Goal: Task Accomplishment & Management: Manage account settings

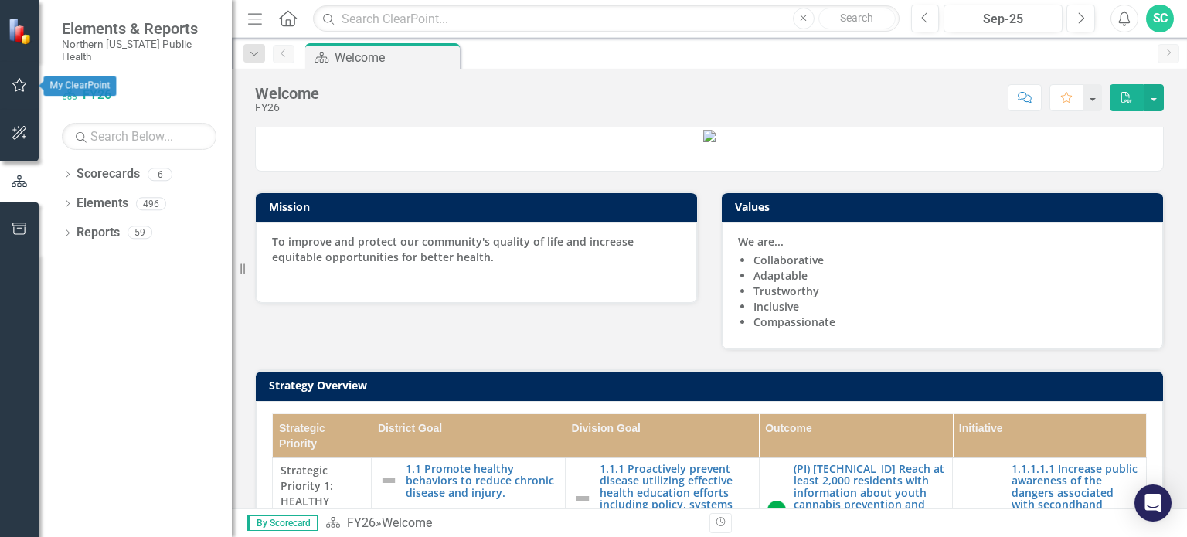
click at [25, 86] on icon "button" at bounding box center [20, 85] width 16 height 12
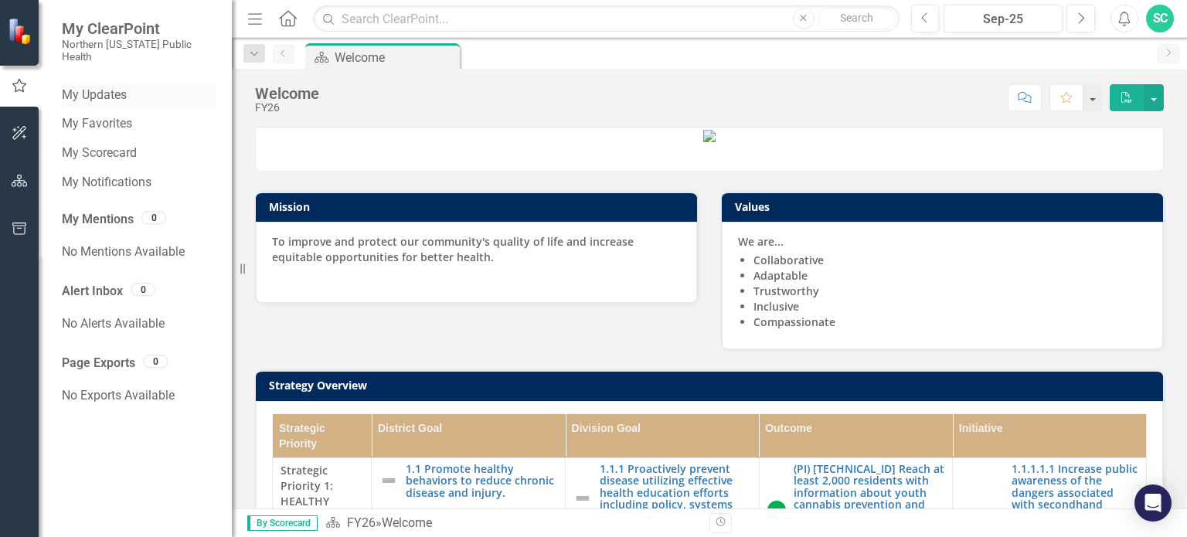
click at [85, 89] on link "My Updates" at bounding box center [139, 96] width 155 height 18
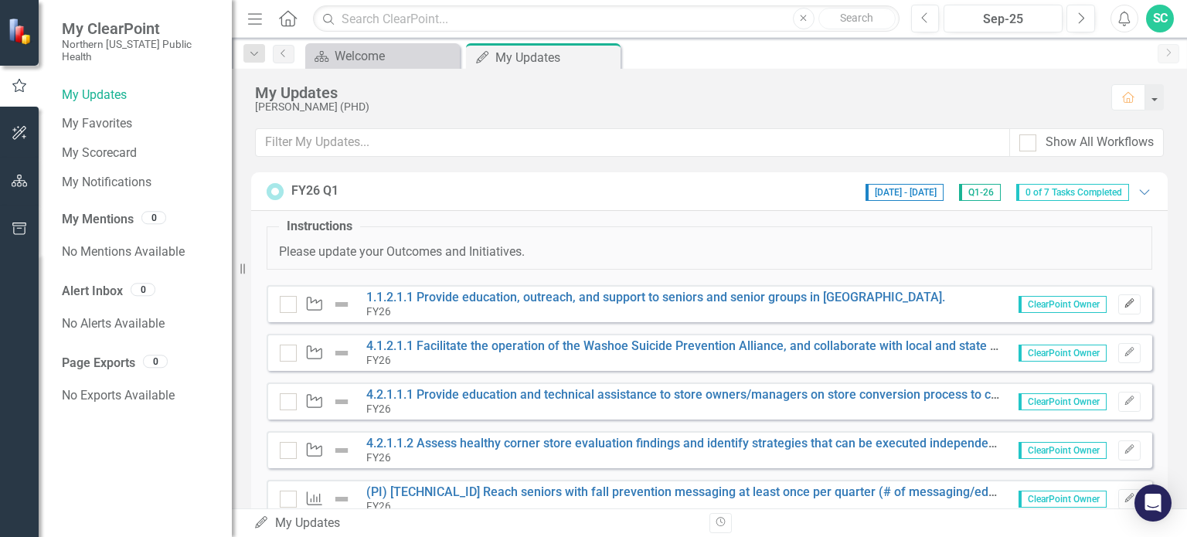
click at [1125, 308] on button "Edit" at bounding box center [1129, 304] width 22 height 20
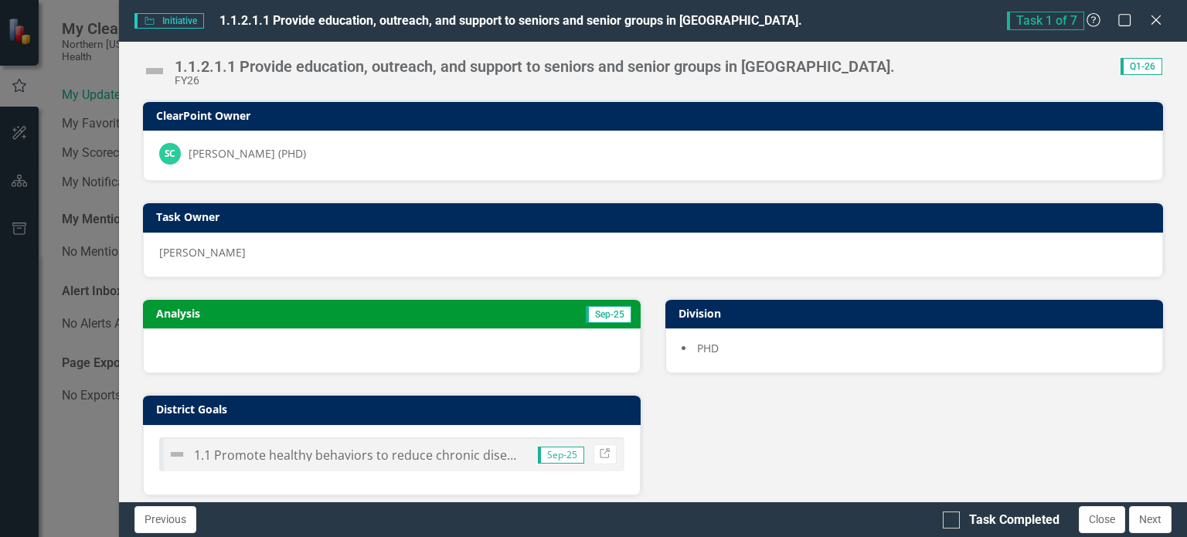
click at [182, 310] on h3 "Analysis" at bounding box center [271, 314] width 230 height 12
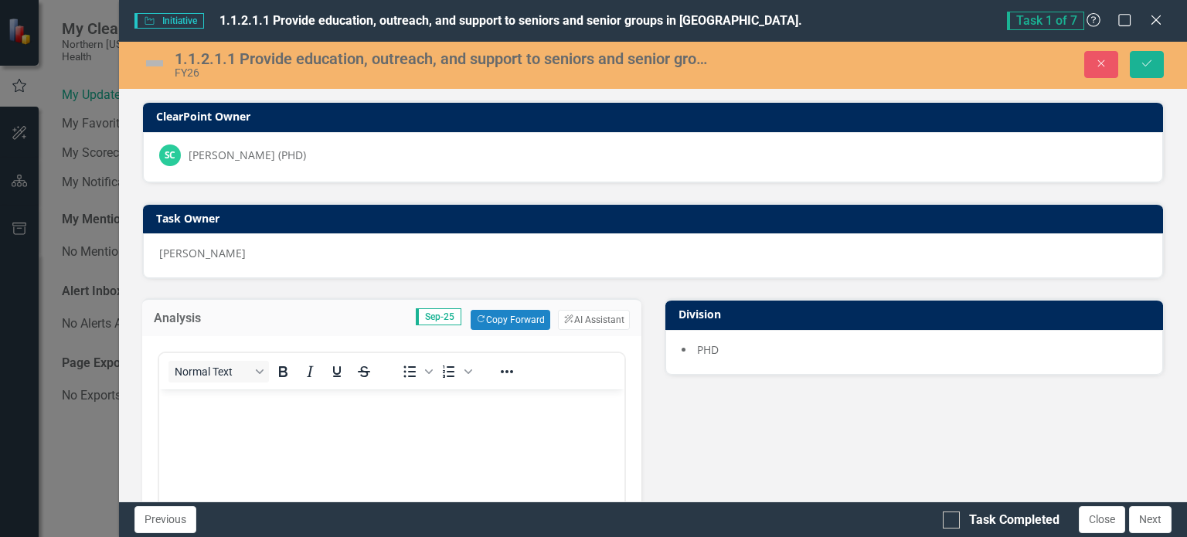
click at [286, 429] on body "Rich Text Area. Press ALT-0 for help." at bounding box center [390, 506] width 465 height 232
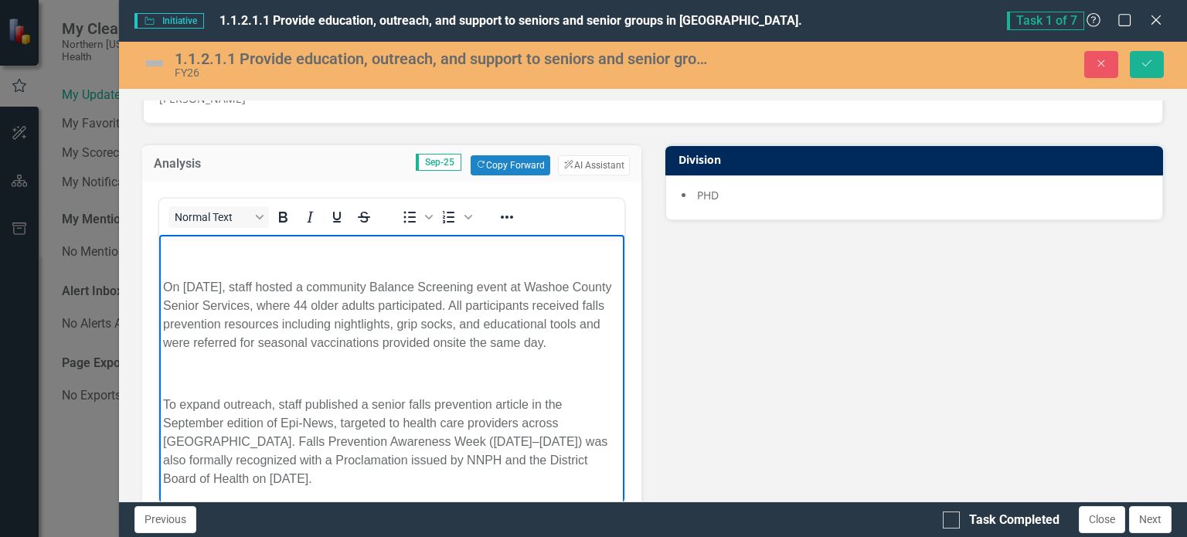
click at [167, 302] on span "On [DATE], staff hosted a community Balance Screening event at Washoe County Se…" at bounding box center [386, 315] width 448 height 69
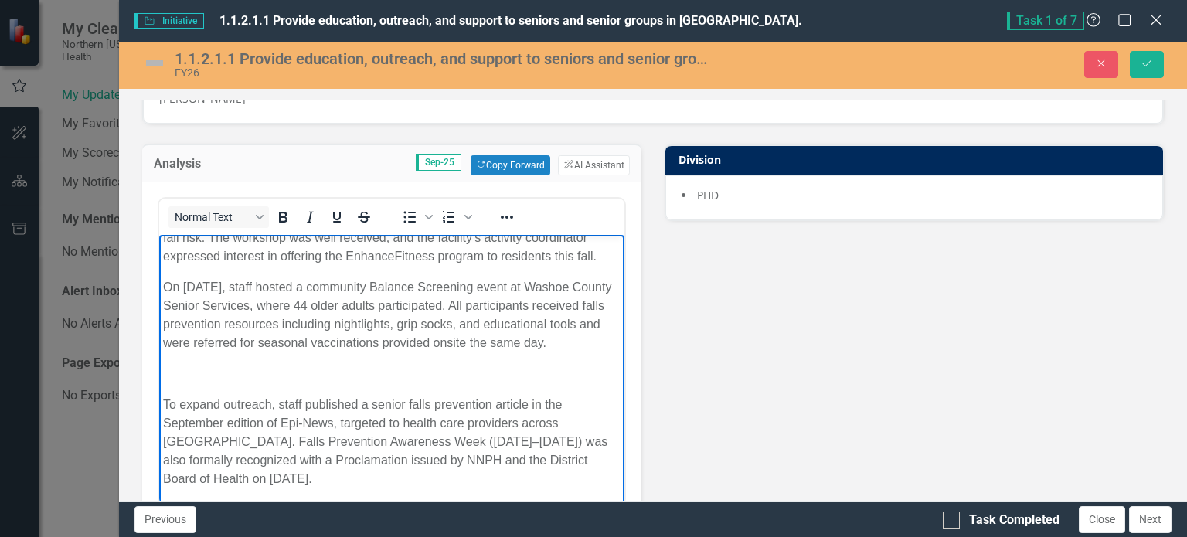
click at [178, 403] on span "To expand outreach, staff published a senior falls prevention article in the Se…" at bounding box center [384, 441] width 444 height 87
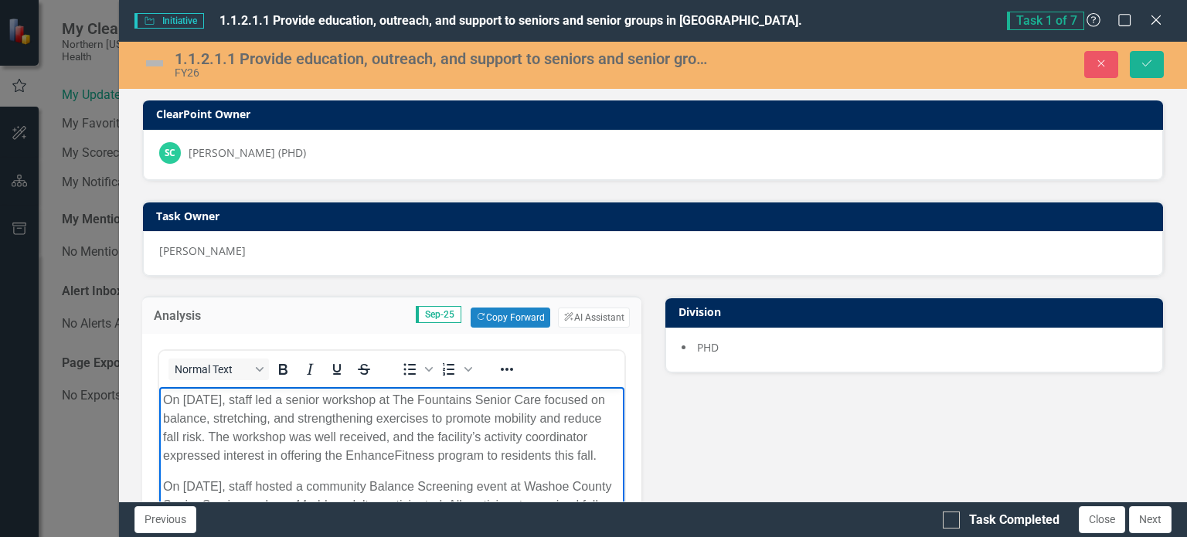
scroll to position [0, 0]
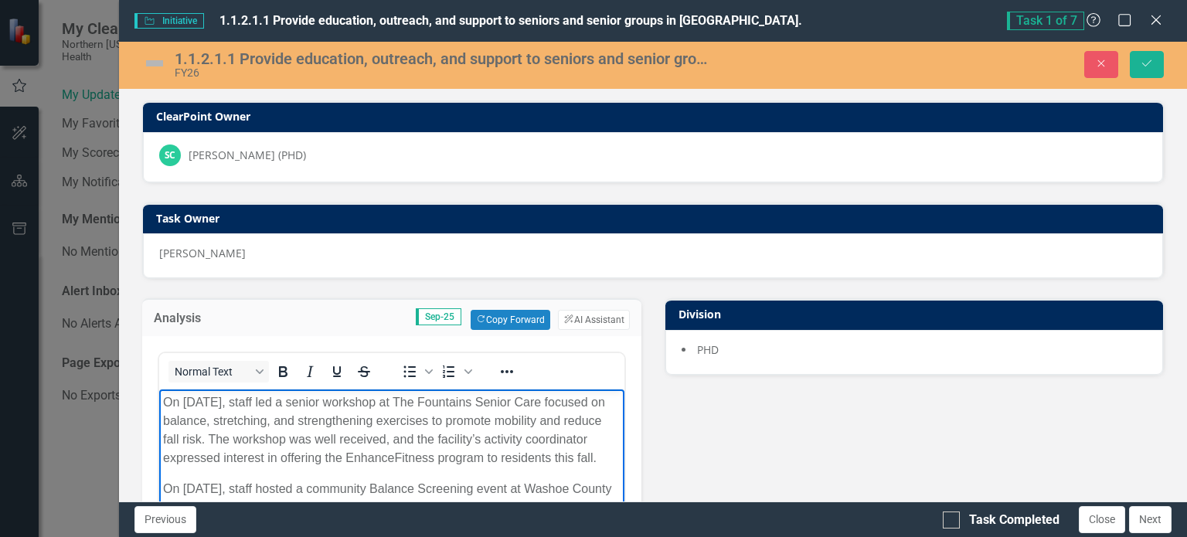
click at [146, 63] on img at bounding box center [154, 63] width 25 height 25
click at [158, 56] on img at bounding box center [154, 63] width 25 height 25
click at [152, 61] on img at bounding box center [154, 63] width 25 height 25
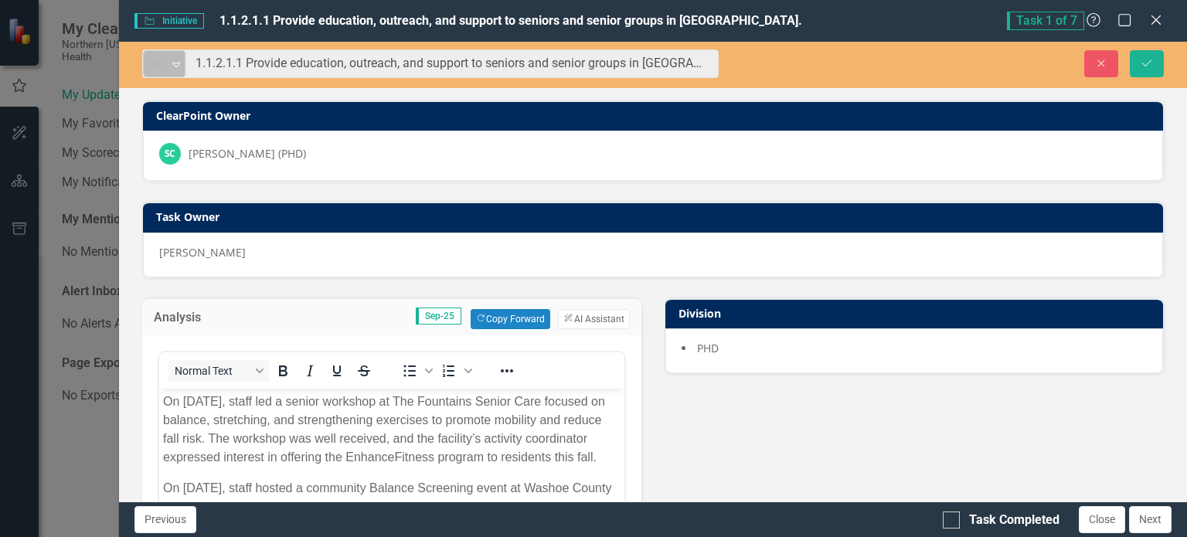
click at [174, 63] on icon "Expand" at bounding box center [175, 64] width 15 height 12
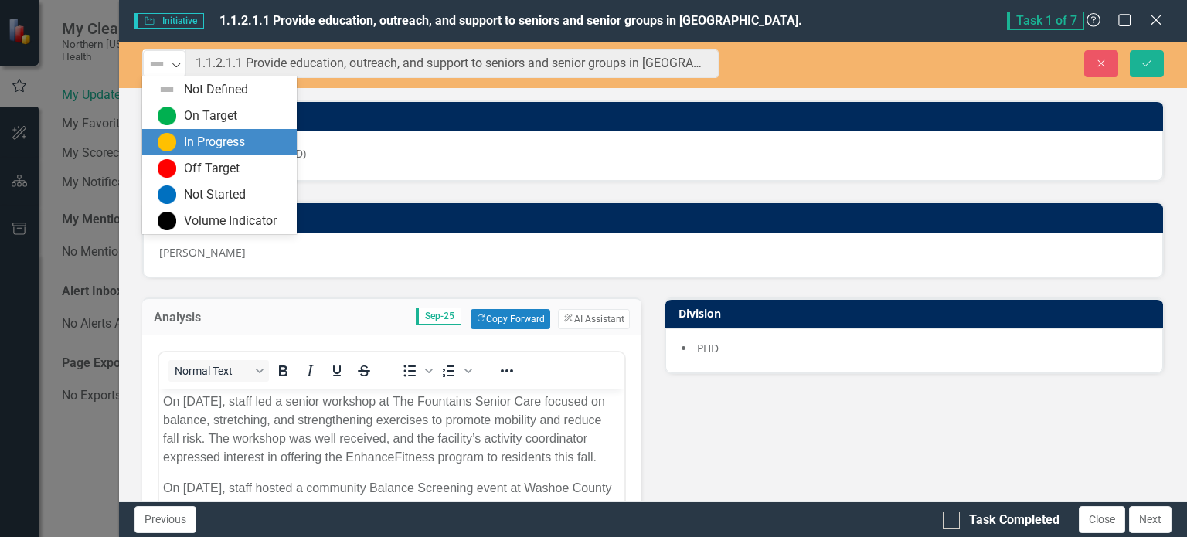
click at [210, 143] on div "In Progress" at bounding box center [214, 143] width 61 height 18
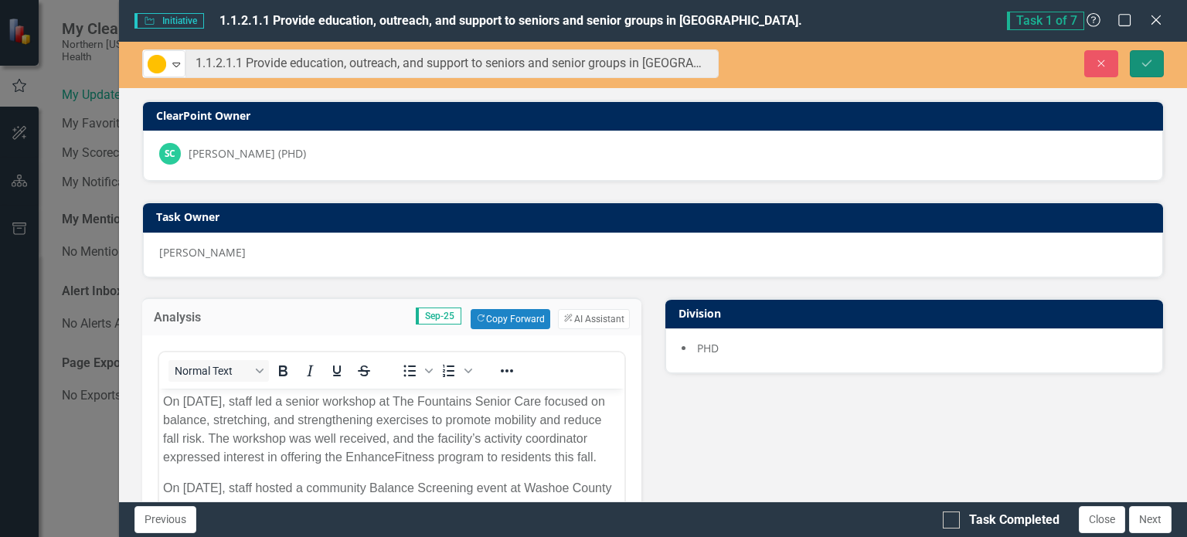
click at [1153, 66] on icon "Save" at bounding box center [1147, 63] width 14 height 11
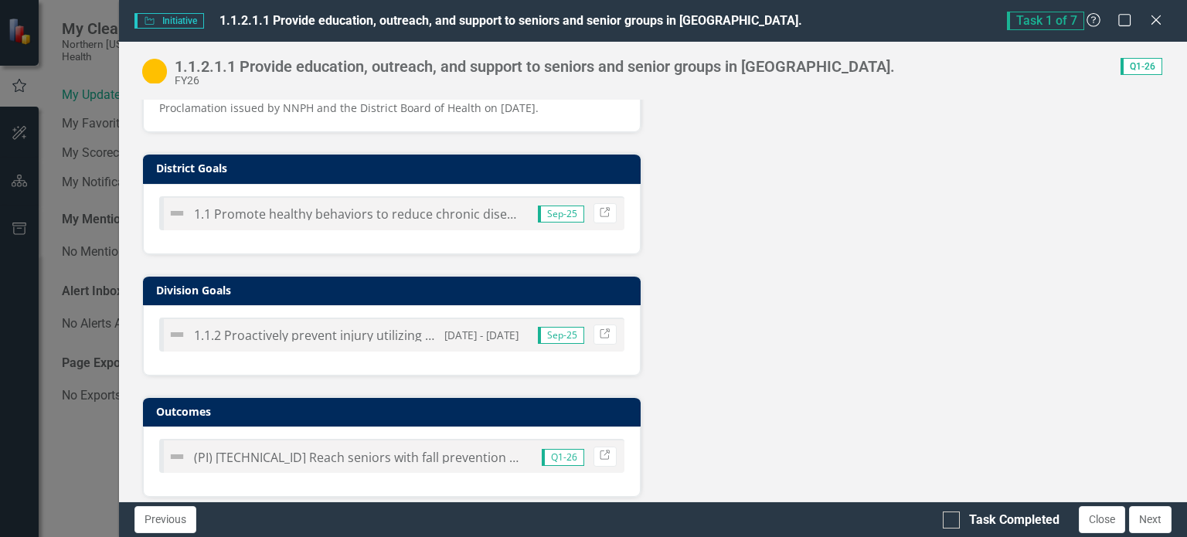
scroll to position [416, 0]
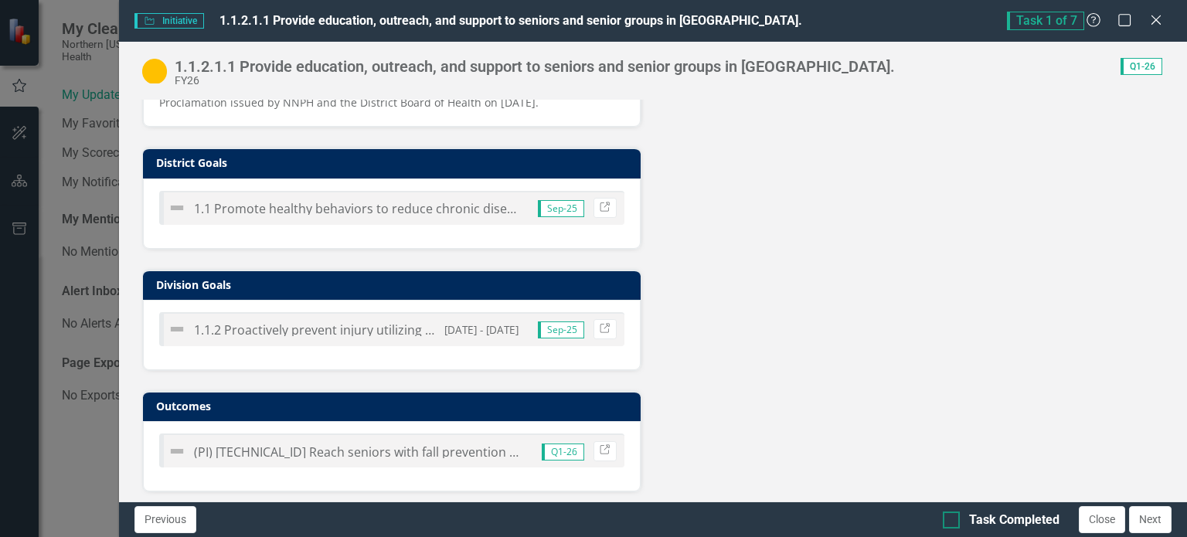
click at [950, 515] on input "Task Completed" at bounding box center [948, 517] width 10 height 10
checkbox input "true"
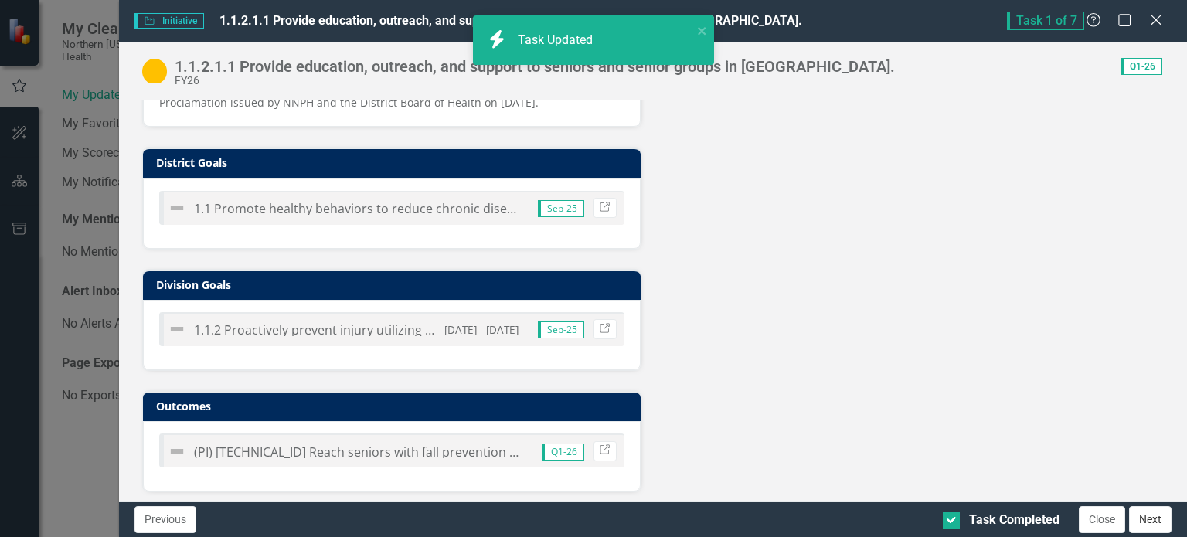
click at [1153, 526] on button "Next" at bounding box center [1150, 519] width 43 height 27
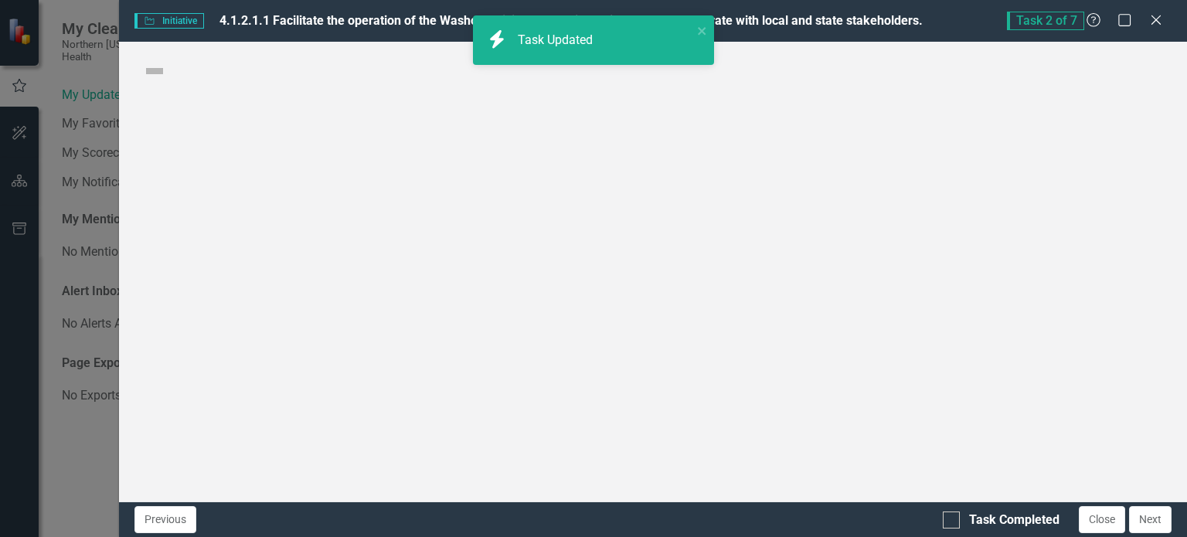
checkbox input "true"
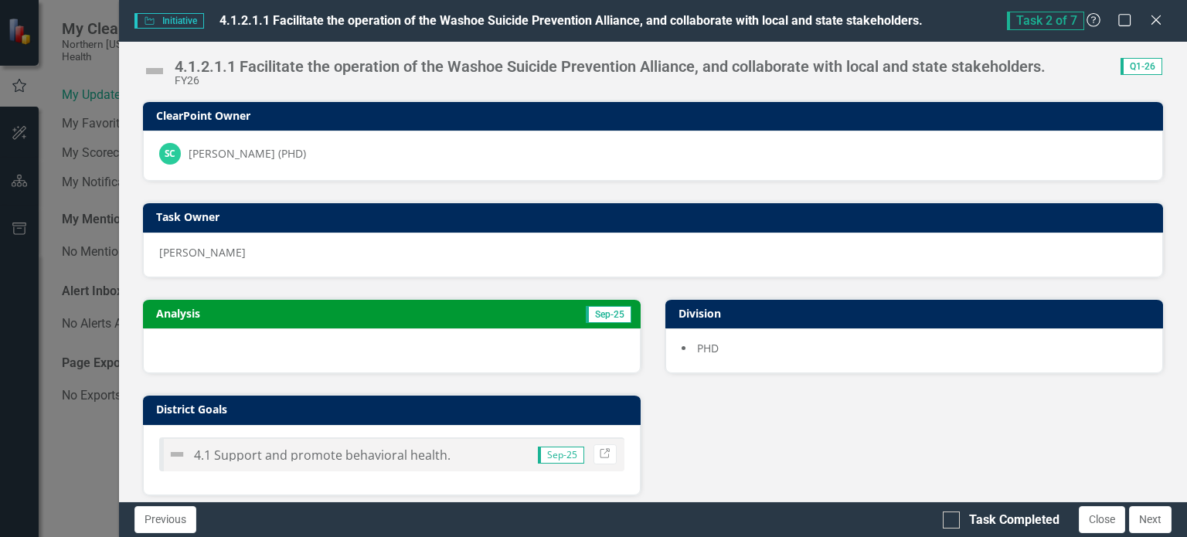
click at [148, 68] on img at bounding box center [154, 71] width 25 height 25
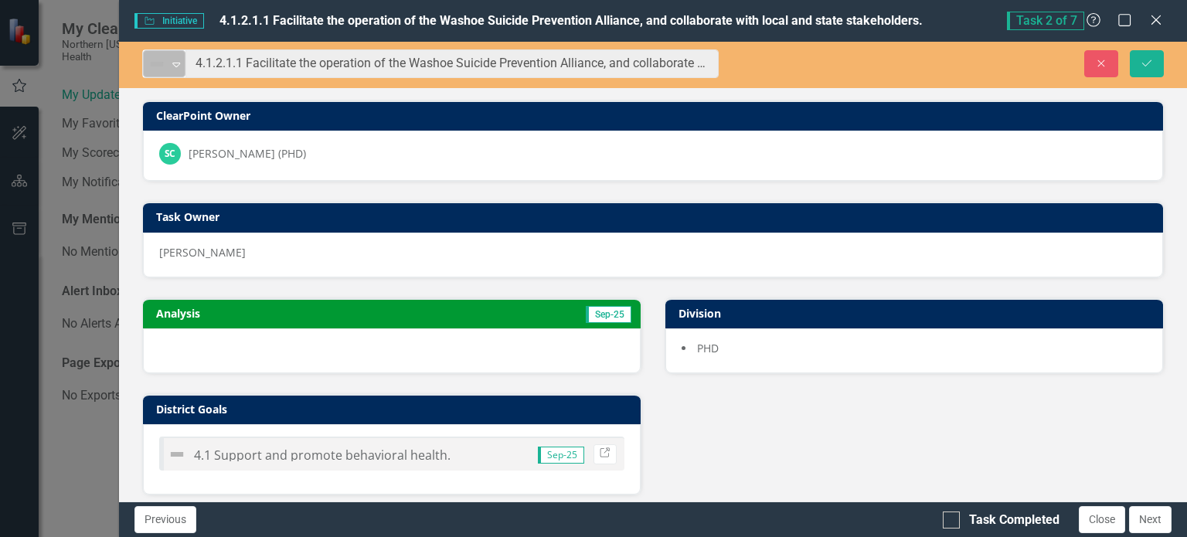
click at [168, 64] on div "Not Defined" at bounding box center [157, 64] width 23 height 22
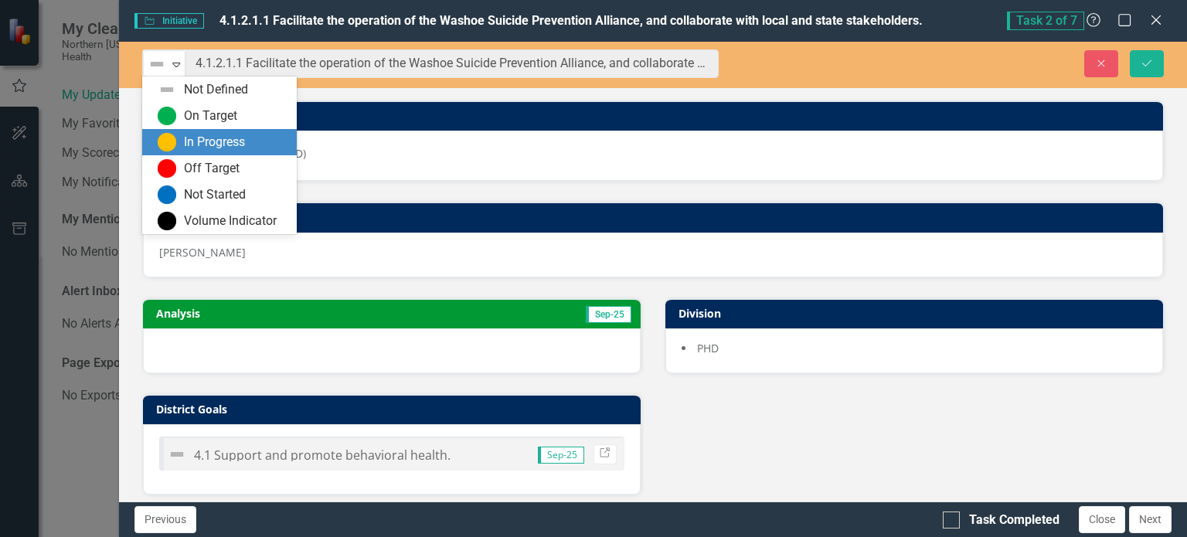
click at [209, 135] on div "In Progress" at bounding box center [214, 143] width 61 height 18
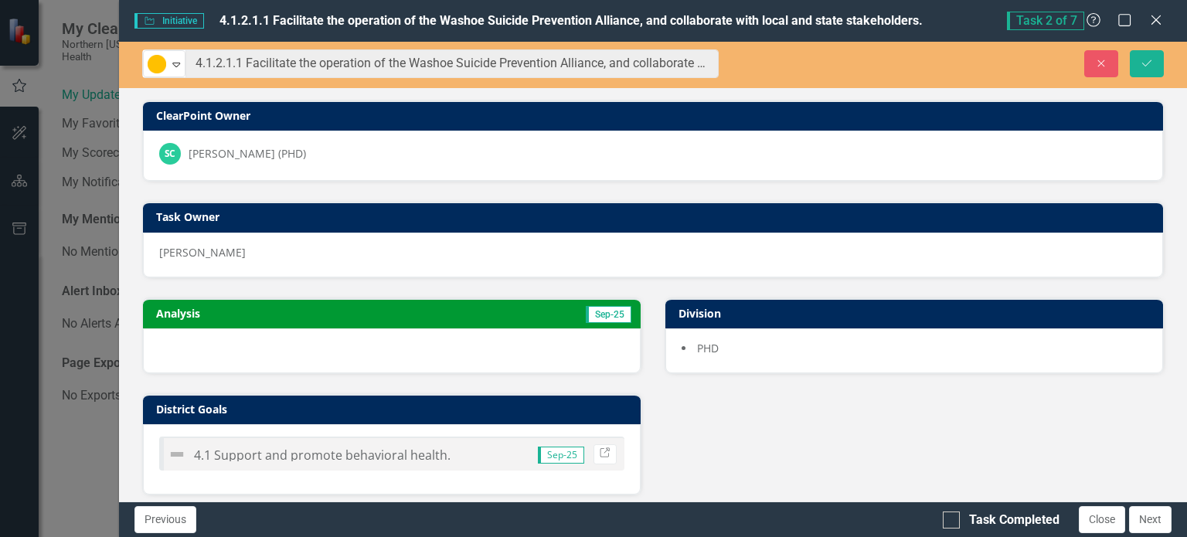
click at [162, 315] on h3 "Analysis" at bounding box center [271, 314] width 230 height 12
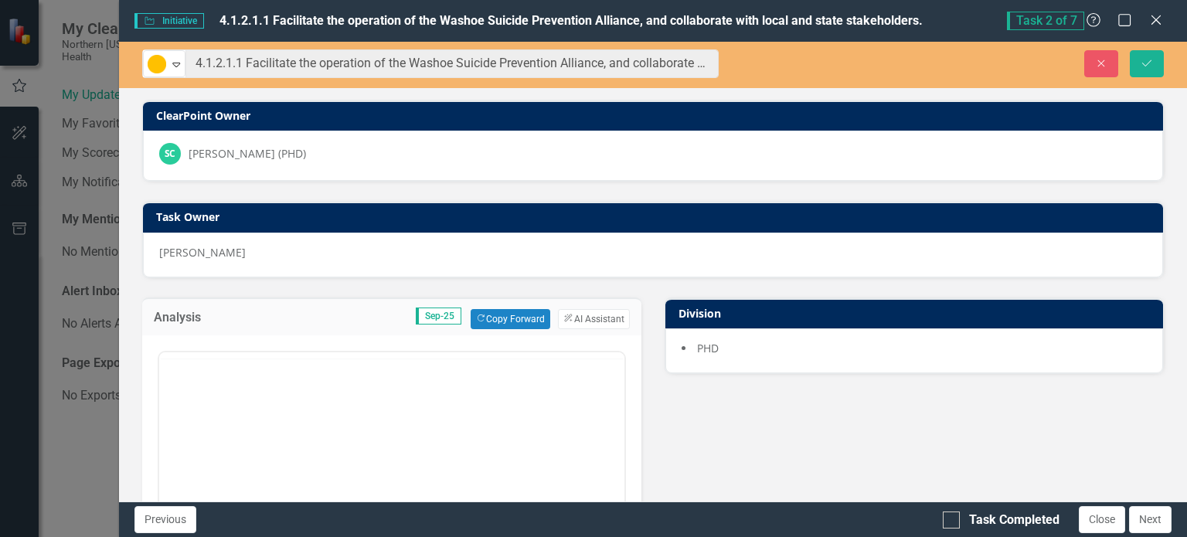
scroll to position [0, 0]
click at [219, 400] on p "Rich Text Area. Press ALT-0 for help." at bounding box center [391, 401] width 458 height 19
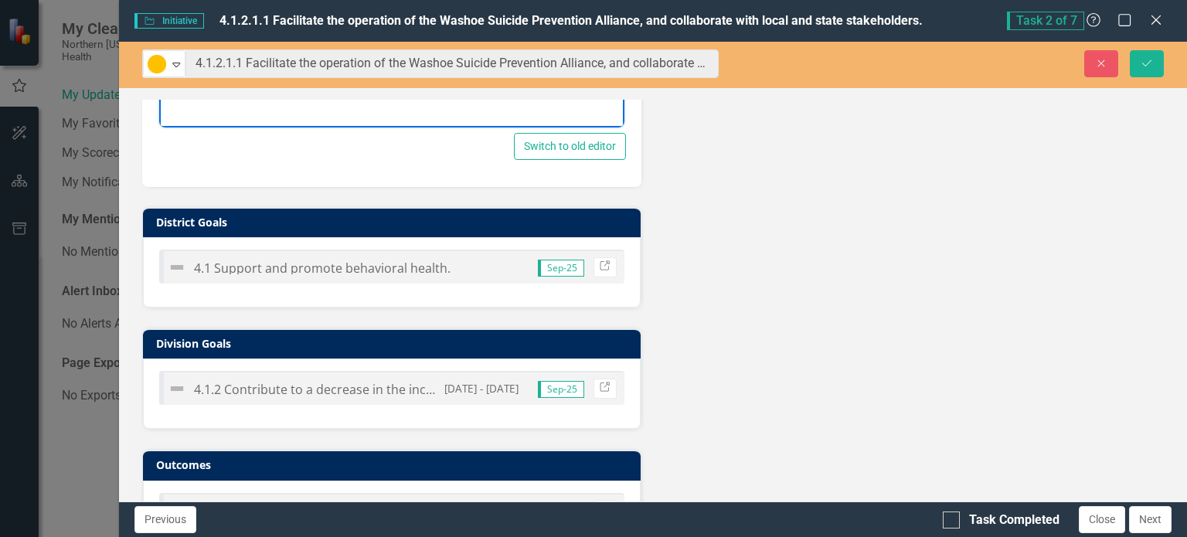
scroll to position [590, 0]
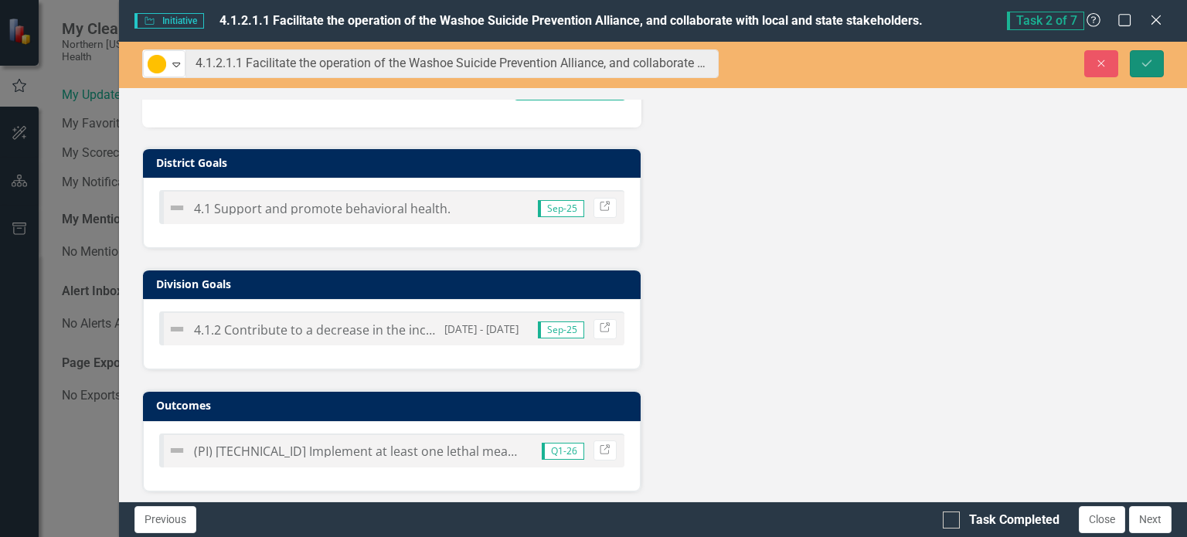
click at [1150, 64] on icon "Save" at bounding box center [1147, 63] width 14 height 11
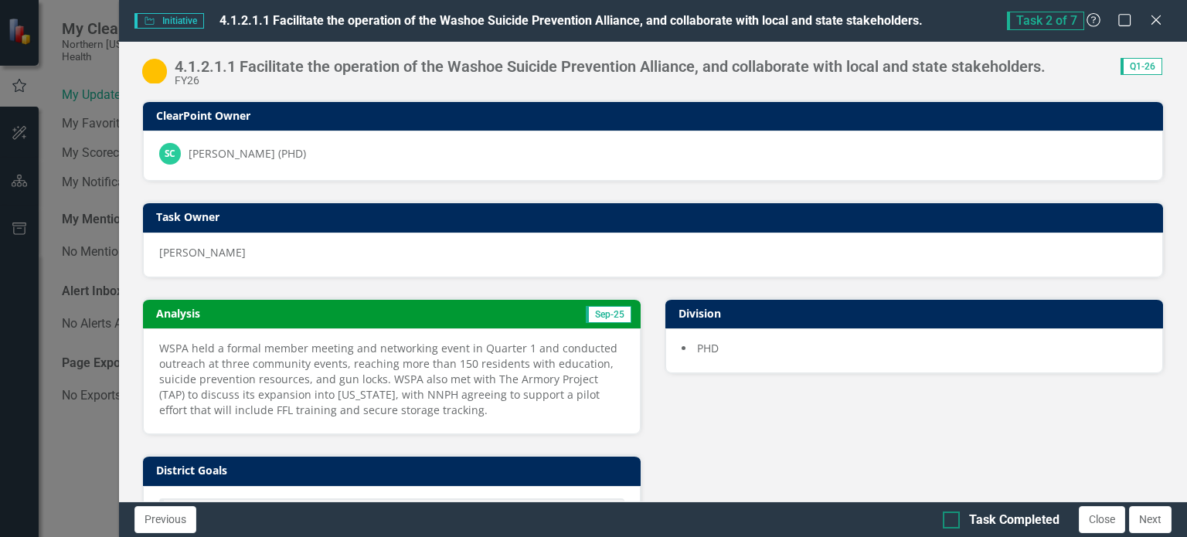
click at [949, 512] on input "Task Completed" at bounding box center [948, 517] width 10 height 10
checkbox input "true"
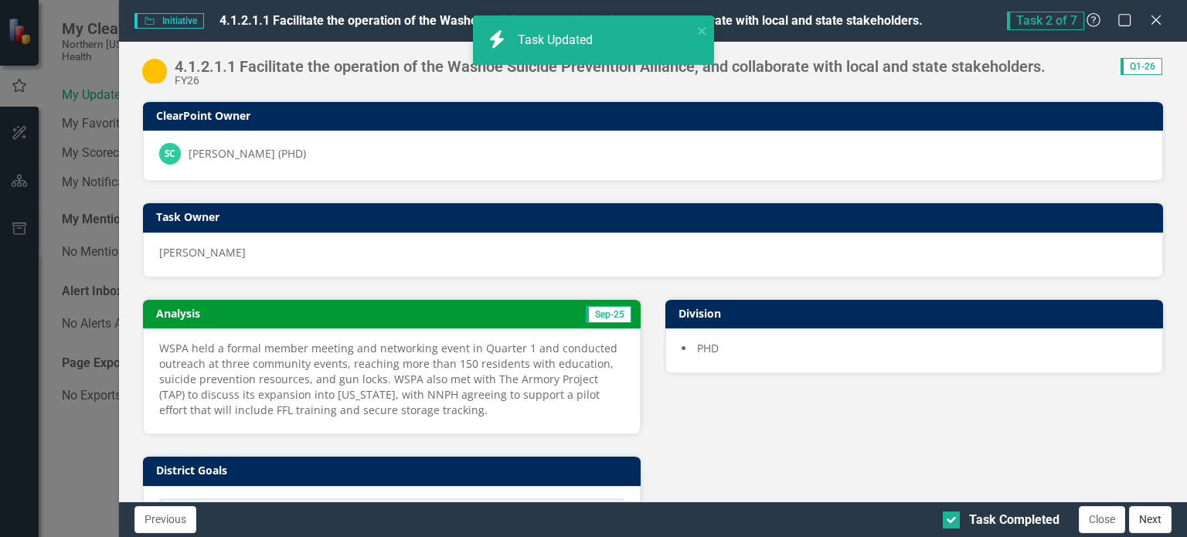
click at [1147, 516] on button "Next" at bounding box center [1150, 519] width 43 height 27
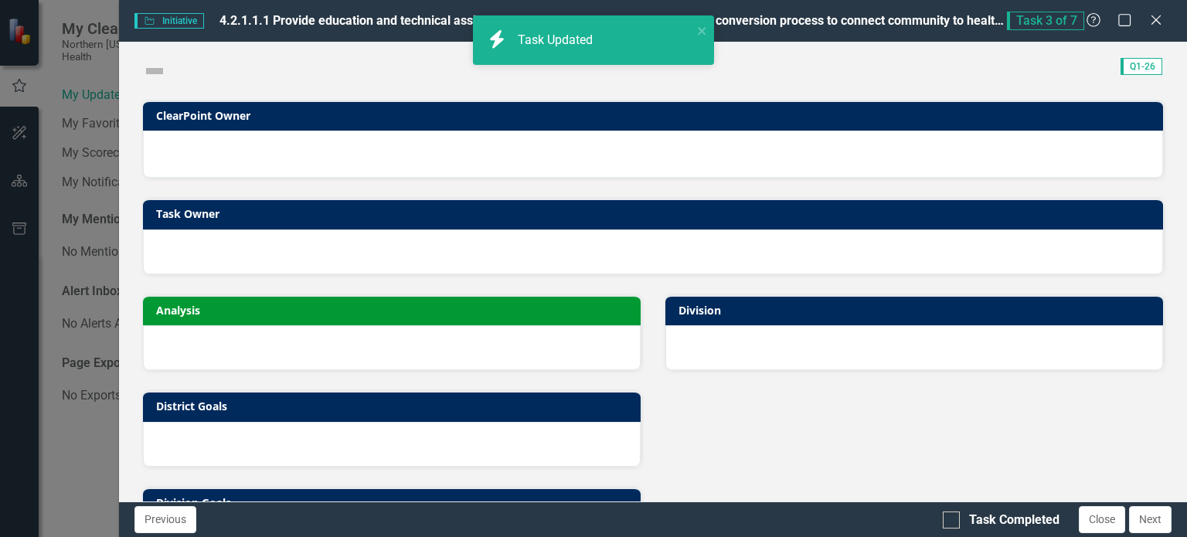
checkbox input "true"
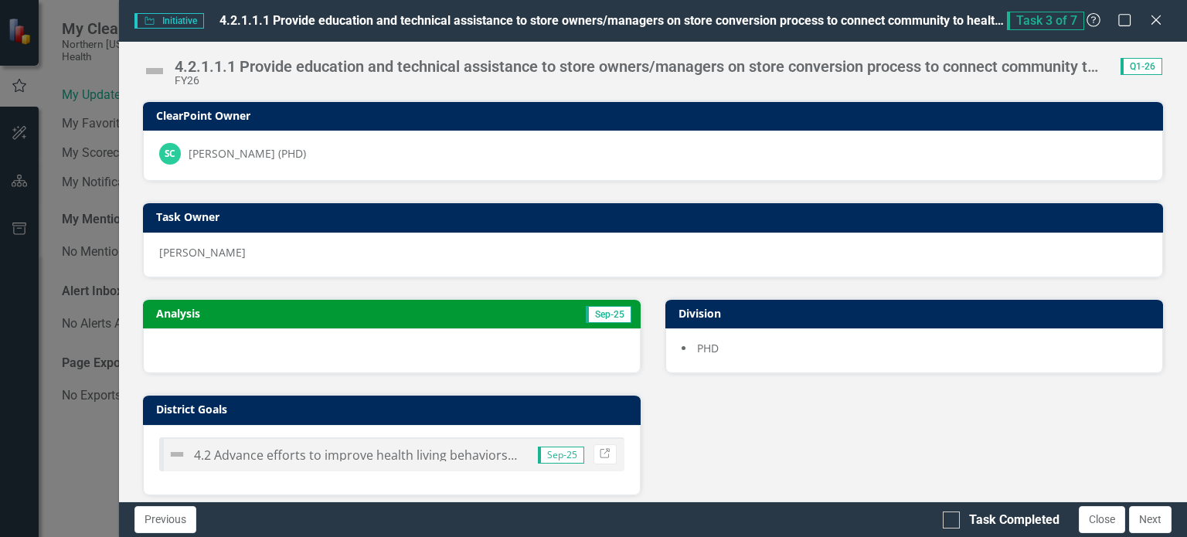
click at [163, 70] on img at bounding box center [154, 71] width 25 height 25
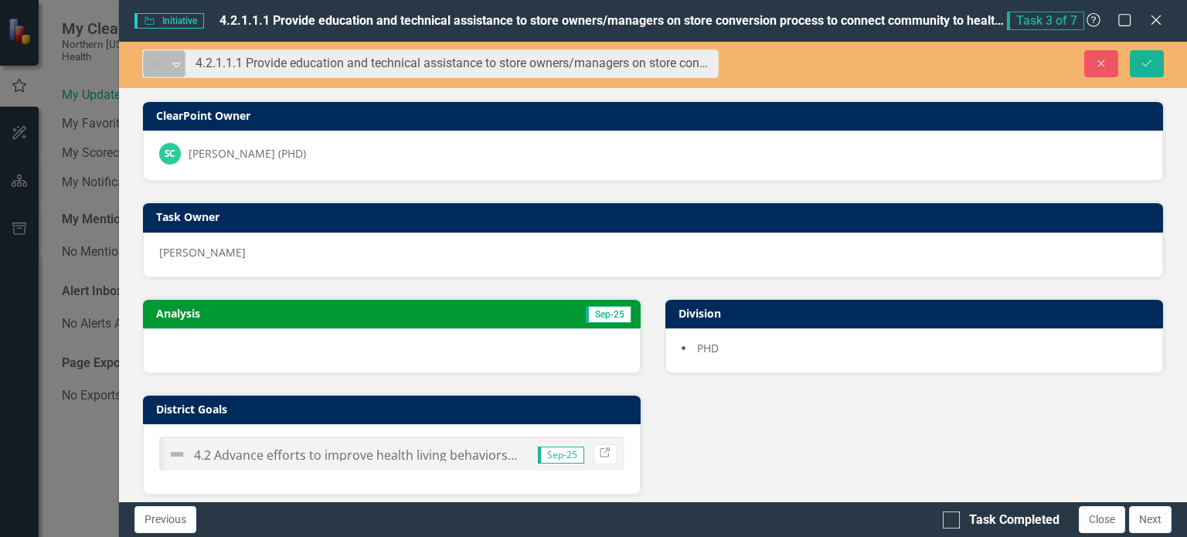
click at [174, 67] on icon "Expand" at bounding box center [175, 64] width 15 height 12
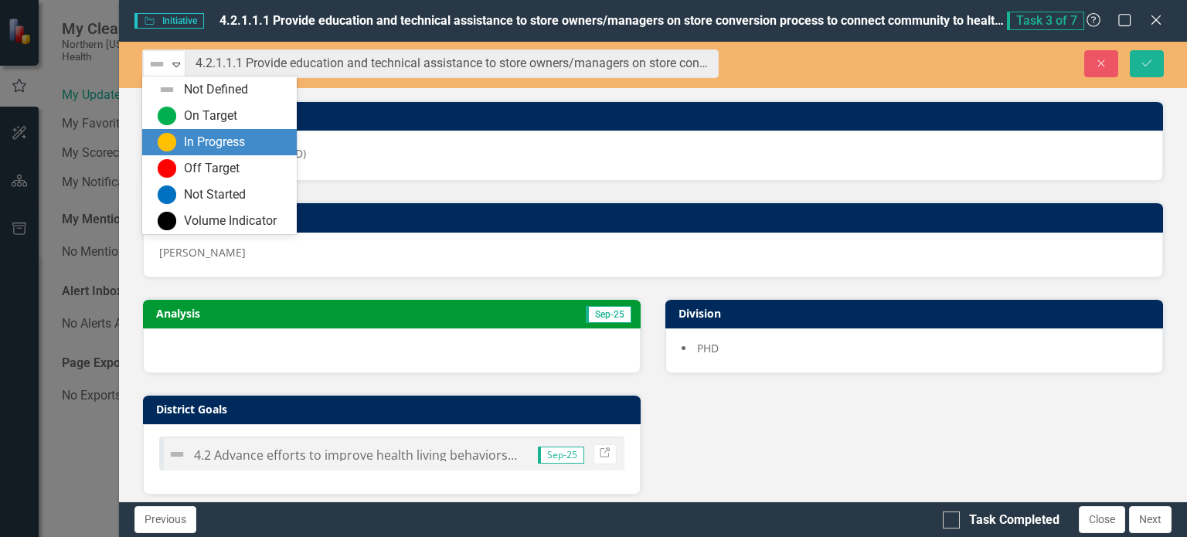
drag, startPoint x: 184, startPoint y: 114, endPoint x: 193, endPoint y: 143, distance: 30.8
click at [193, 143] on div "Not Defined On Target In Progress Off Target Not Started Volume Indicator" at bounding box center [219, 156] width 155 height 158
click at [191, 141] on div "In Progress" at bounding box center [214, 143] width 61 height 18
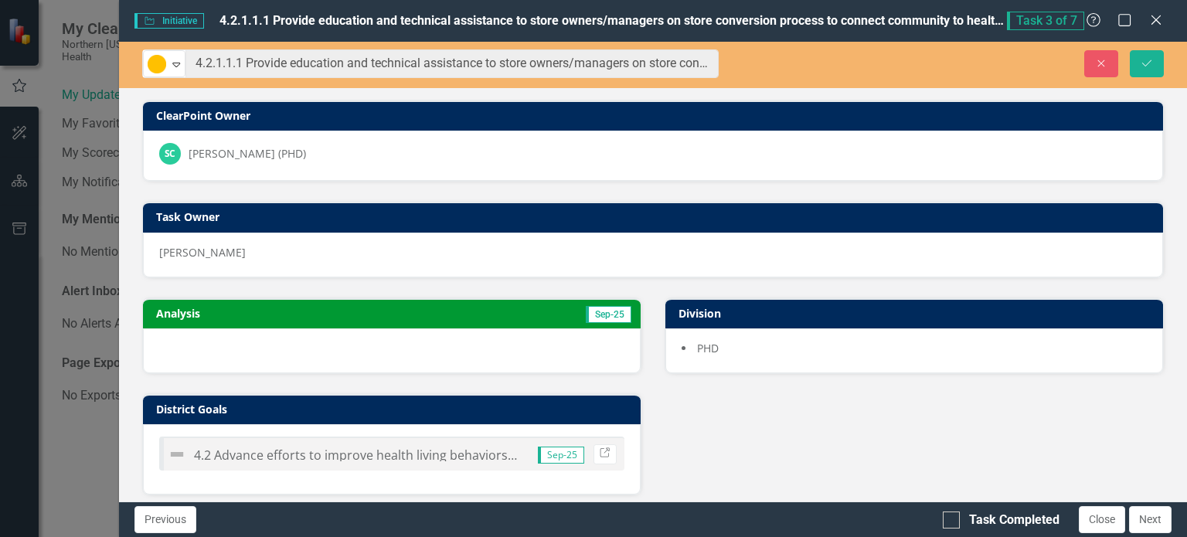
click at [201, 309] on h3 "Analysis" at bounding box center [271, 314] width 230 height 12
click at [199, 309] on h3 "Analysis" at bounding box center [271, 314] width 230 height 12
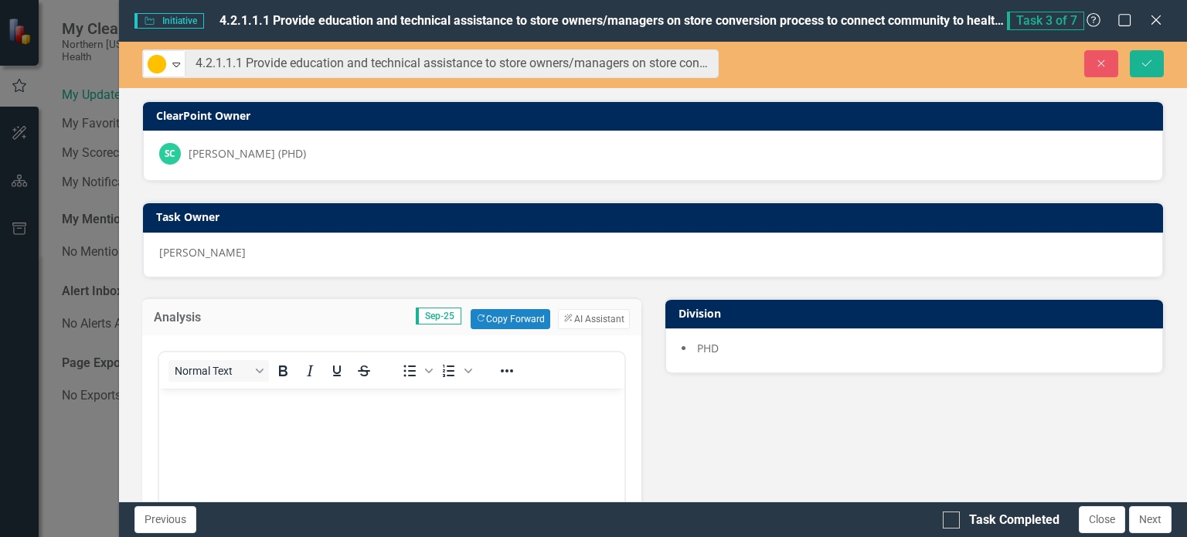
scroll to position [0, 0]
click at [197, 405] on p "Rich Text Area. Press ALT-0 for help." at bounding box center [391, 401] width 458 height 19
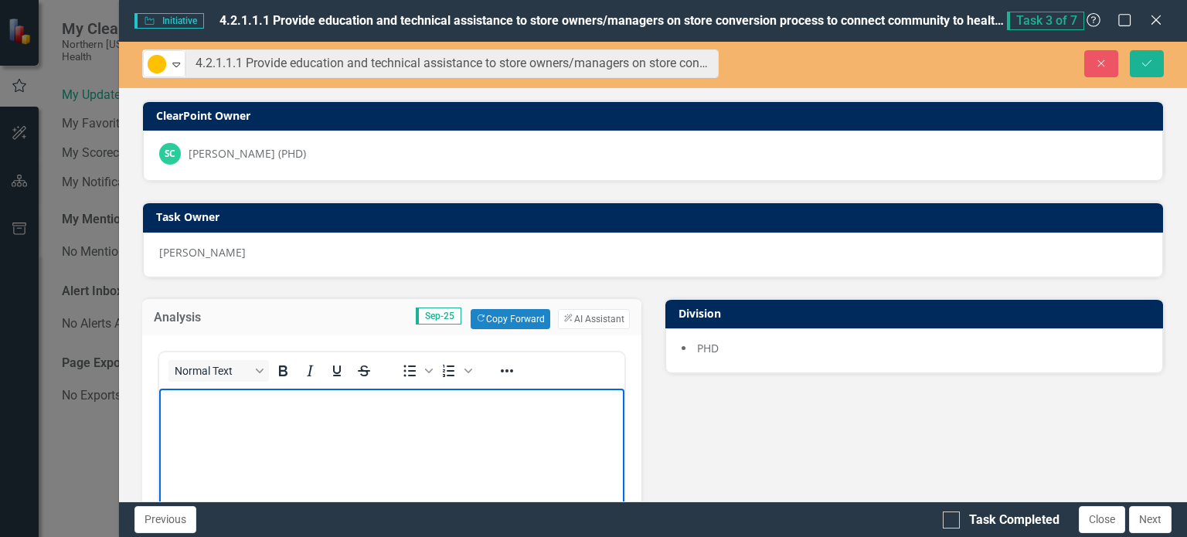
scroll to position [52, 0]
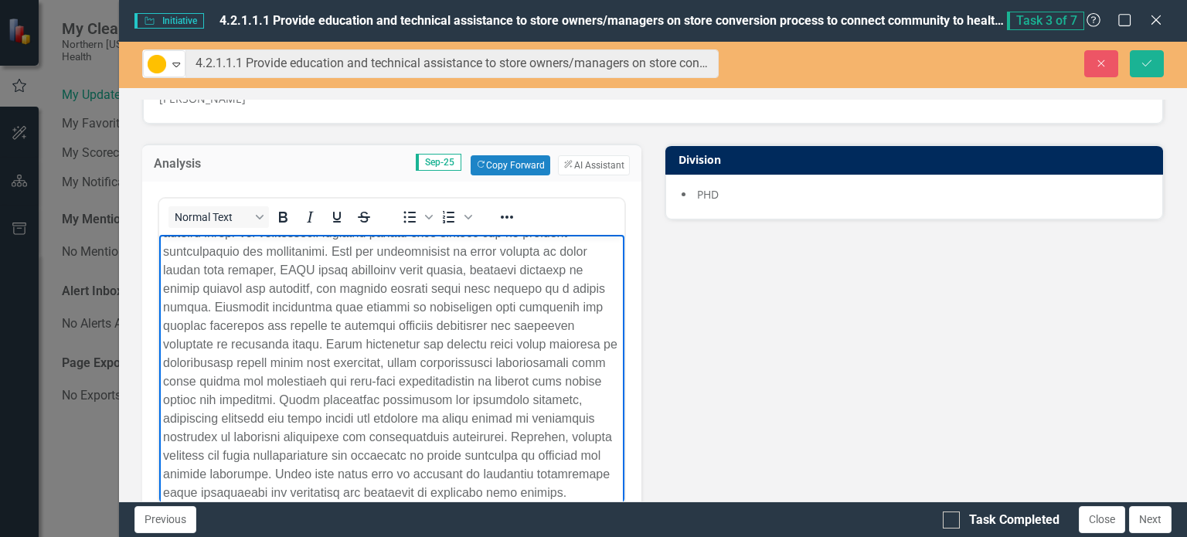
drag, startPoint x: 825, startPoint y: 383, endPoint x: 811, endPoint y: 379, distance: 15.2
click at [825, 381] on div "Analysis Sep-25 Copy Forward Copy Forward ClearPoint AI AI Assistant Normal Tex…" at bounding box center [653, 526] width 1045 height 805
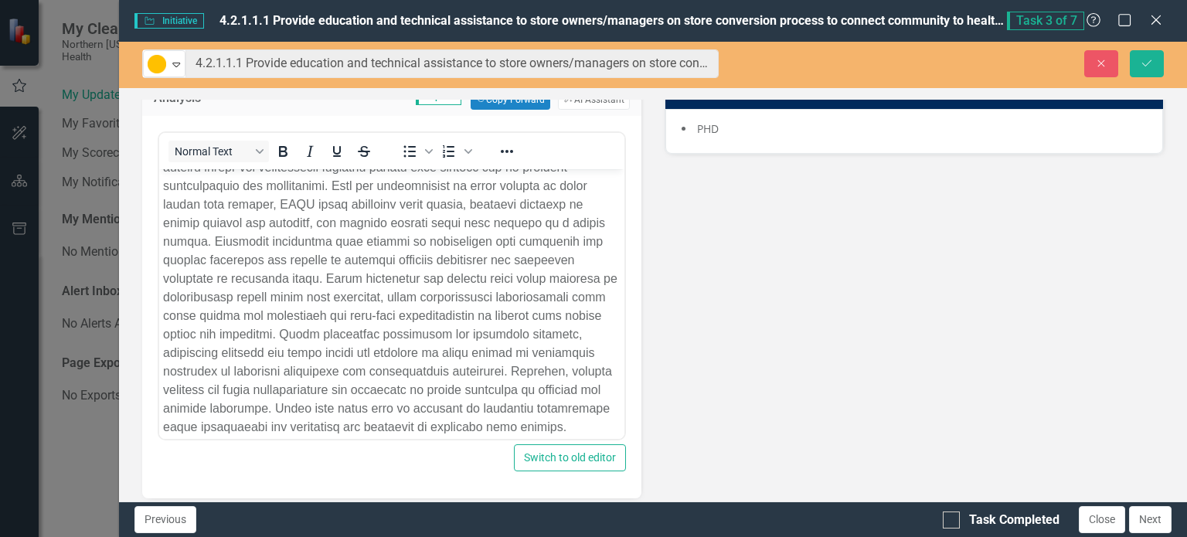
scroll to position [308, 0]
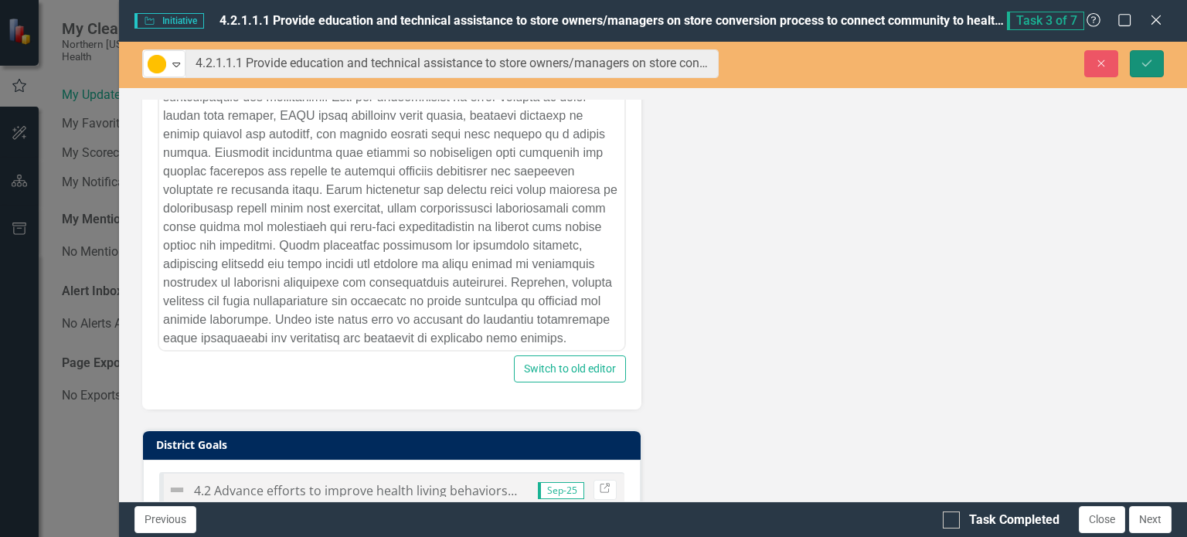
click at [1149, 64] on icon "Save" at bounding box center [1147, 63] width 14 height 11
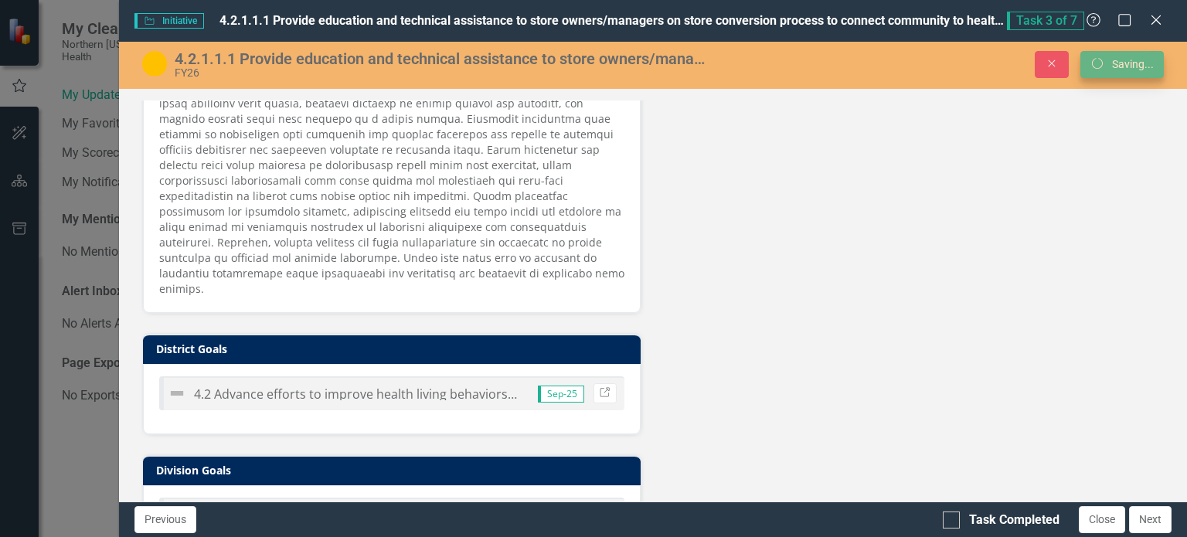
scroll to position [301, 0]
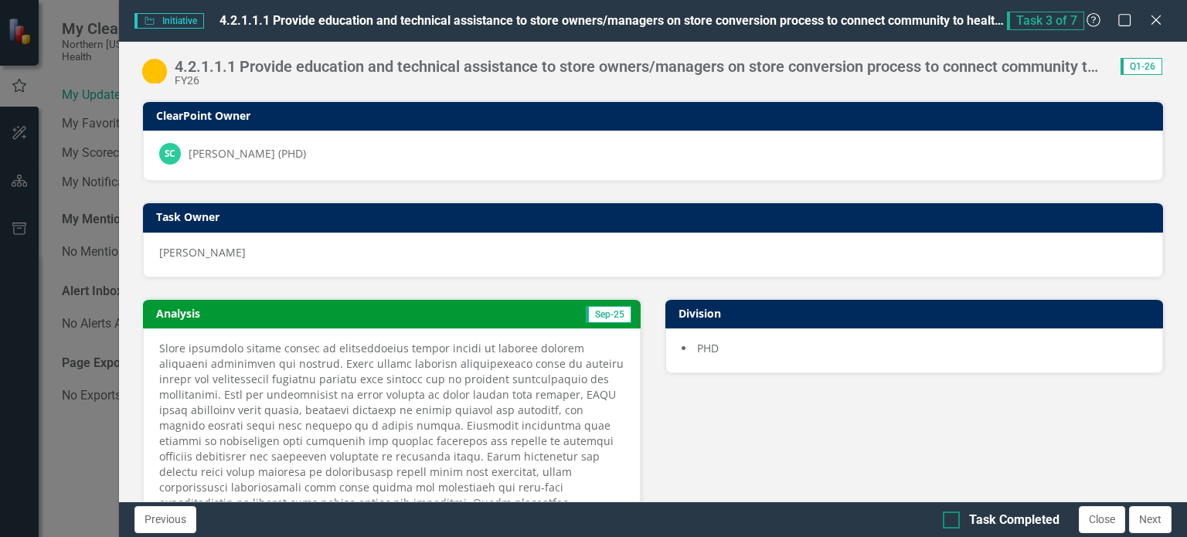
click at [956, 526] on div at bounding box center [951, 520] width 17 height 17
click at [953, 522] on input "Task Completed" at bounding box center [948, 517] width 10 height 10
checkbox input "true"
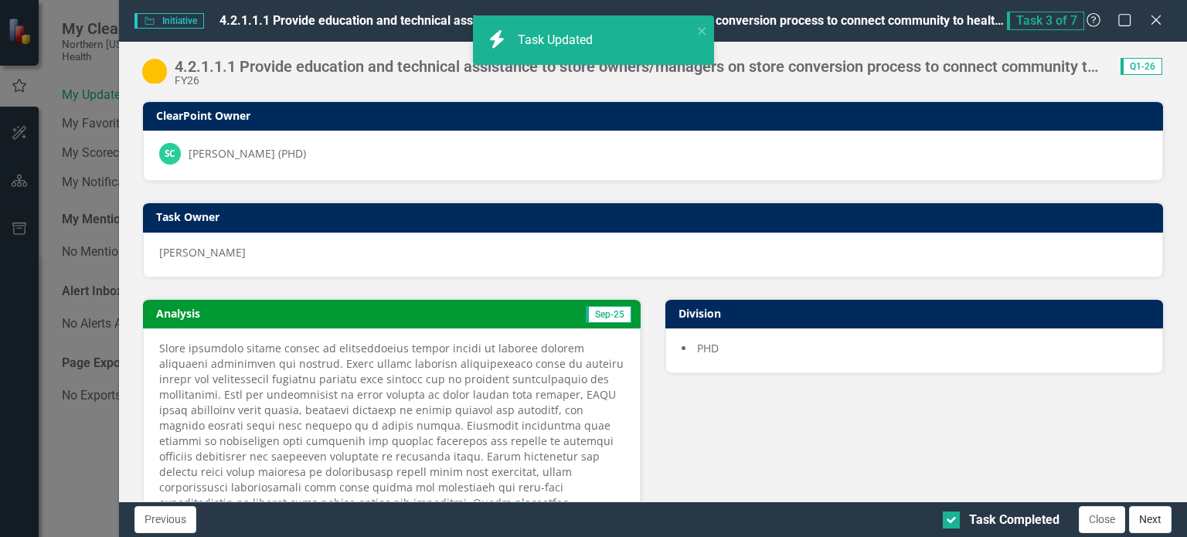
click at [1144, 521] on button "Next" at bounding box center [1150, 519] width 43 height 27
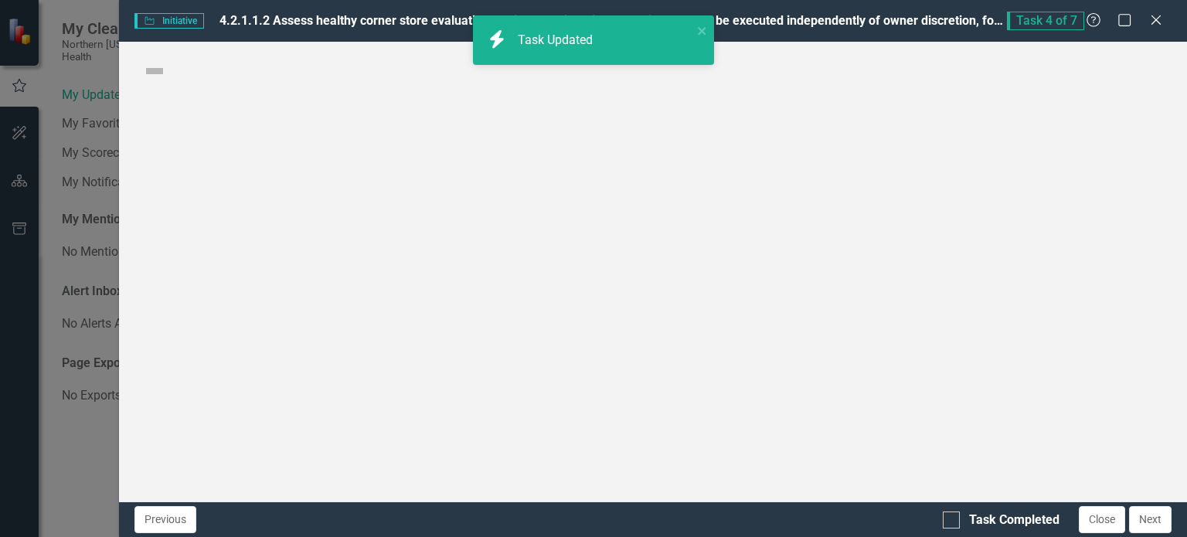
checkbox input "true"
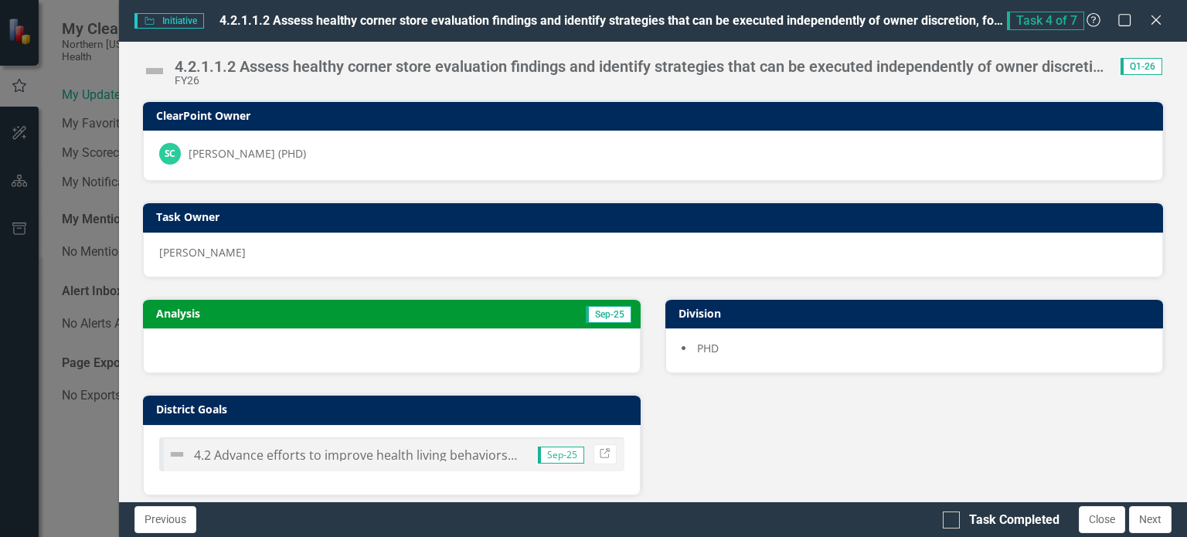
click at [155, 70] on img at bounding box center [154, 71] width 25 height 25
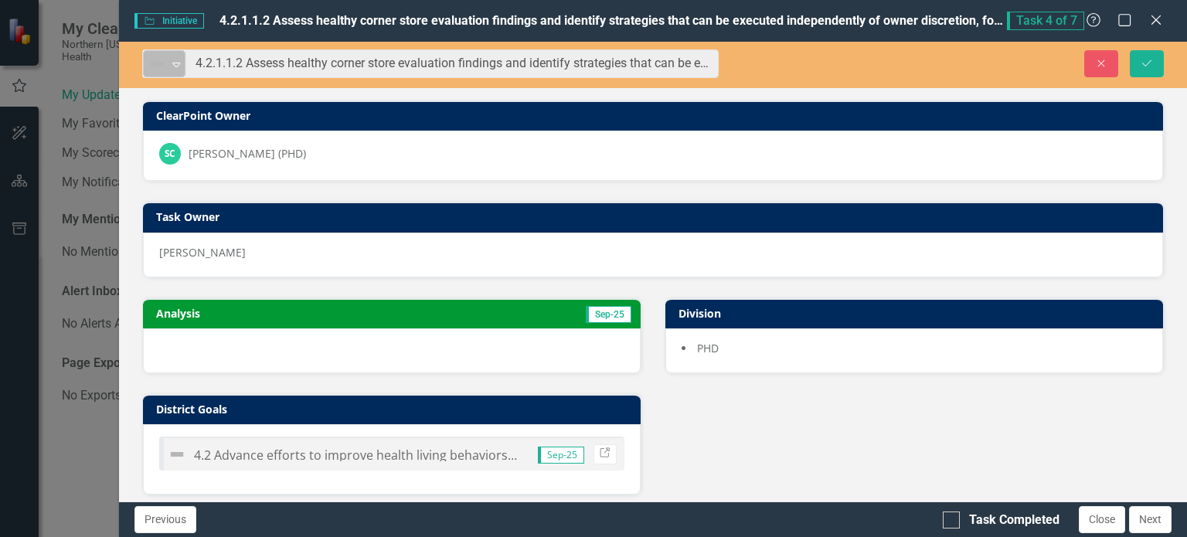
click at [174, 63] on icon "Expand" at bounding box center [175, 64] width 15 height 12
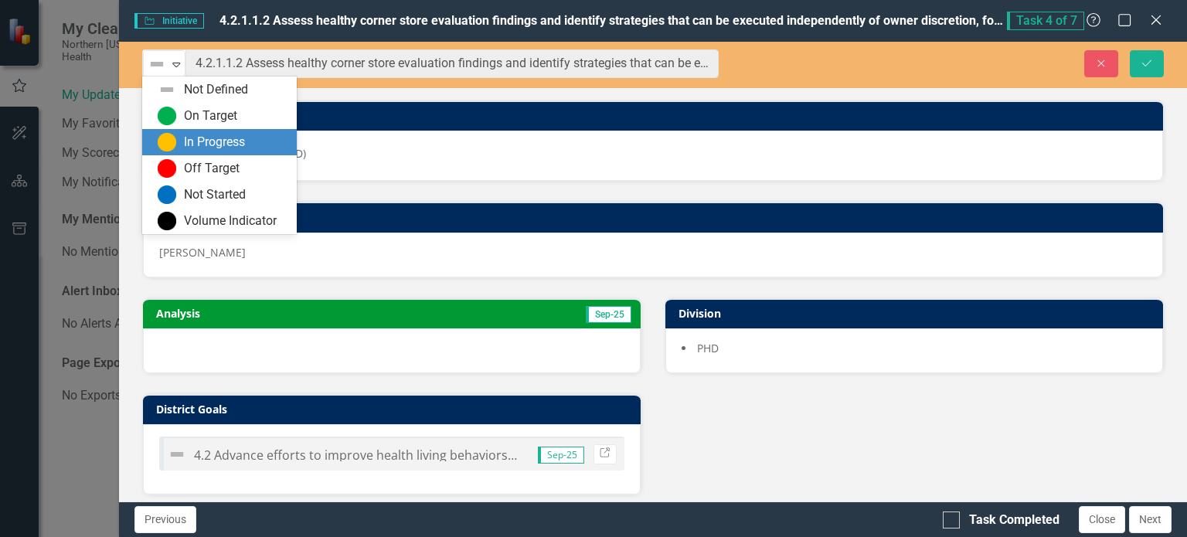
click at [199, 145] on div "In Progress" at bounding box center [214, 143] width 61 height 18
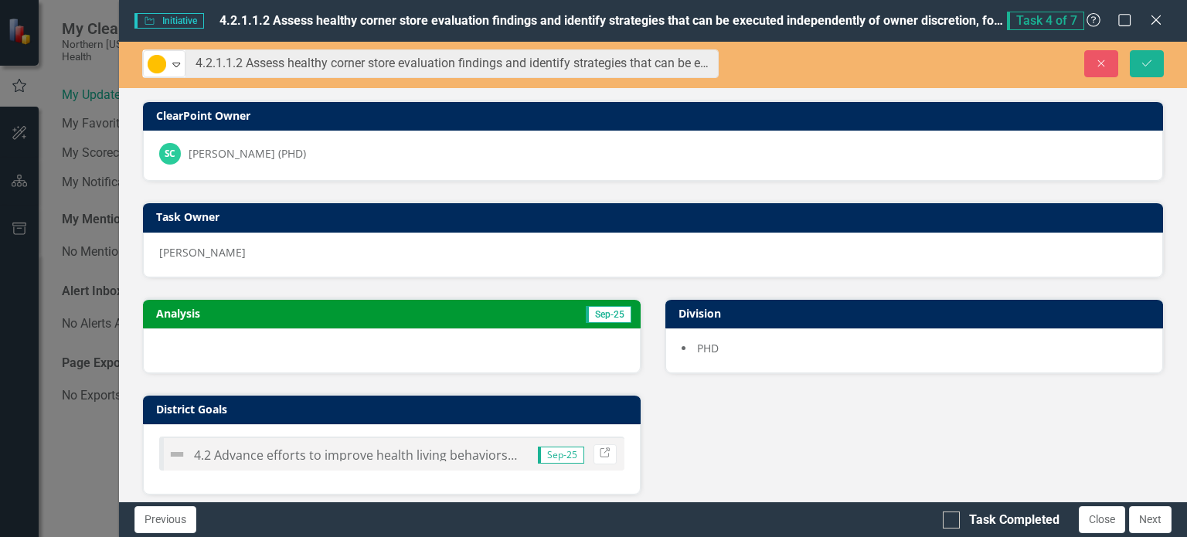
click at [396, 306] on td "Sep-25" at bounding box center [509, 315] width 247 height 23
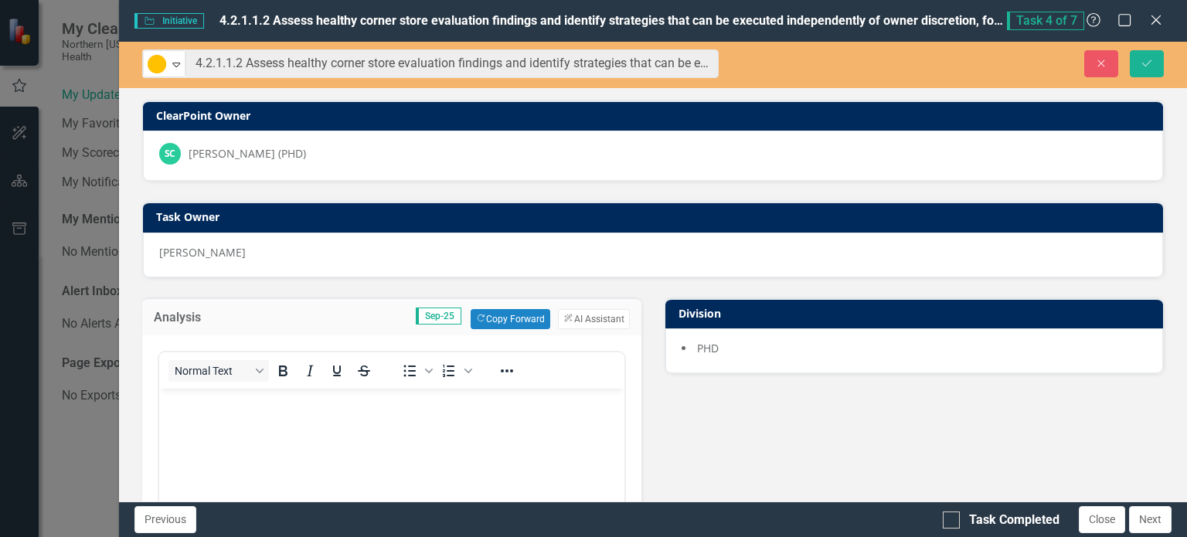
scroll to position [0, 0]
click at [240, 425] on body "Rich Text Area. Press ALT-0 for help." at bounding box center [390, 504] width 465 height 232
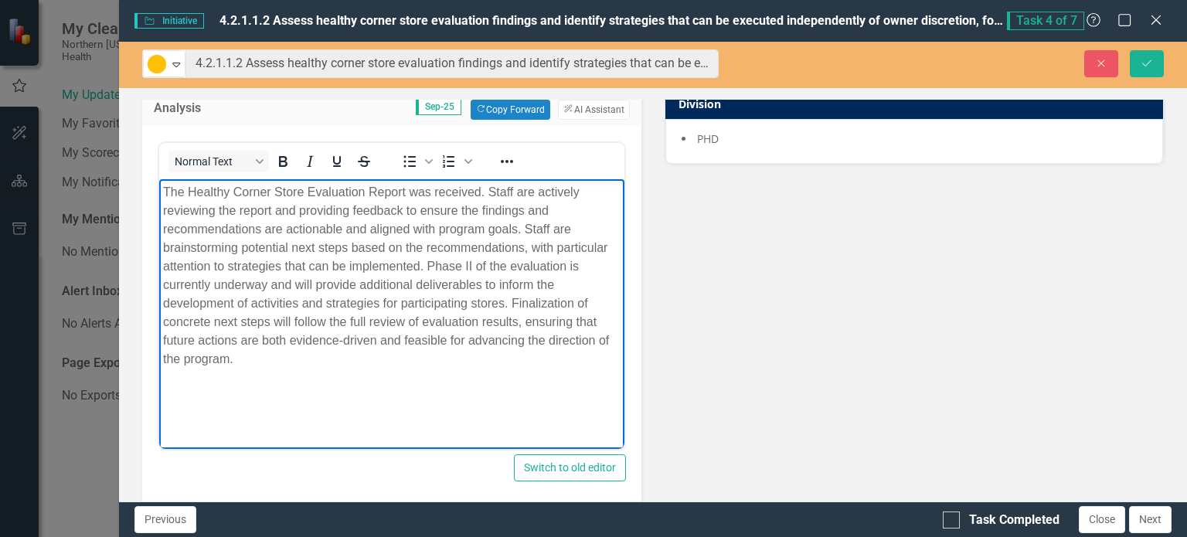
scroll to position [212, 0]
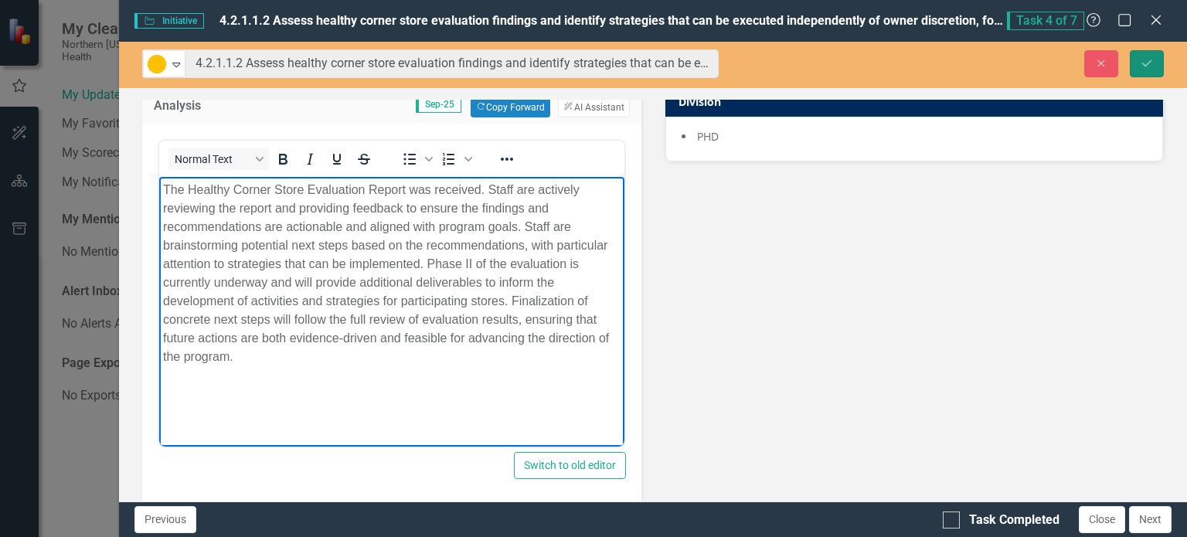
click at [1145, 58] on icon "Save" at bounding box center [1147, 63] width 14 height 11
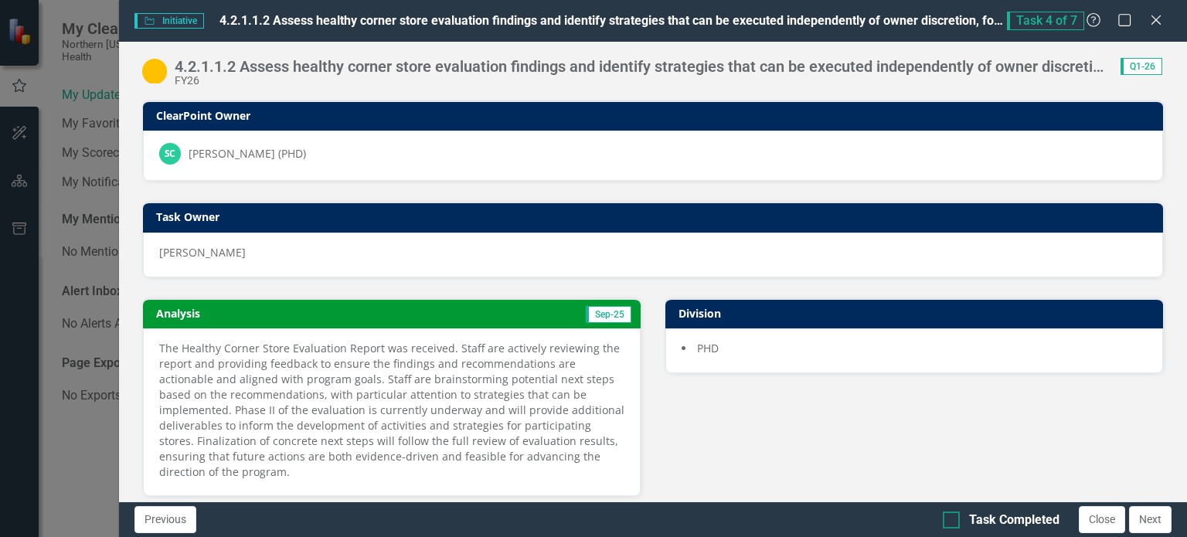
click at [954, 520] on div at bounding box center [951, 520] width 17 height 17
click at [953, 520] on input "Task Completed" at bounding box center [948, 517] width 10 height 10
checkbox input "true"
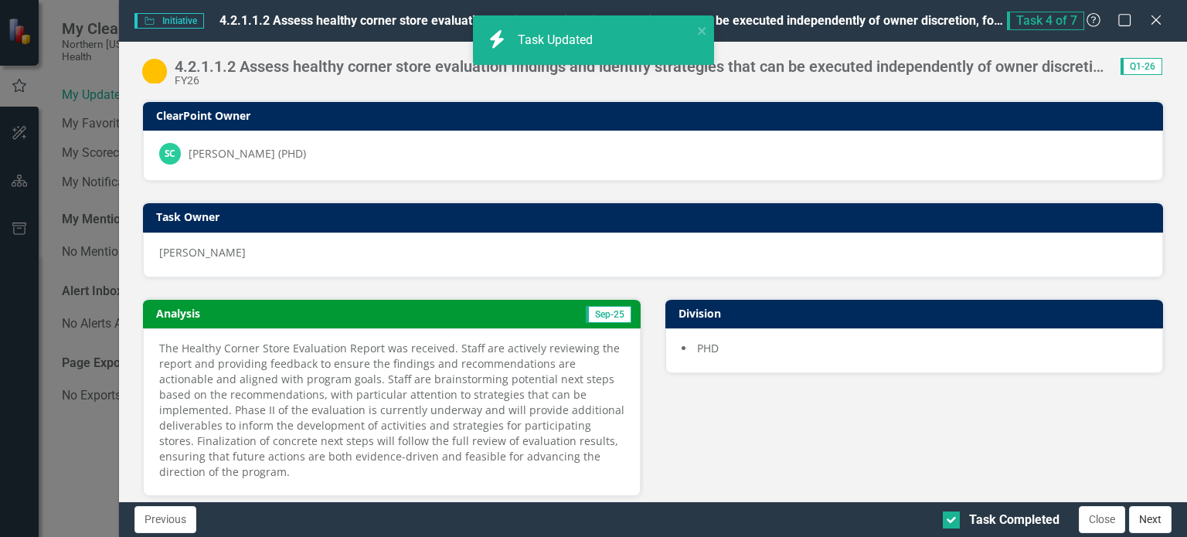
click at [1145, 518] on button "Next" at bounding box center [1150, 519] width 43 height 27
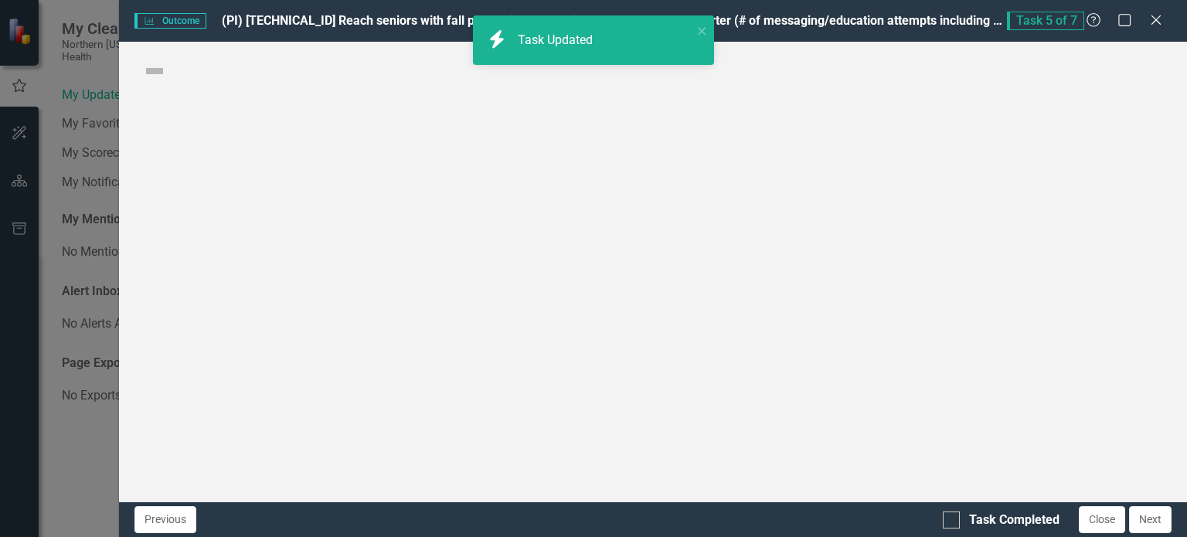
checkbox input "true"
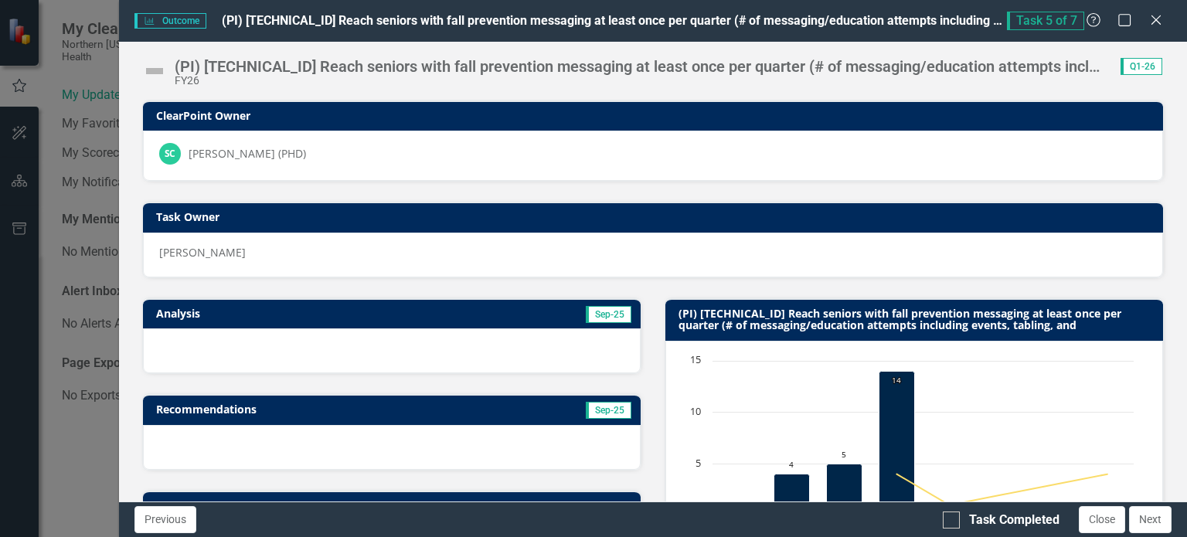
click at [158, 73] on img at bounding box center [154, 71] width 25 height 25
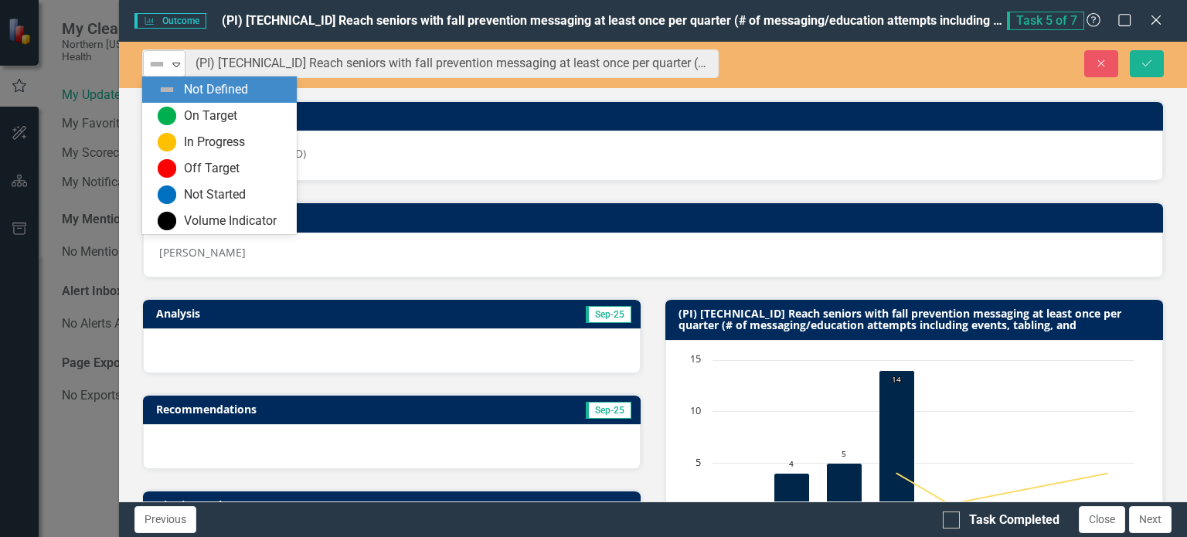
click at [167, 61] on div "Not Defined" at bounding box center [157, 64] width 23 height 22
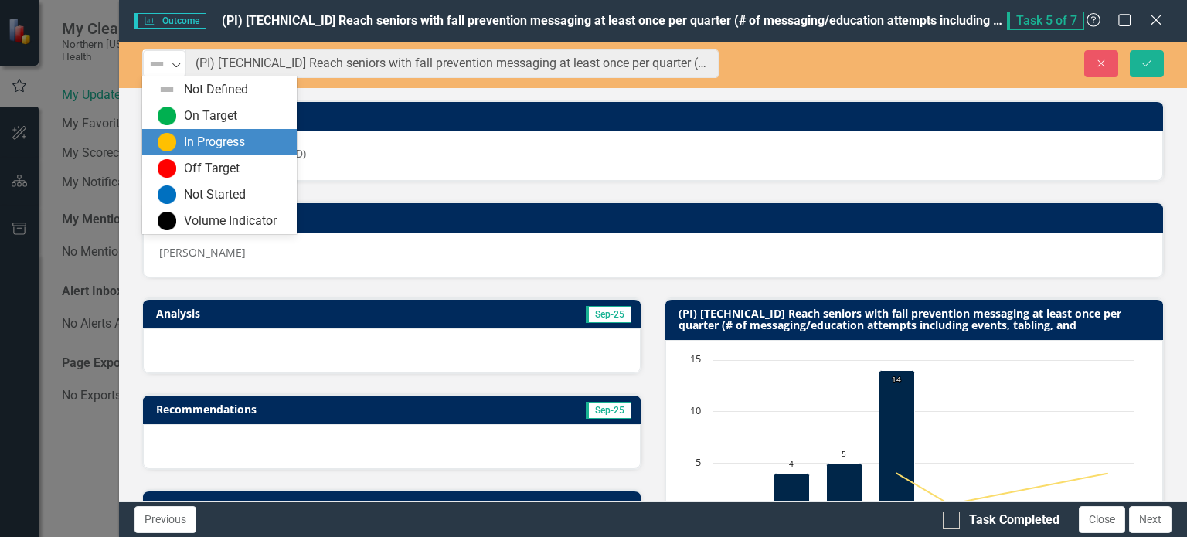
click at [201, 148] on div "In Progress" at bounding box center [214, 143] width 61 height 18
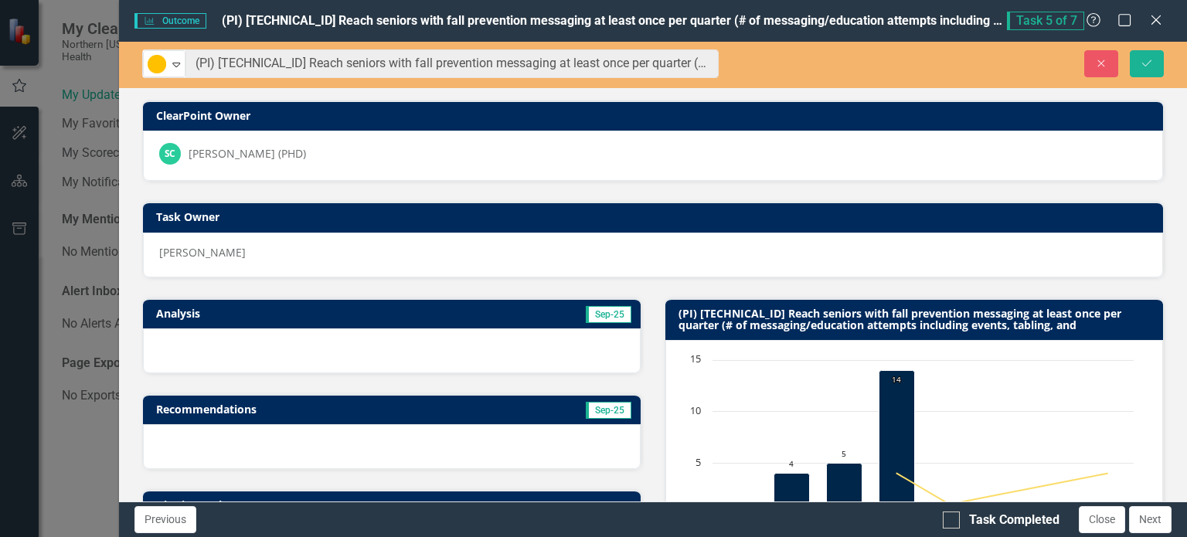
click at [168, 314] on h3 "Analysis" at bounding box center [271, 314] width 230 height 12
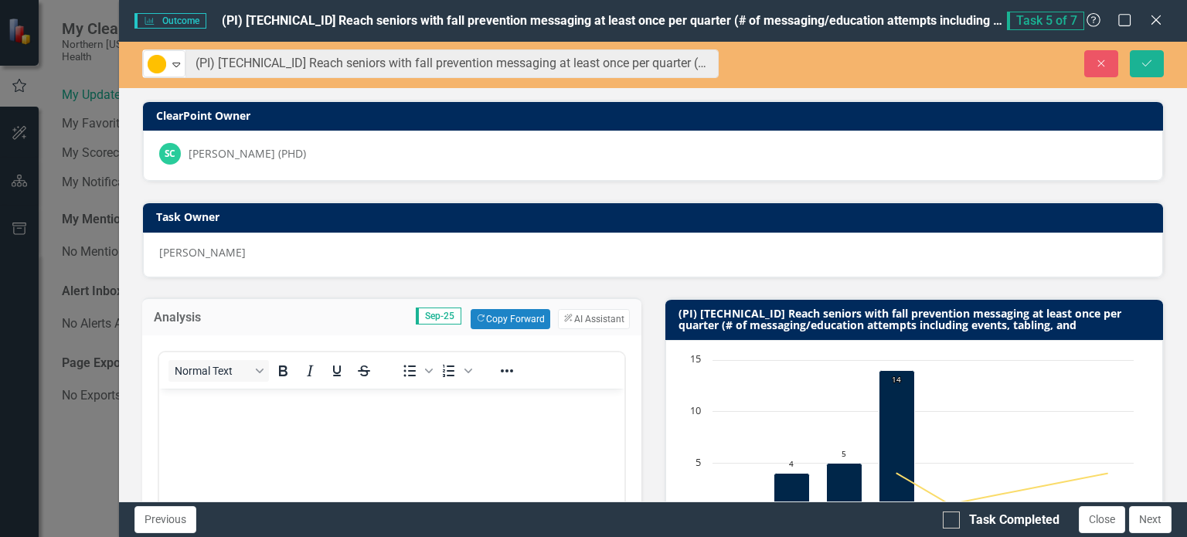
scroll to position [0, 0]
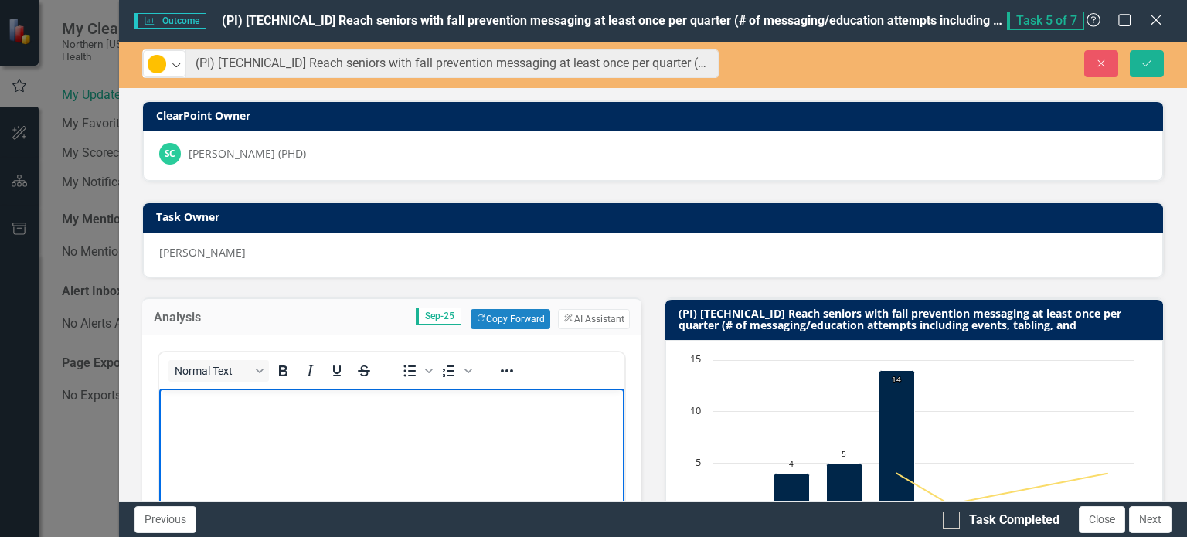
click at [245, 415] on body "Rich Text Area. Press ALT-0 for help." at bounding box center [390, 504] width 465 height 232
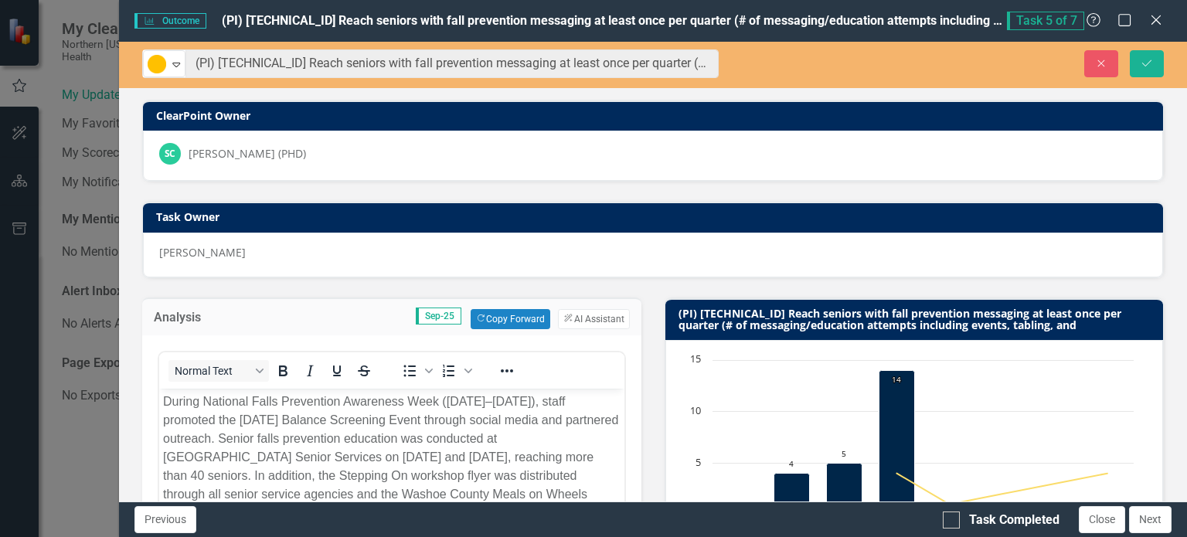
click at [518, 264] on div "[PERSON_NAME]" at bounding box center [653, 255] width 1020 height 45
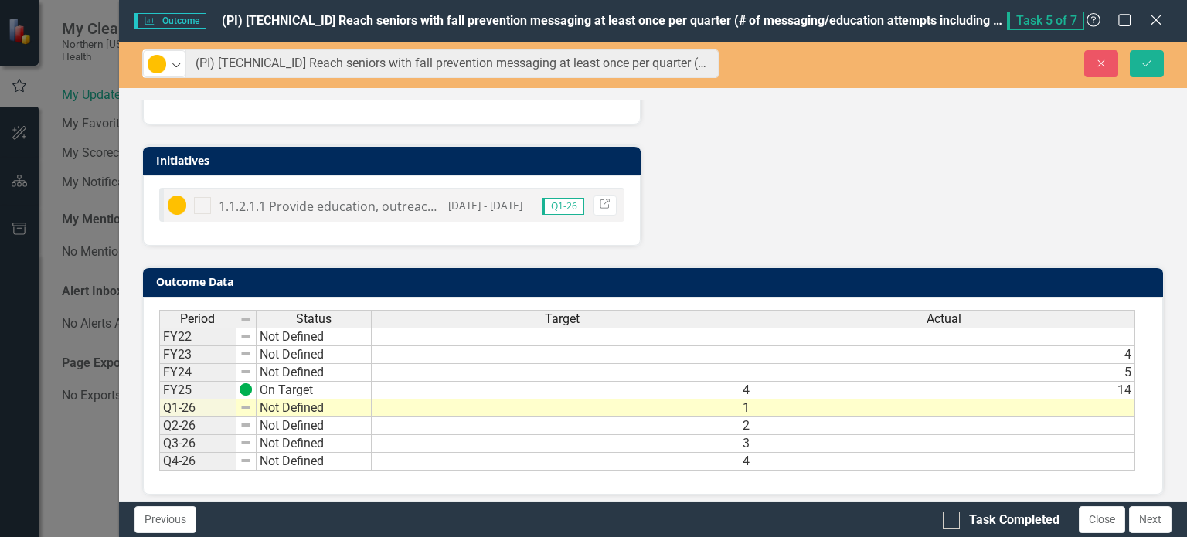
scroll to position [933, 0]
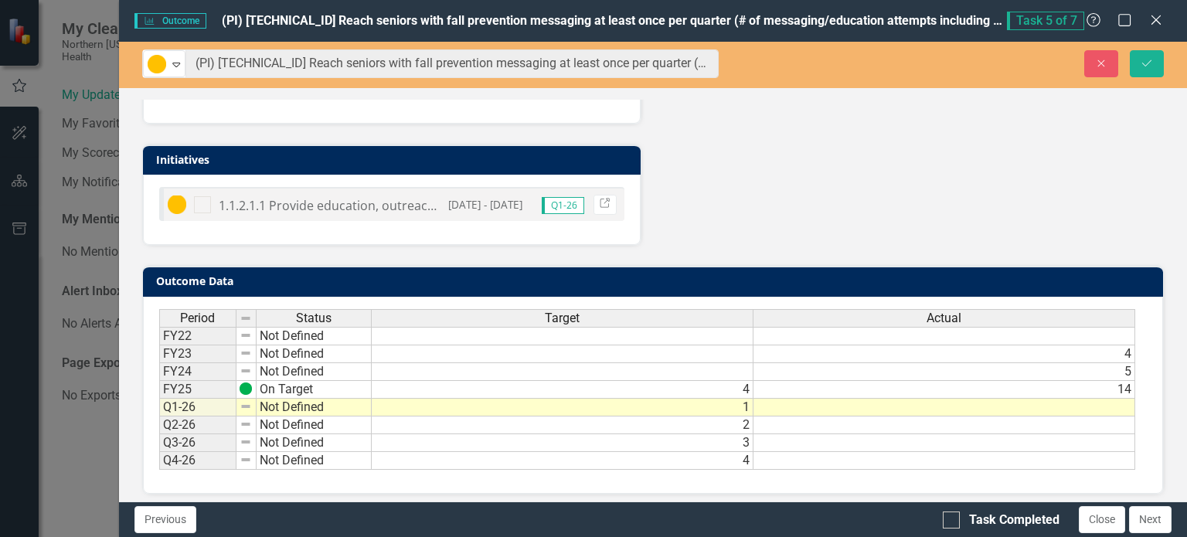
click at [858, 399] on td at bounding box center [945, 408] width 382 height 18
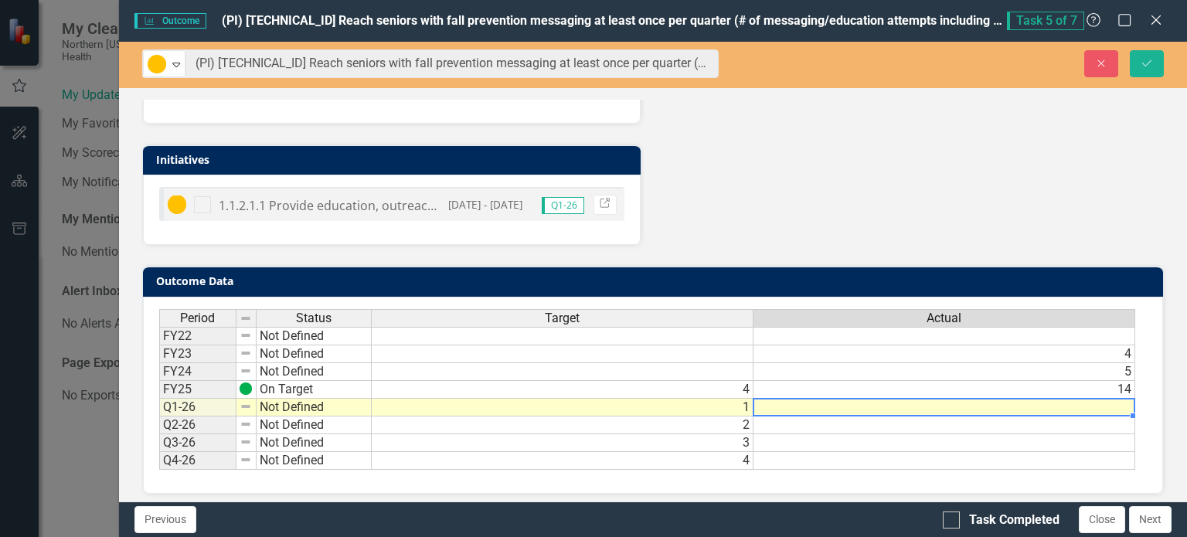
click at [858, 399] on td at bounding box center [945, 408] width 382 height 18
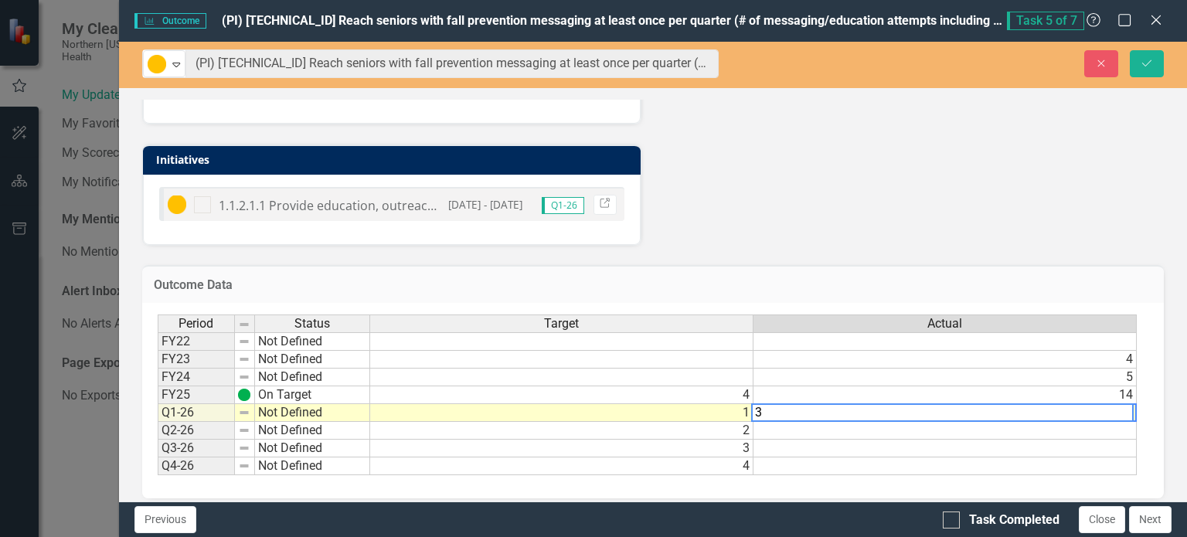
type textarea "3"
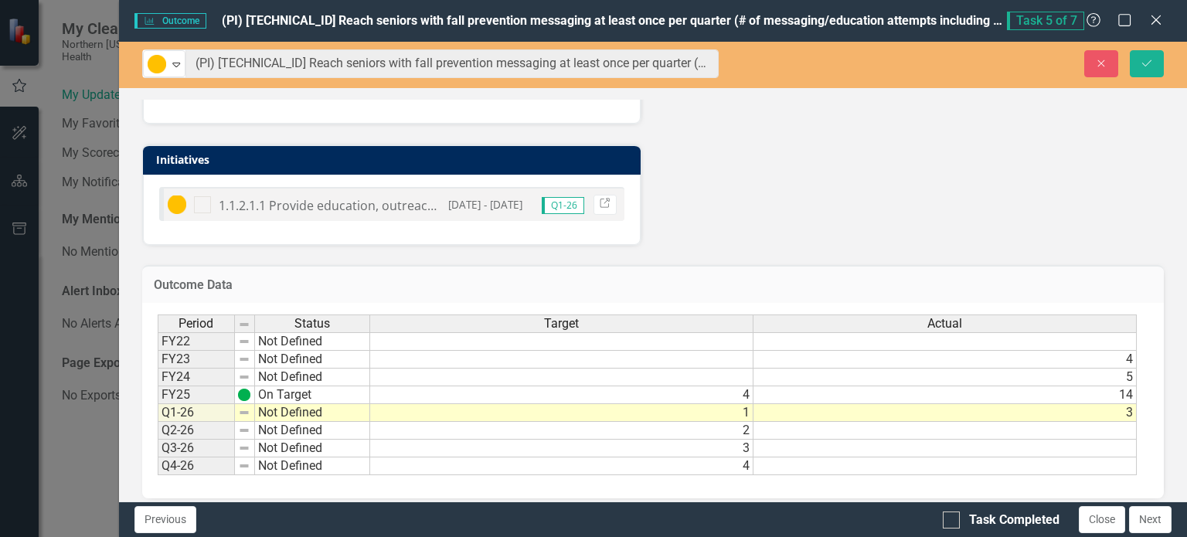
click at [1139, 60] on button "Save" at bounding box center [1147, 63] width 34 height 27
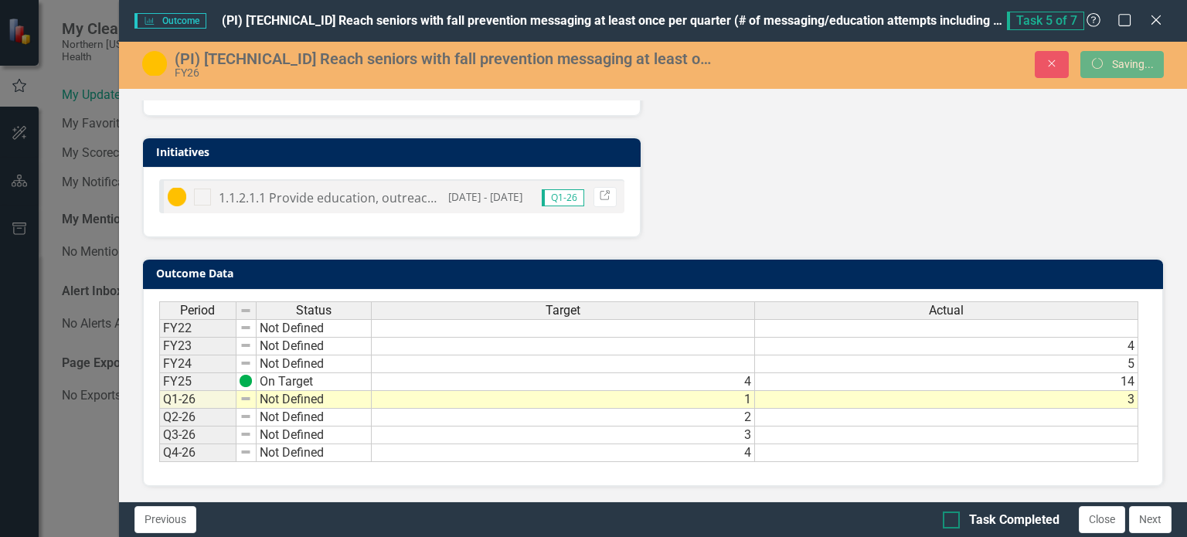
scroll to position [665, 0]
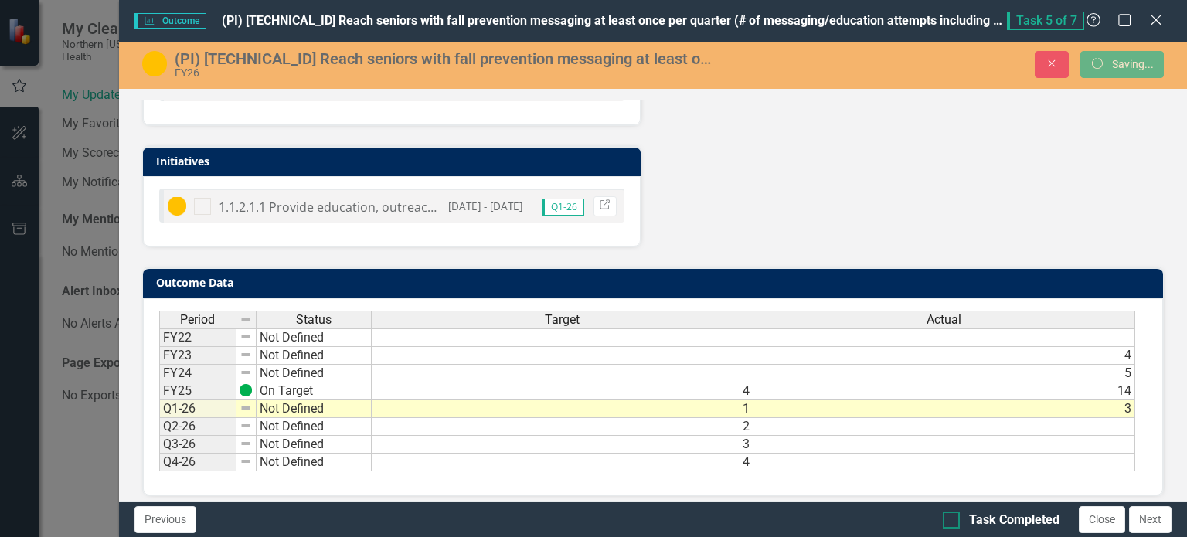
click at [948, 517] on input "Task Completed" at bounding box center [948, 517] width 10 height 10
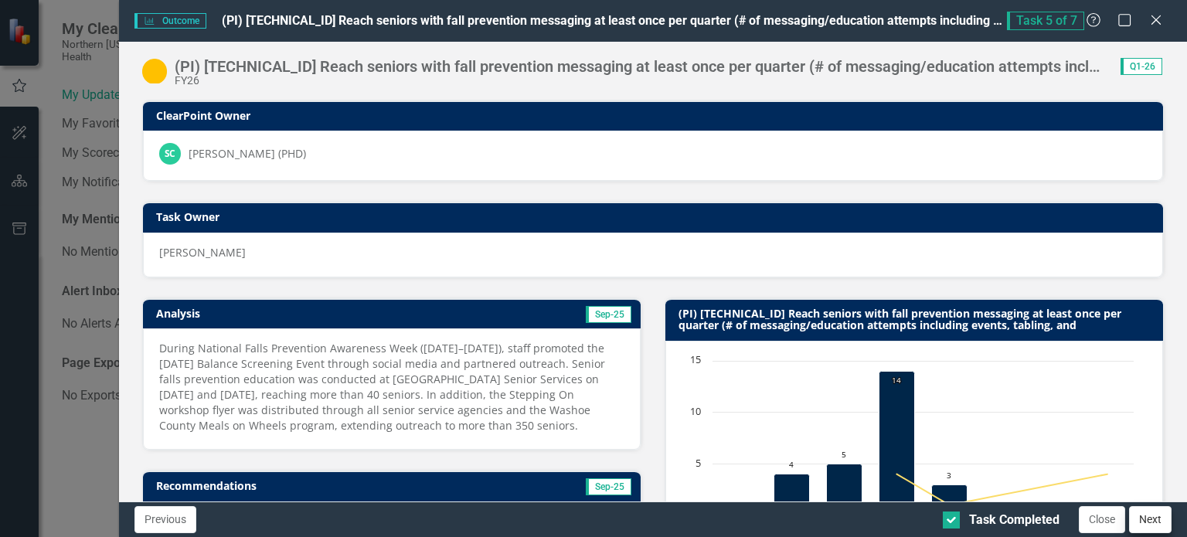
checkbox input "true"
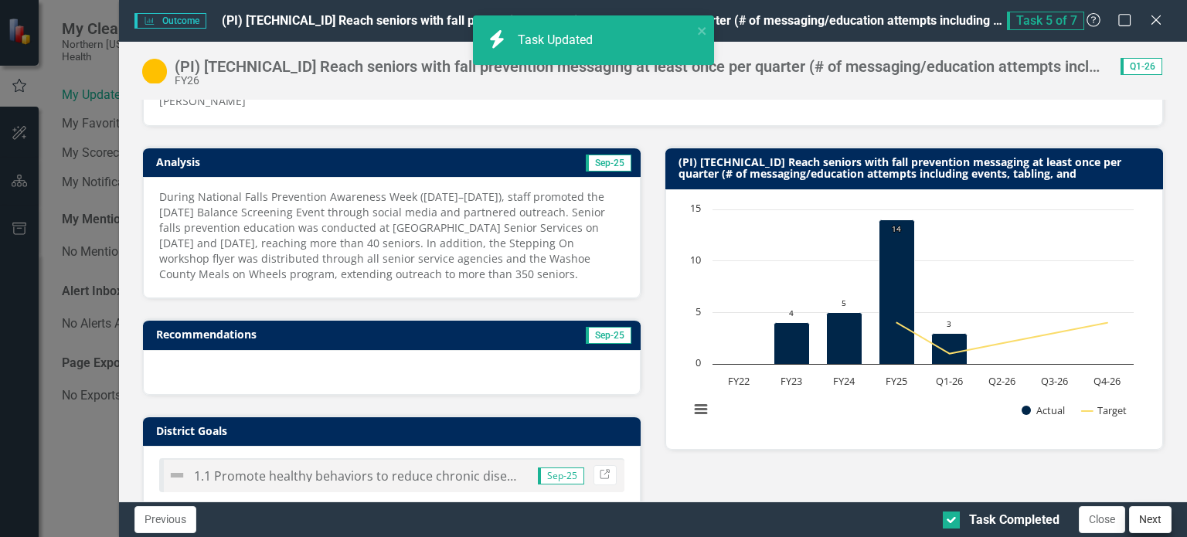
scroll to position [155, 0]
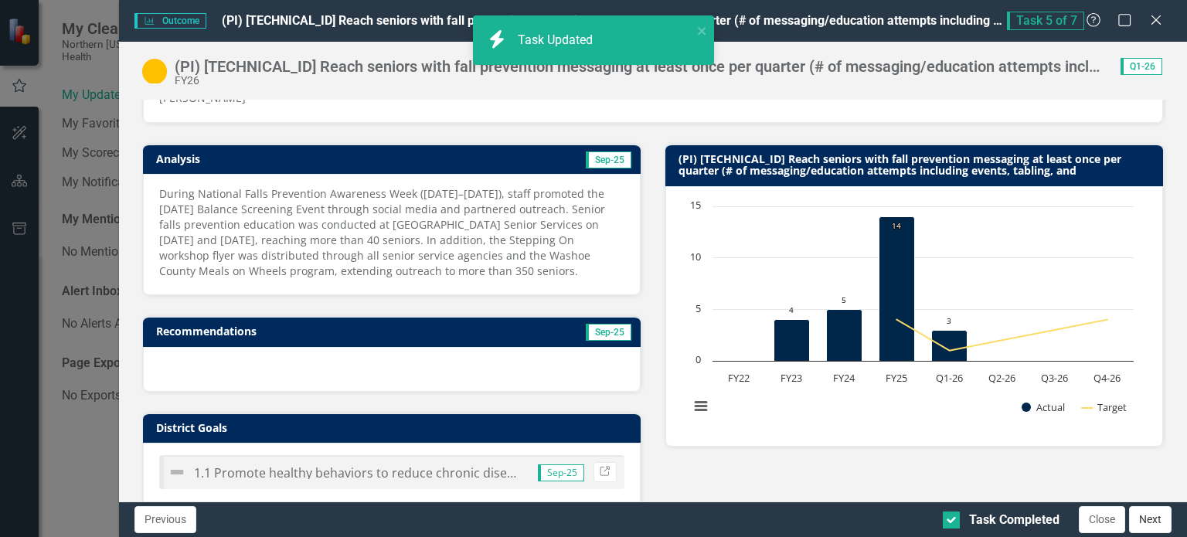
click at [1140, 519] on button "Next" at bounding box center [1150, 519] width 43 height 27
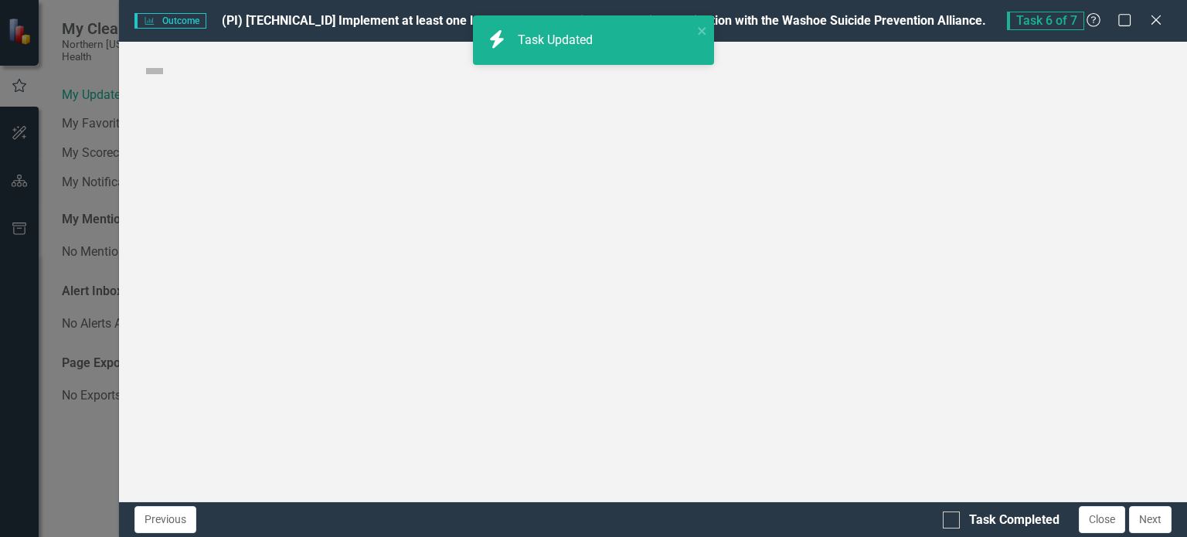
checkbox input "true"
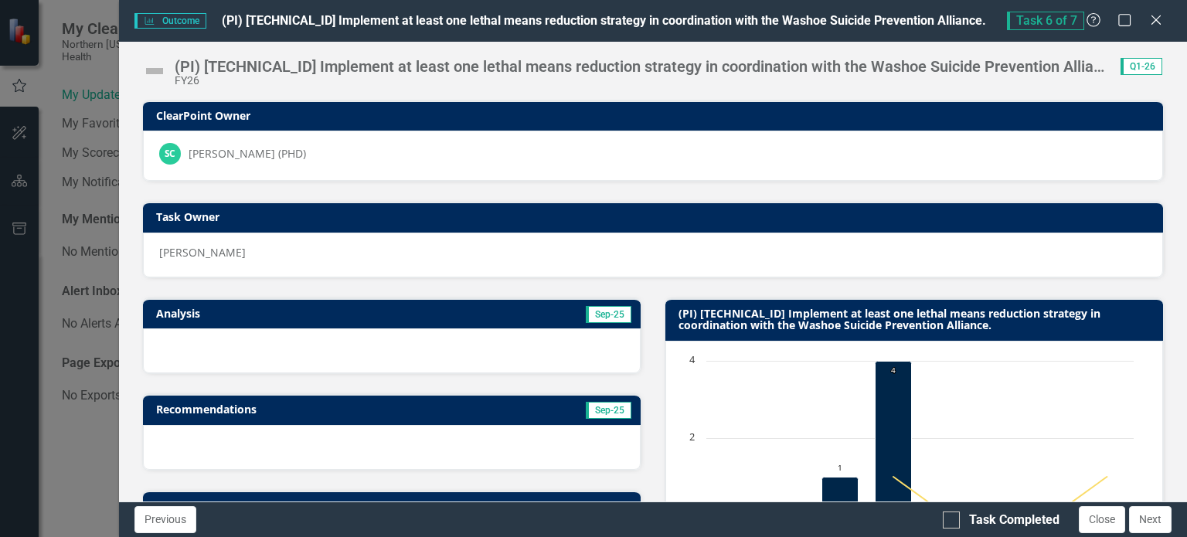
click at [152, 73] on img at bounding box center [154, 71] width 25 height 25
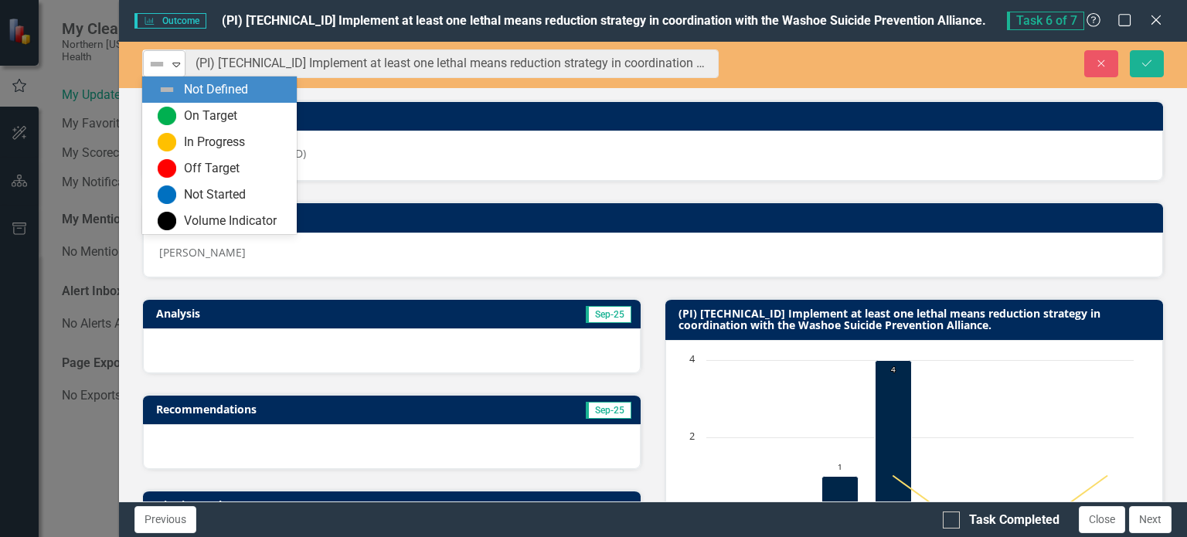
click at [175, 66] on icon "Expand" at bounding box center [175, 64] width 15 height 12
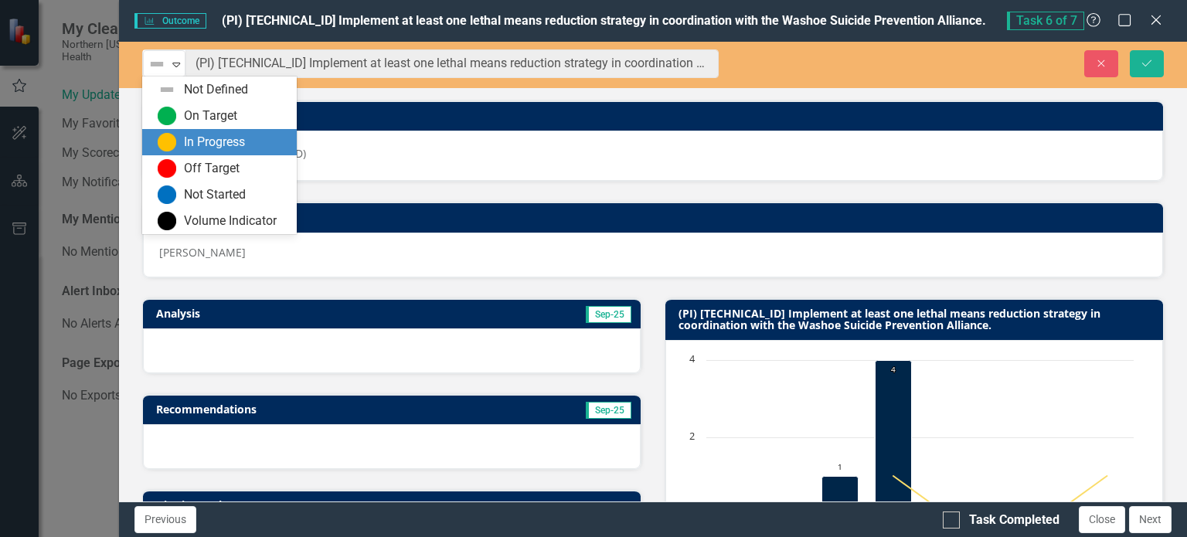
click at [189, 139] on div "In Progress" at bounding box center [214, 143] width 61 height 18
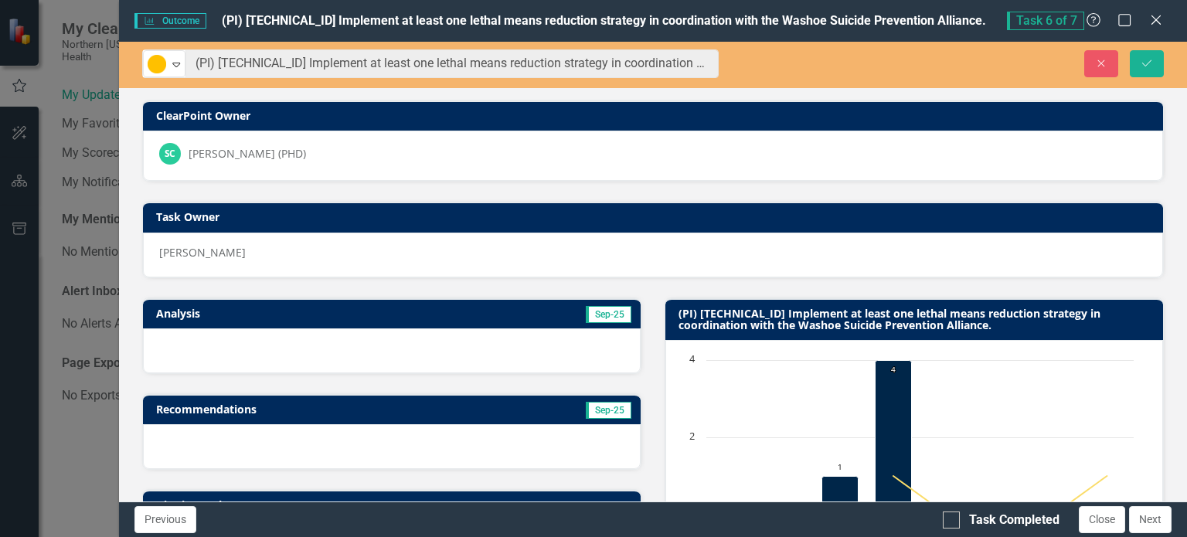
click at [189, 308] on h3 "Analysis" at bounding box center [271, 314] width 230 height 12
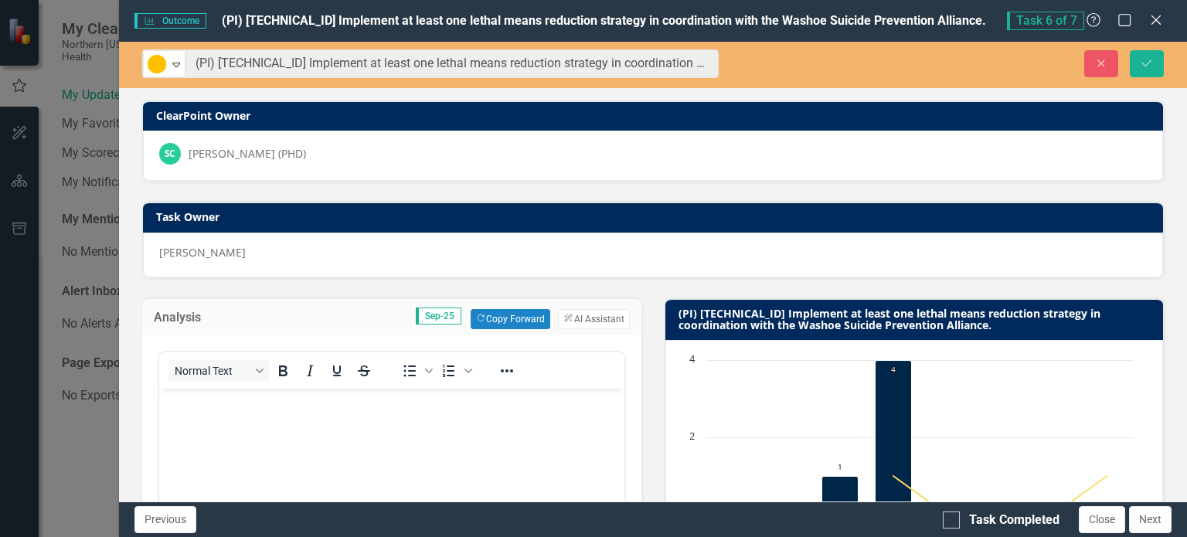
scroll to position [0, 0]
click at [250, 418] on body "Rich Text Area. Press ALT-0 for help." at bounding box center [390, 504] width 465 height 232
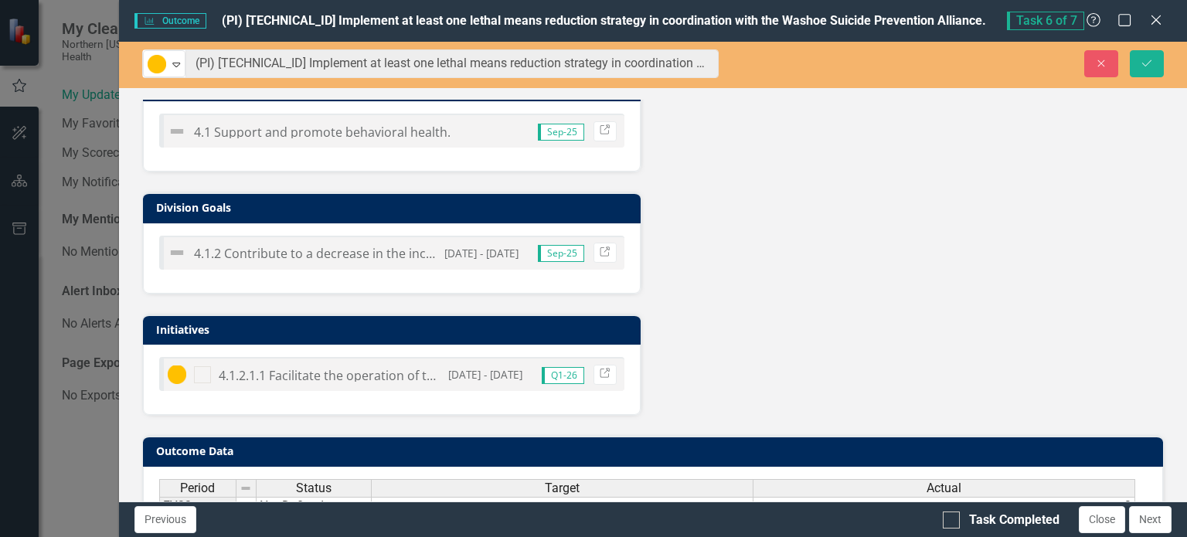
scroll to position [927, 0]
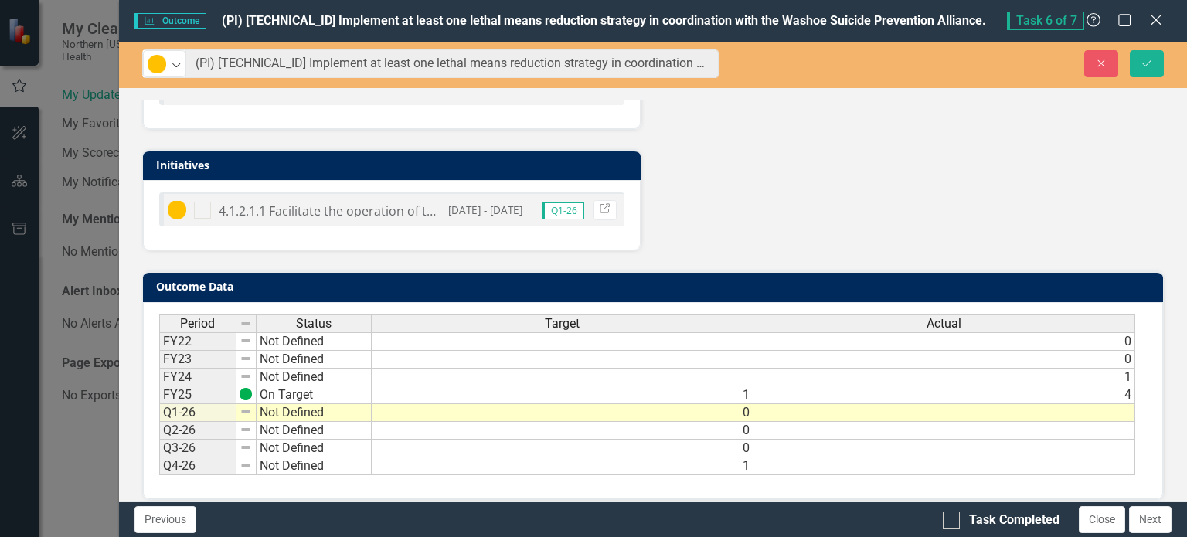
click at [884, 406] on td at bounding box center [945, 413] width 382 height 18
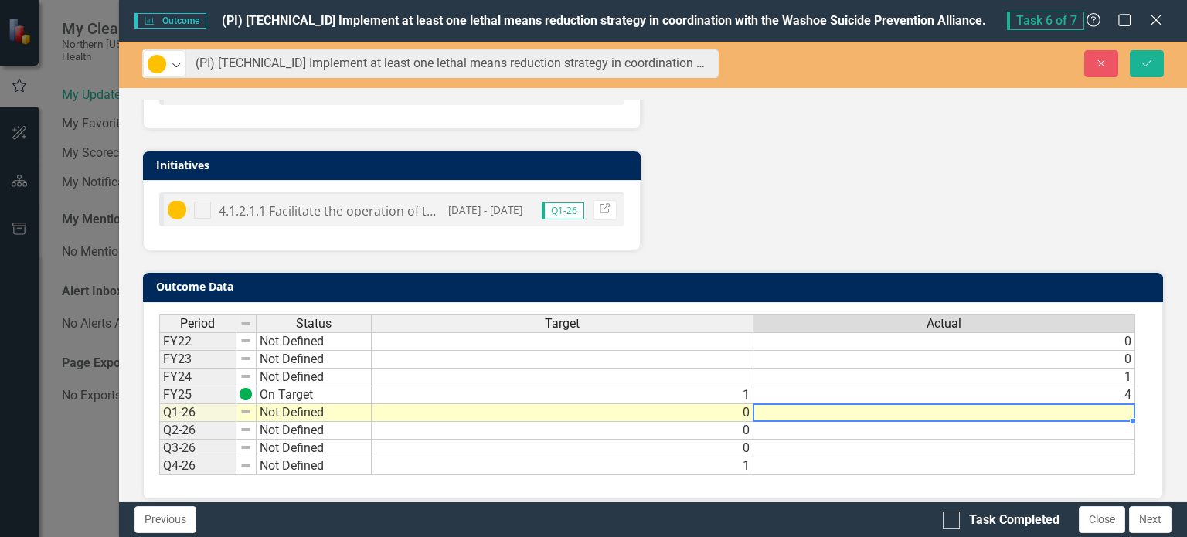
click at [884, 406] on td at bounding box center [945, 413] width 382 height 18
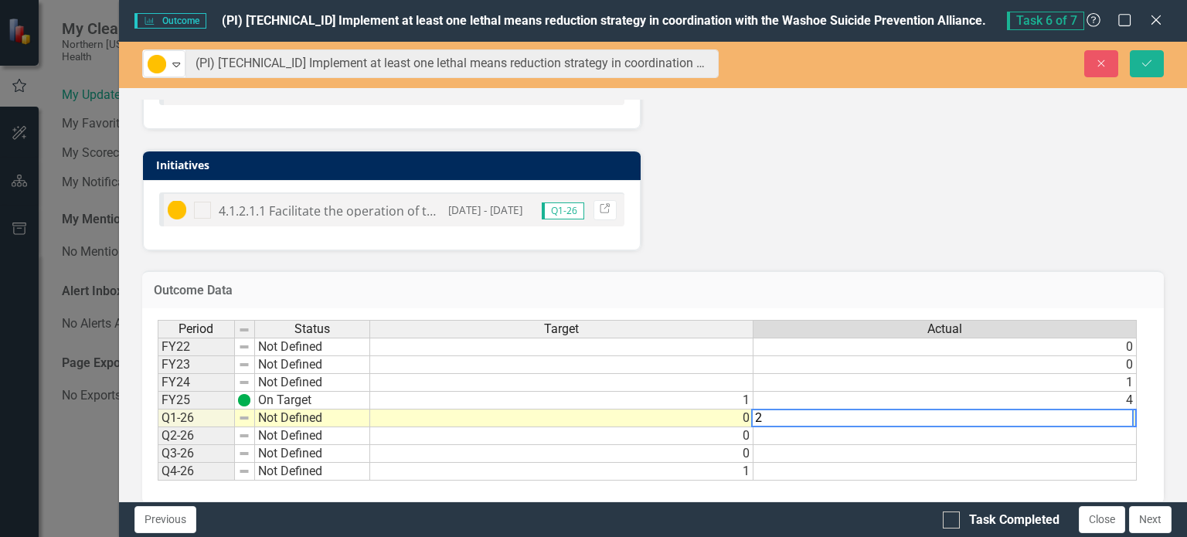
type textarea "2"
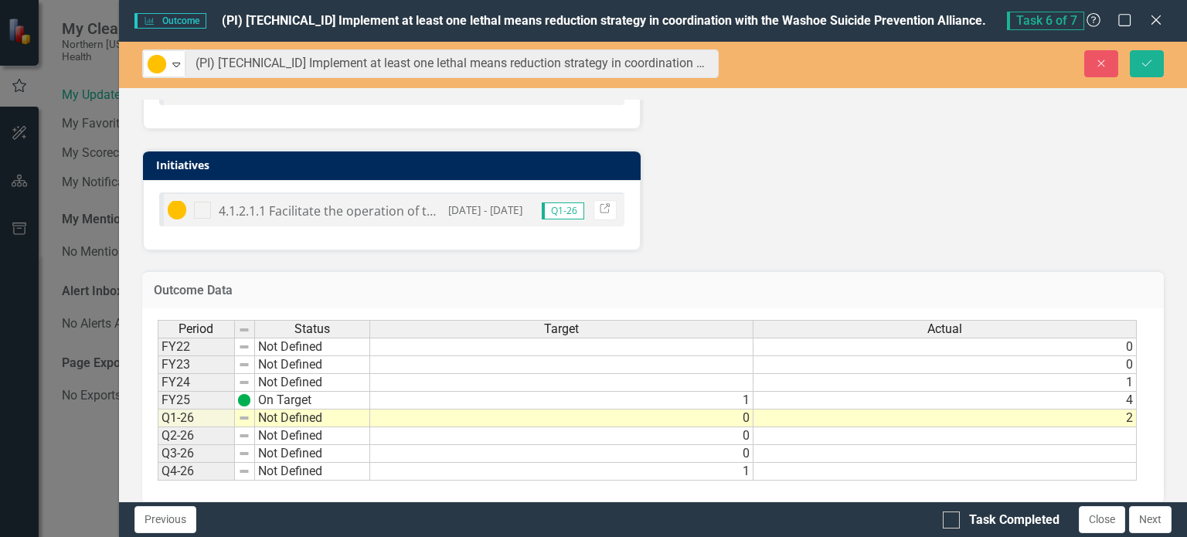
click at [1148, 67] on icon "Save" at bounding box center [1147, 63] width 14 height 11
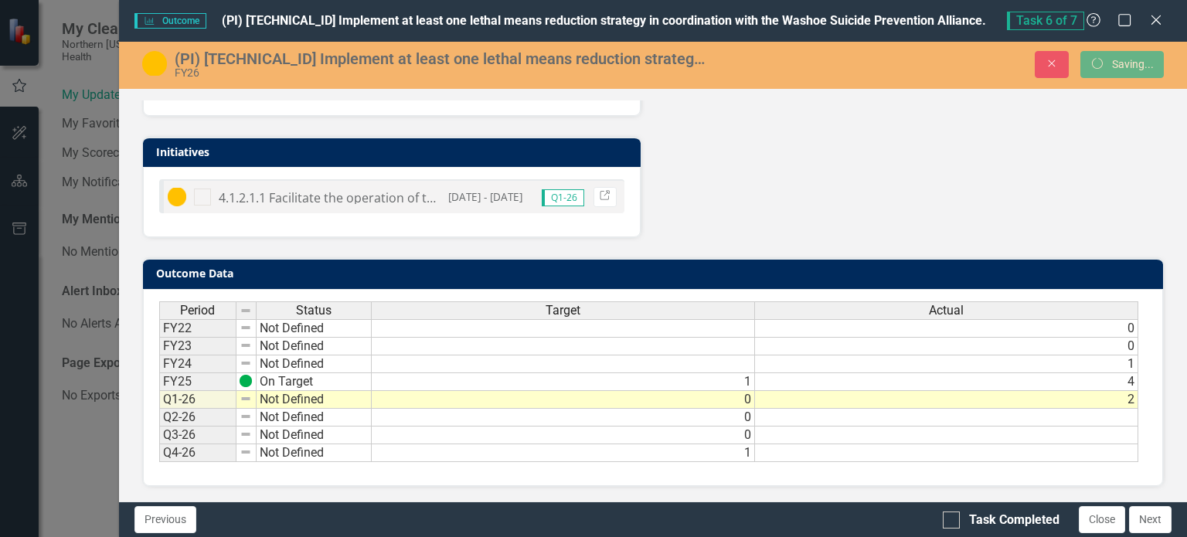
scroll to position [675, 0]
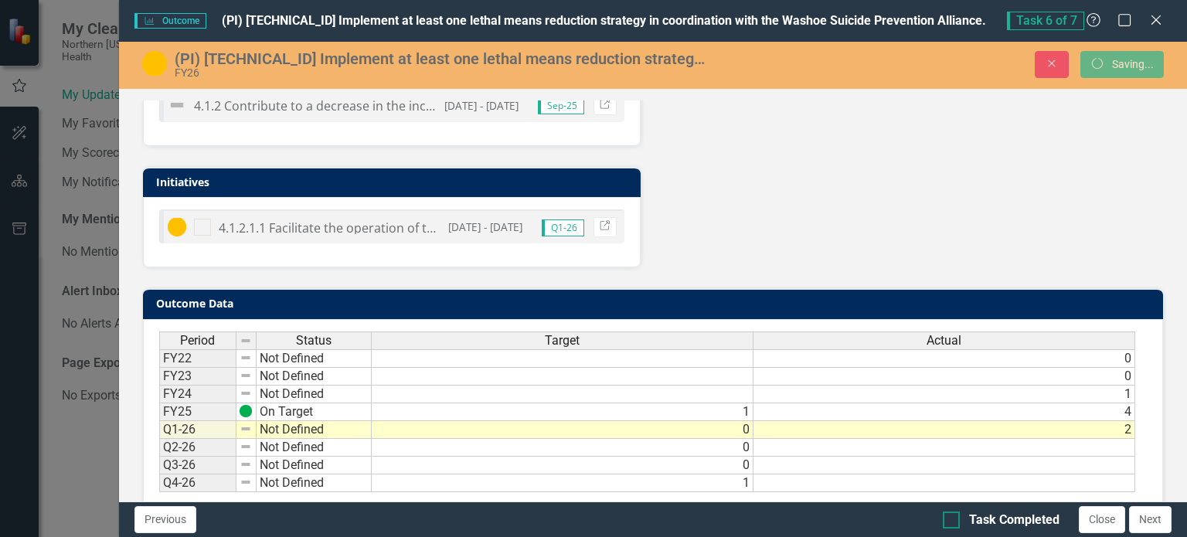
click at [955, 522] on div at bounding box center [951, 520] width 17 height 17
click at [953, 522] on input "Task Completed" at bounding box center [948, 517] width 10 height 10
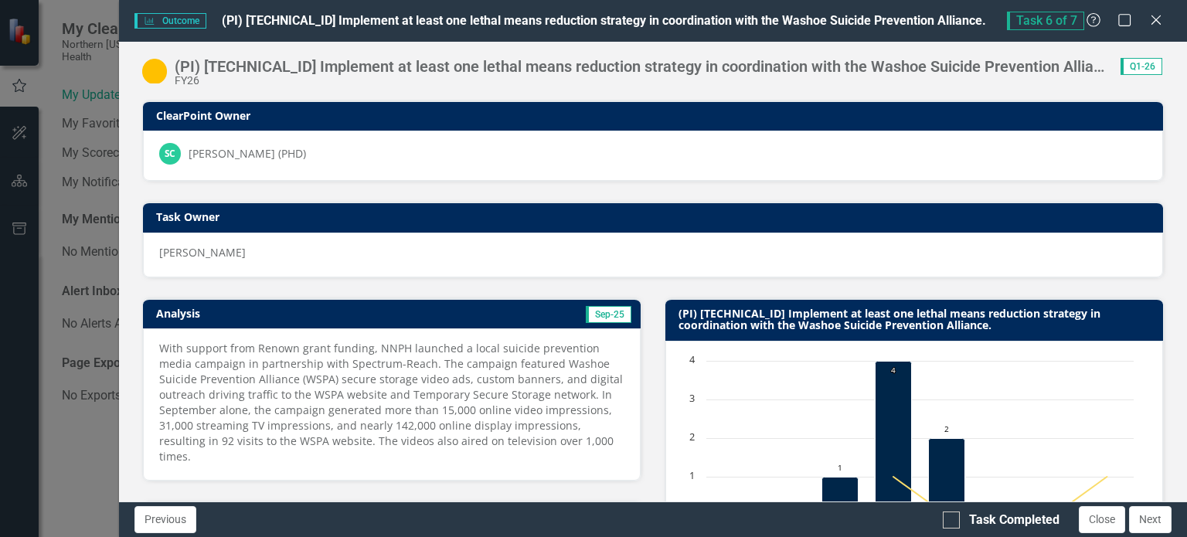
checkbox input "true"
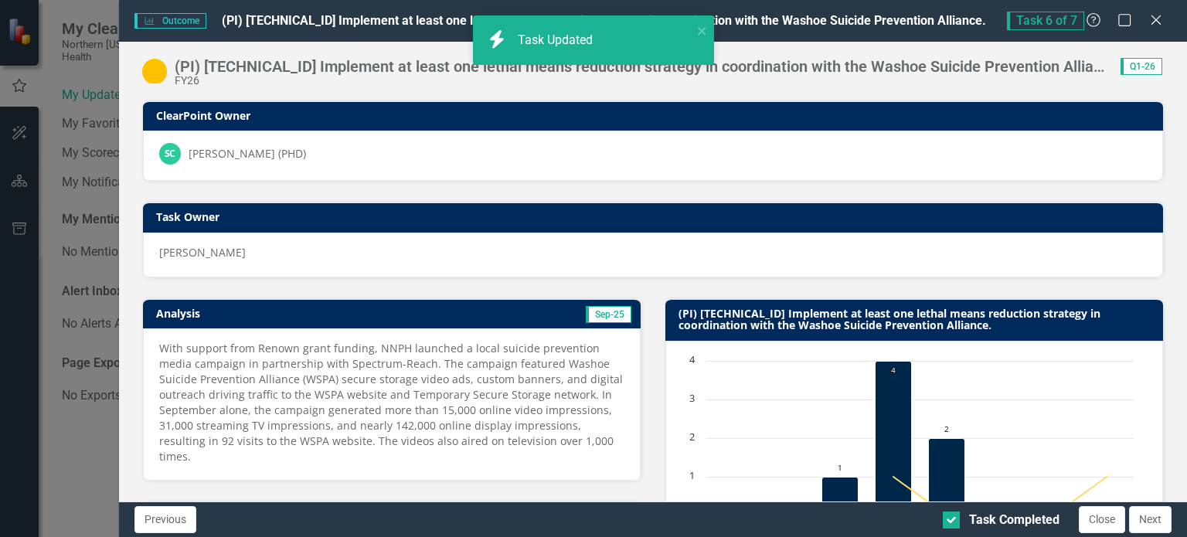
scroll to position [232, 0]
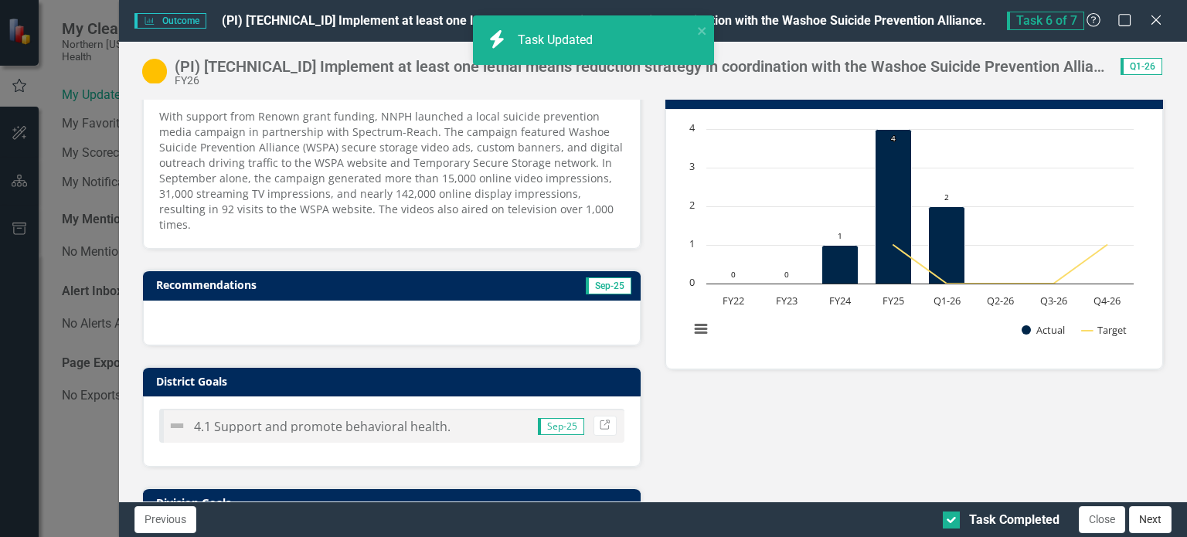
click at [1152, 522] on button "Next" at bounding box center [1150, 519] width 43 height 27
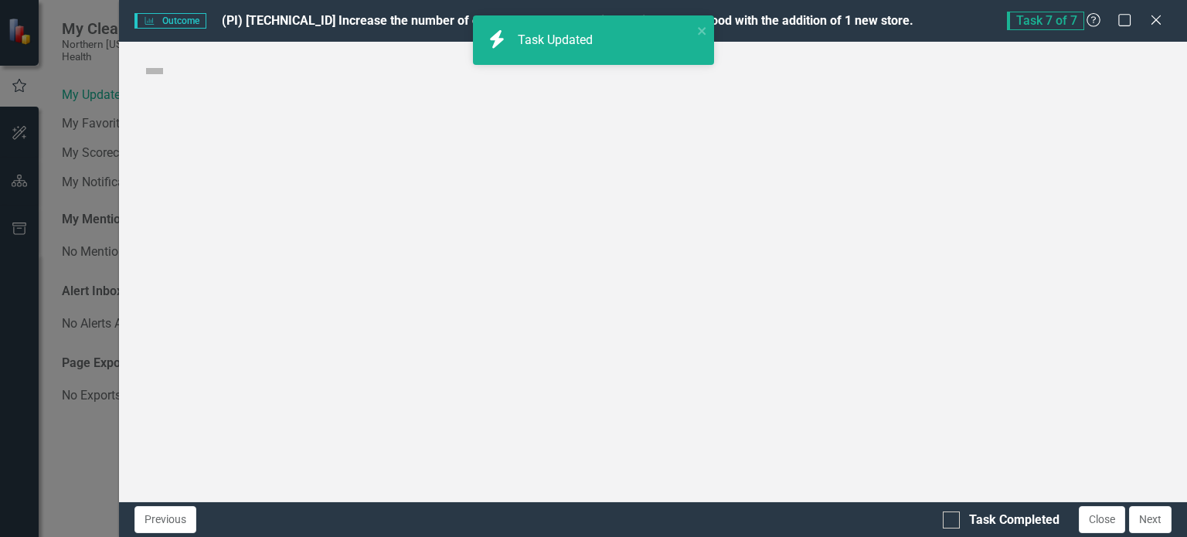
checkbox input "true"
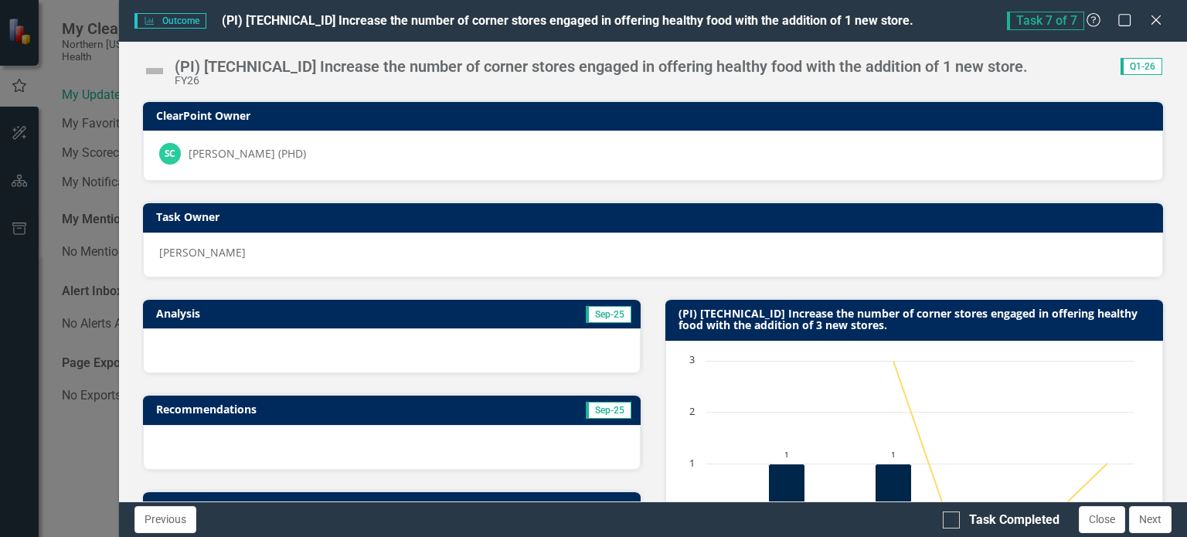
click at [151, 69] on img at bounding box center [154, 71] width 25 height 25
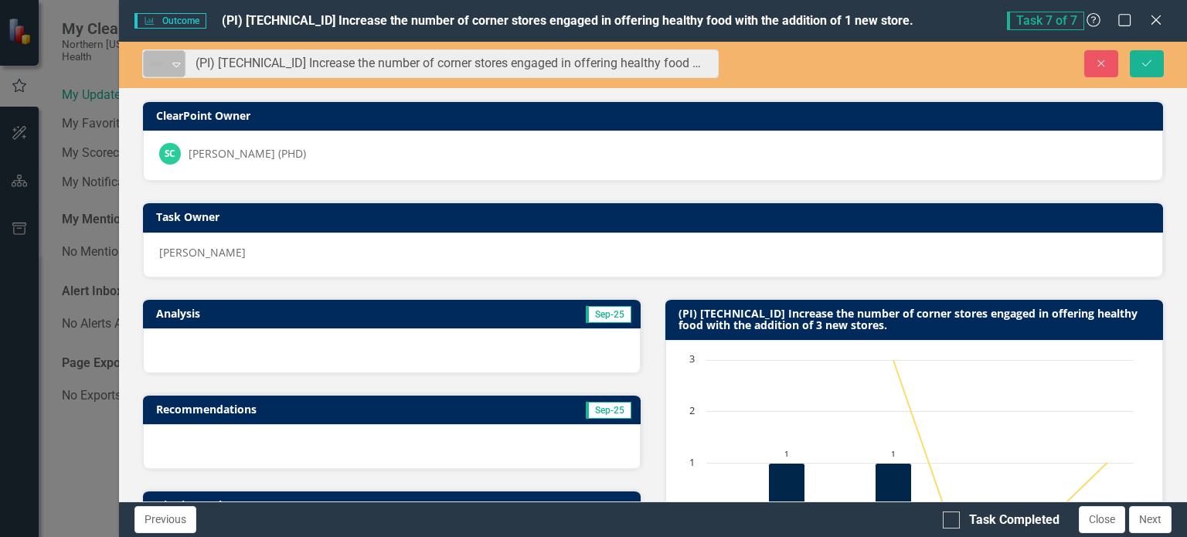
click at [175, 70] on div "Expand" at bounding box center [175, 64] width 15 height 26
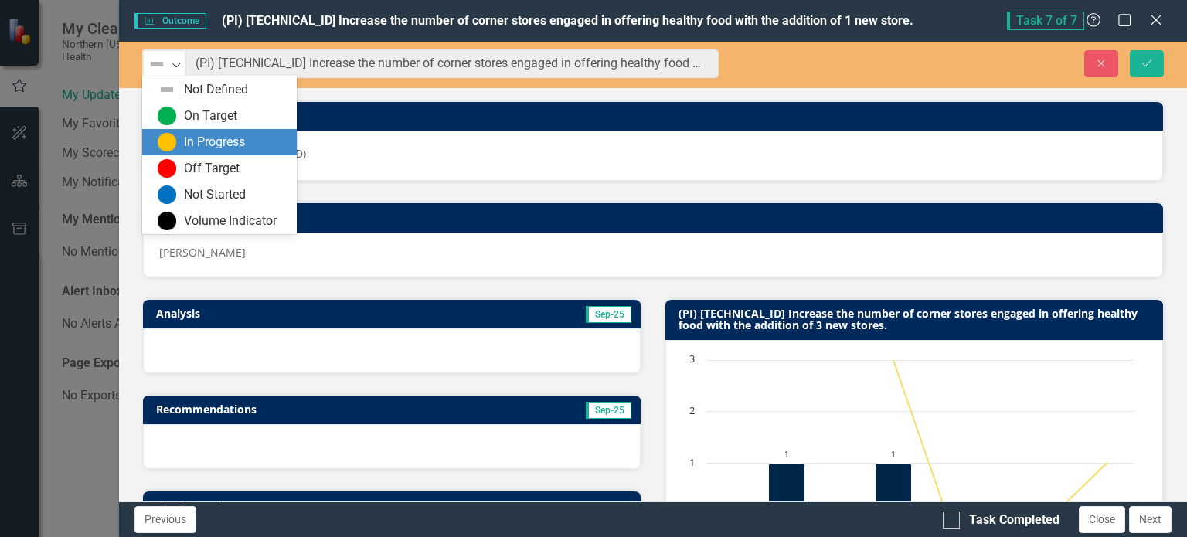
click at [189, 146] on div "In Progress" at bounding box center [214, 143] width 61 height 18
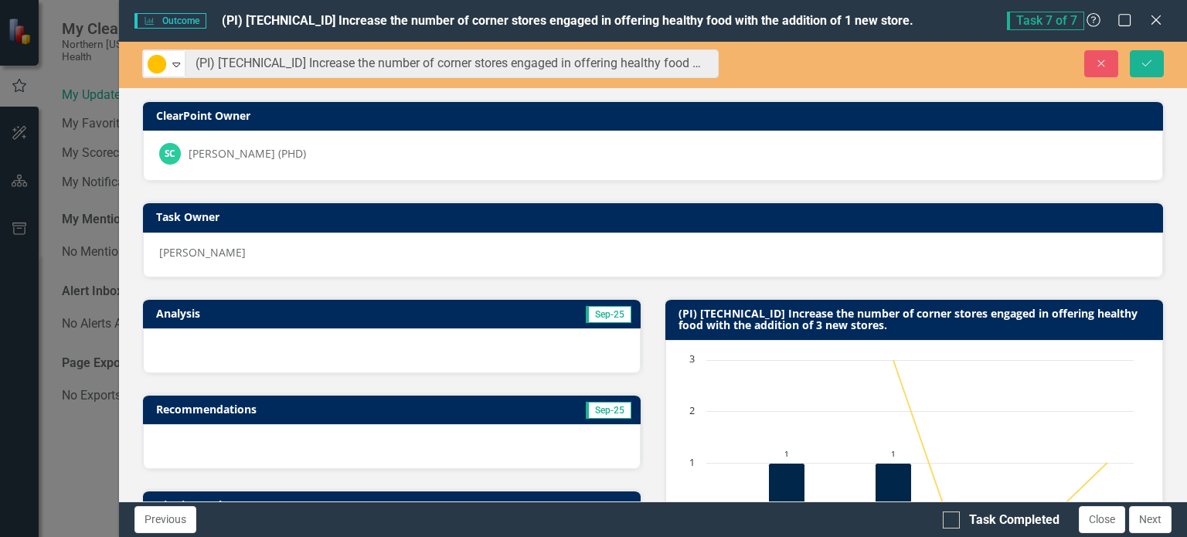
click at [179, 311] on h3 "Analysis" at bounding box center [271, 314] width 230 height 12
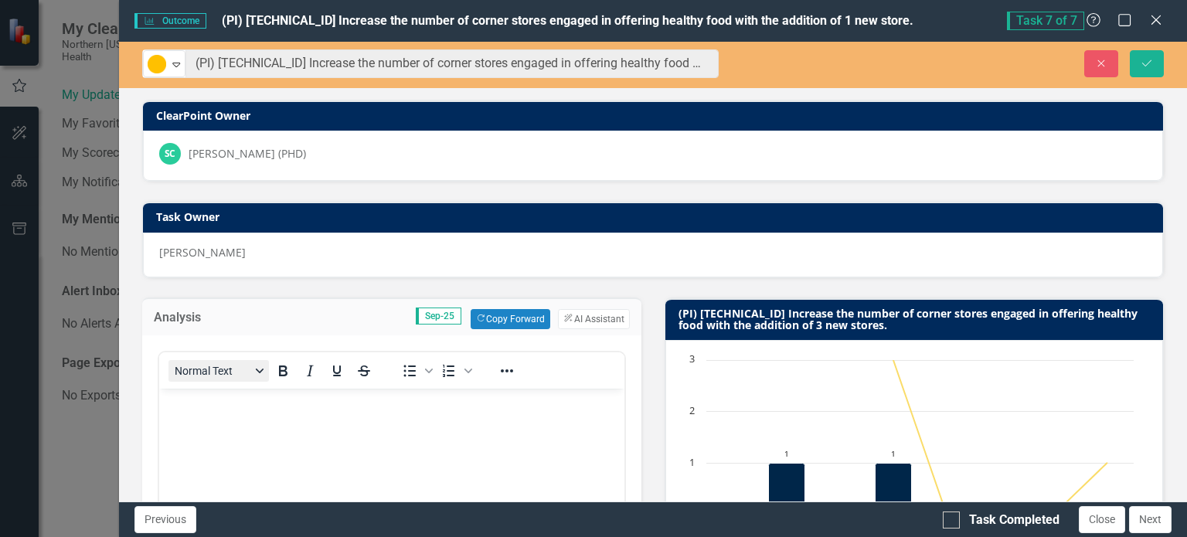
scroll to position [0, 0]
click at [256, 430] on body "Rich Text Area. Press ALT-0 for help." at bounding box center [390, 504] width 465 height 232
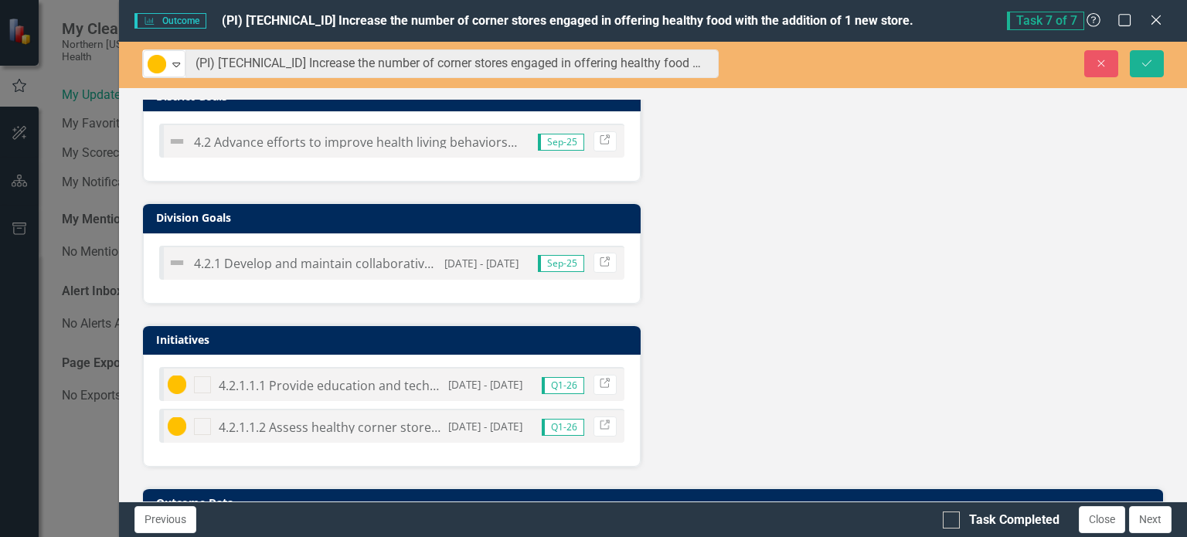
scroll to position [975, 0]
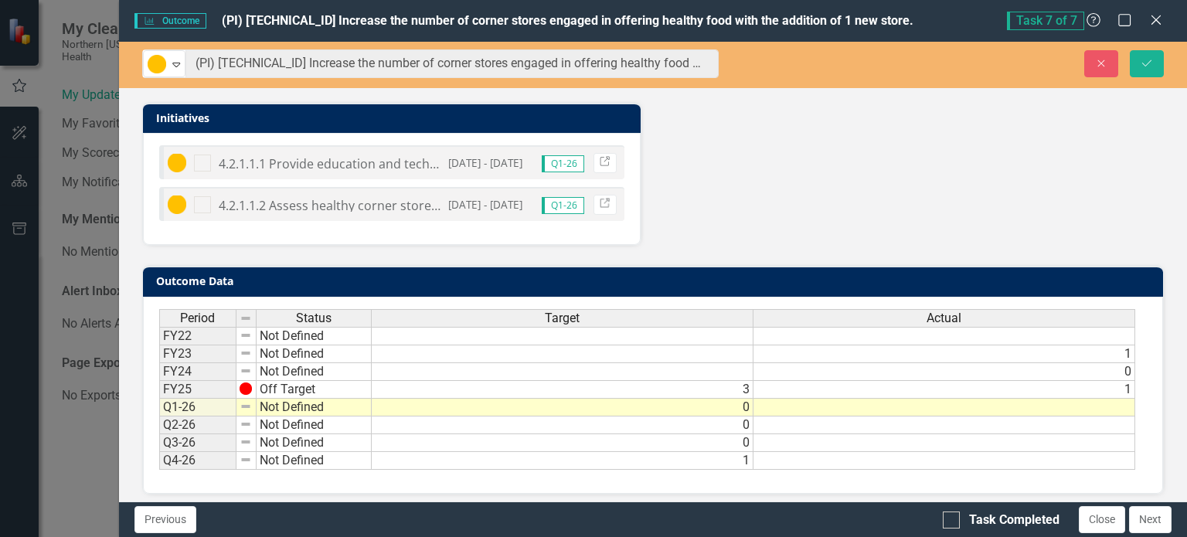
click at [824, 400] on td at bounding box center [945, 408] width 382 height 18
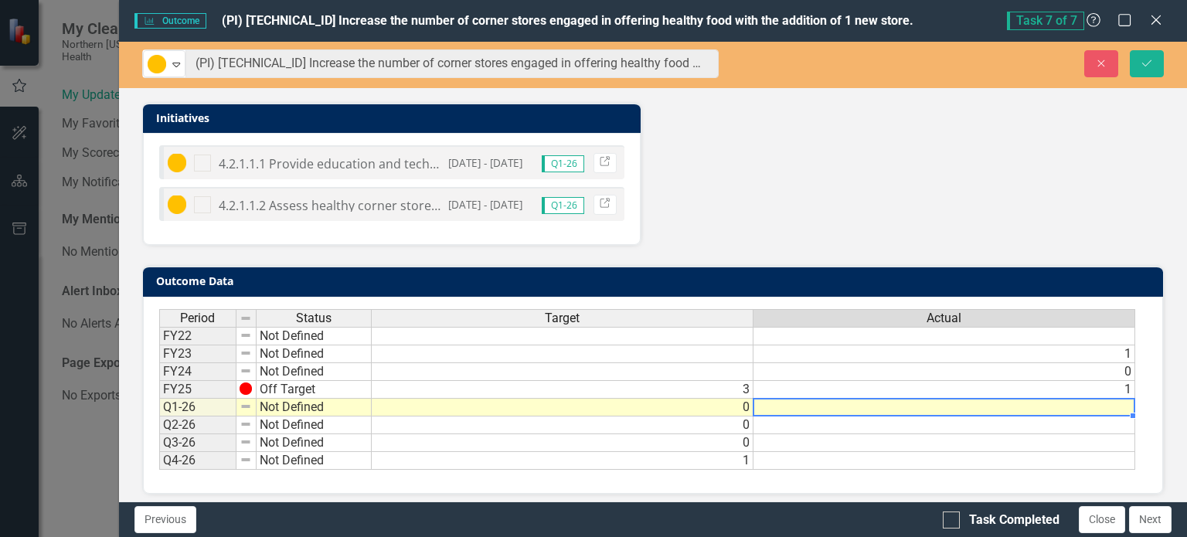
click at [824, 400] on td at bounding box center [945, 408] width 382 height 18
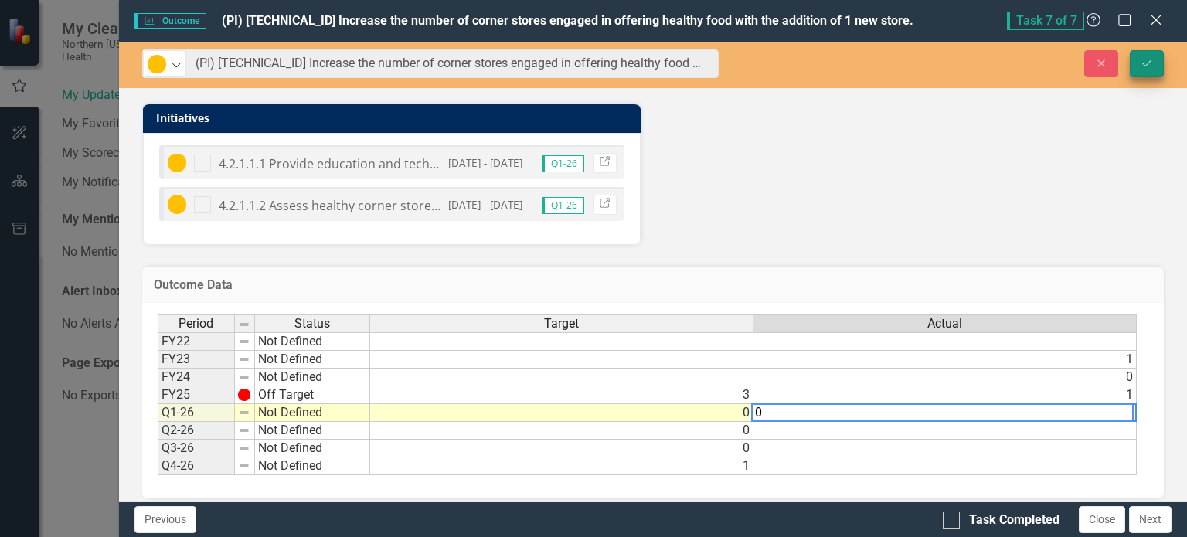
type textarea "0"
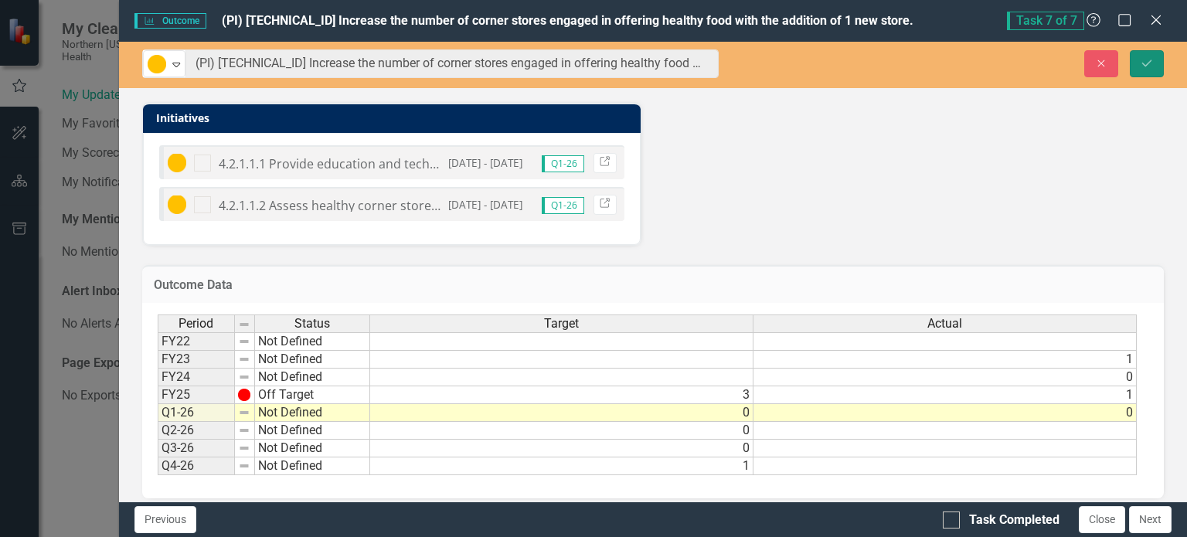
click at [1159, 61] on button "Save" at bounding box center [1147, 63] width 34 height 27
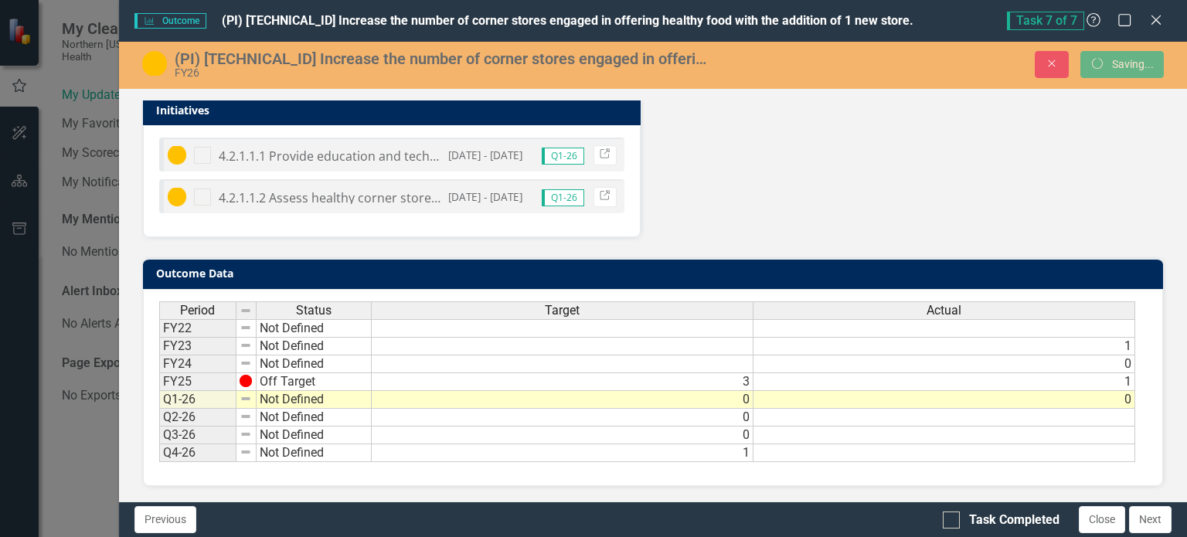
scroll to position [754, 0]
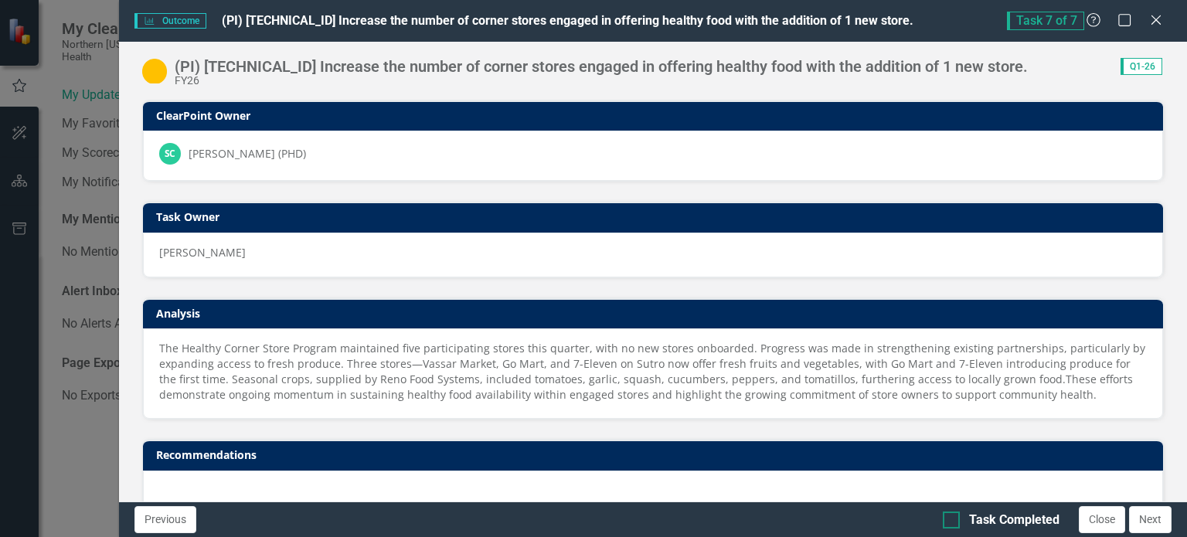
click at [957, 522] on div at bounding box center [951, 520] width 17 height 17
click at [953, 522] on input "Task Completed" at bounding box center [948, 517] width 10 height 10
checkbox input "true"
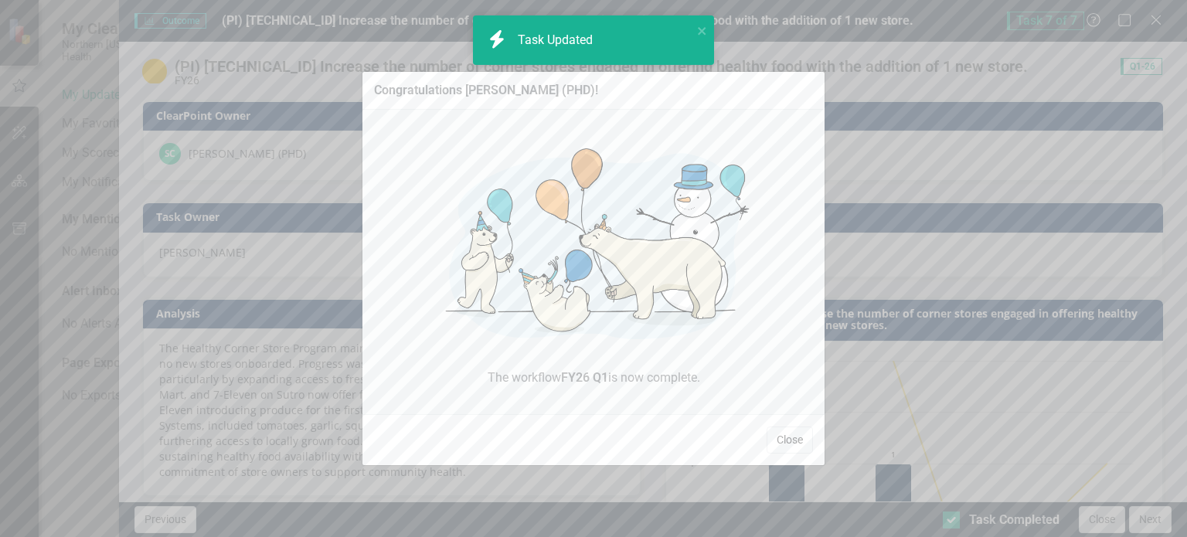
click at [794, 447] on button "Close" at bounding box center [790, 440] width 46 height 27
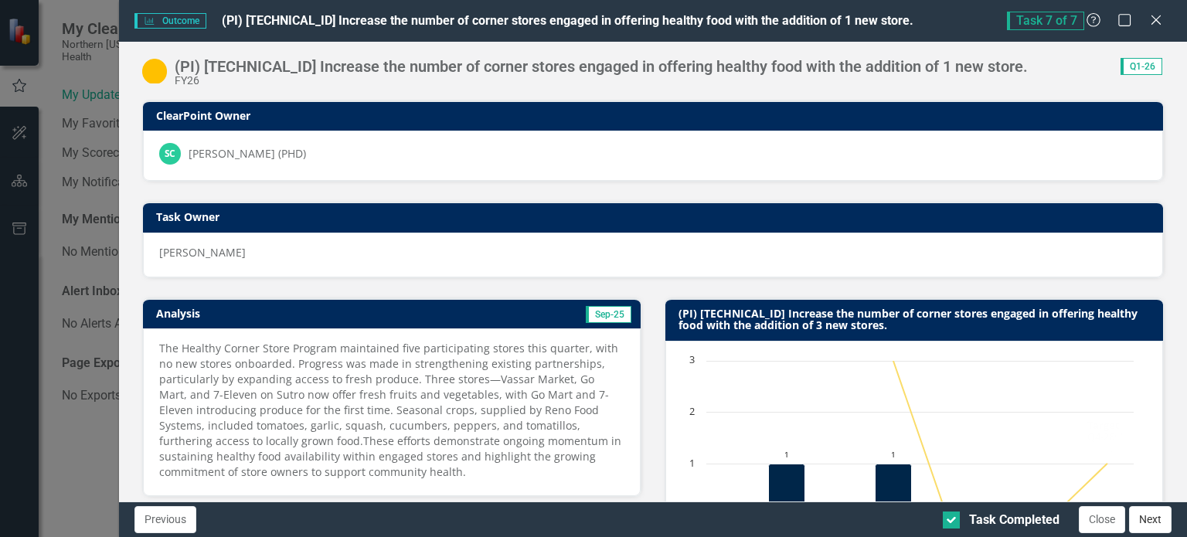
click at [1153, 512] on button "Next" at bounding box center [1150, 519] width 43 height 27
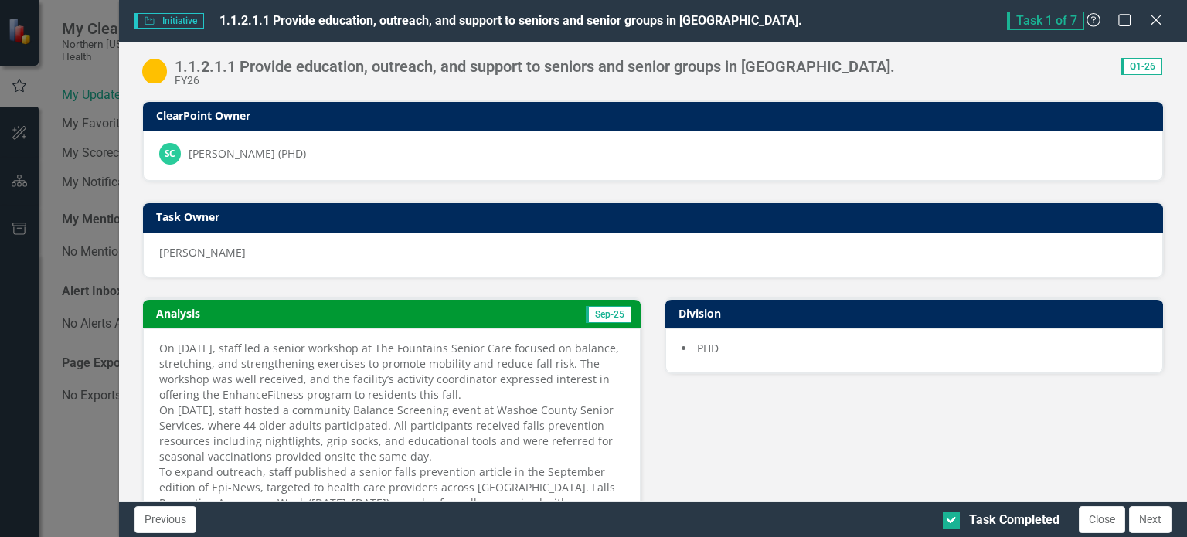
checkbox input "true"
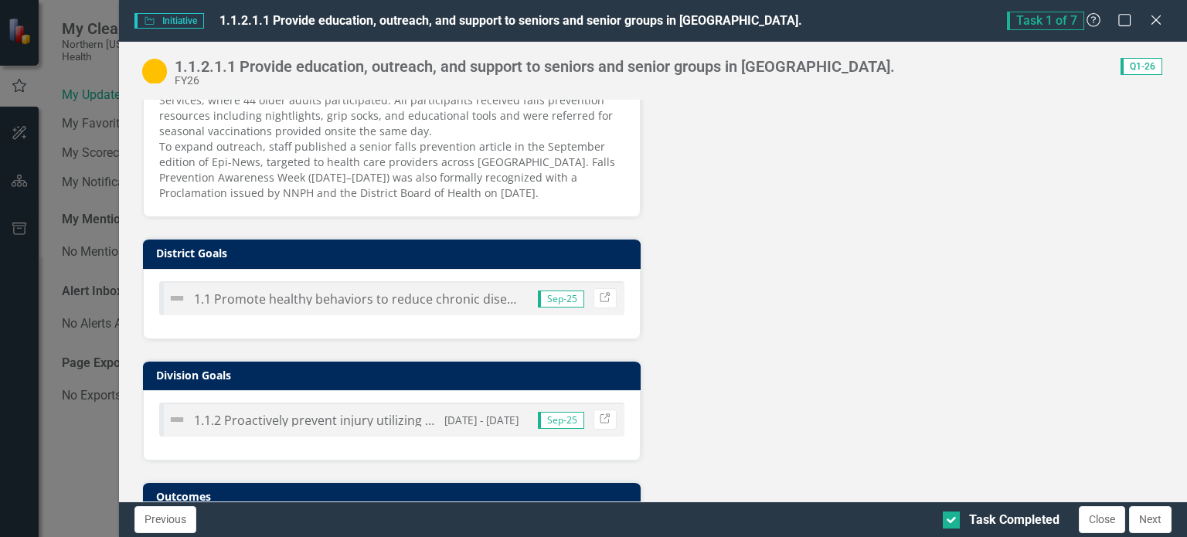
scroll to position [416, 0]
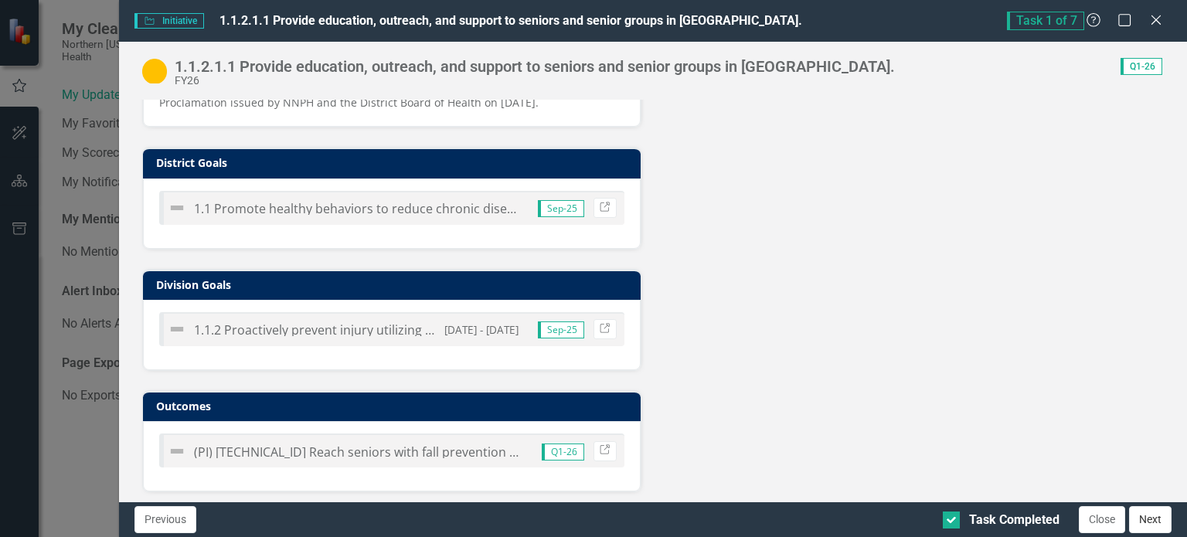
click at [1150, 519] on button "Next" at bounding box center [1150, 519] width 43 height 27
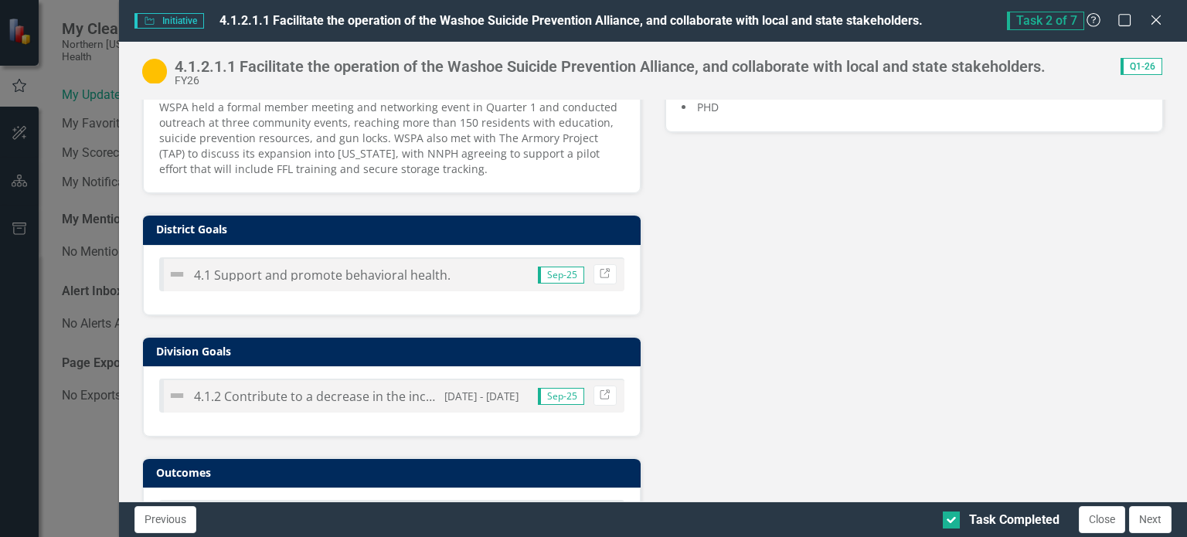
scroll to position [308, 0]
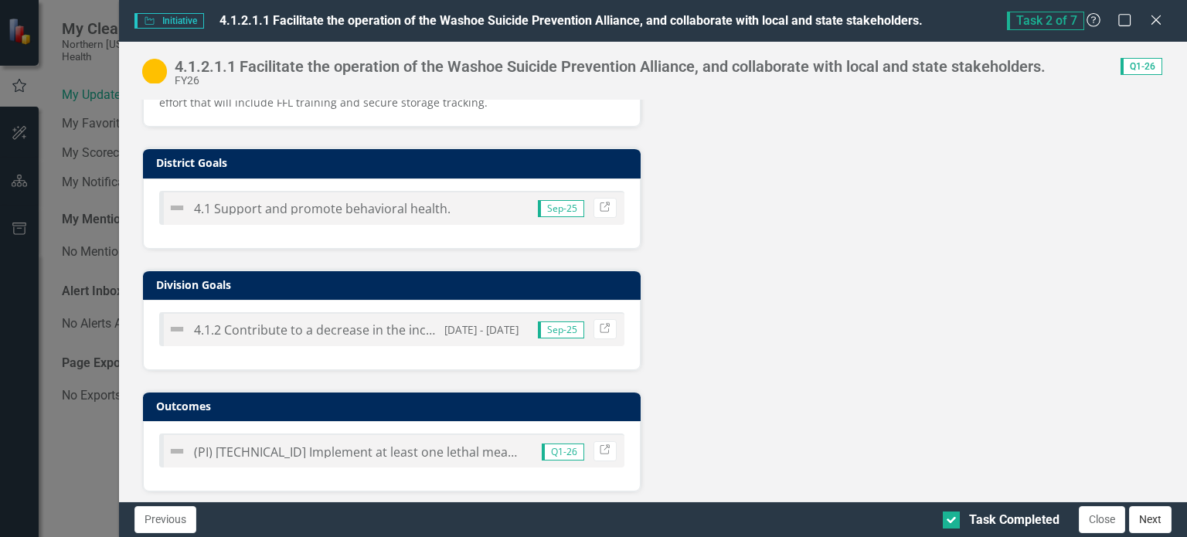
click at [1155, 525] on button "Next" at bounding box center [1150, 519] width 43 height 27
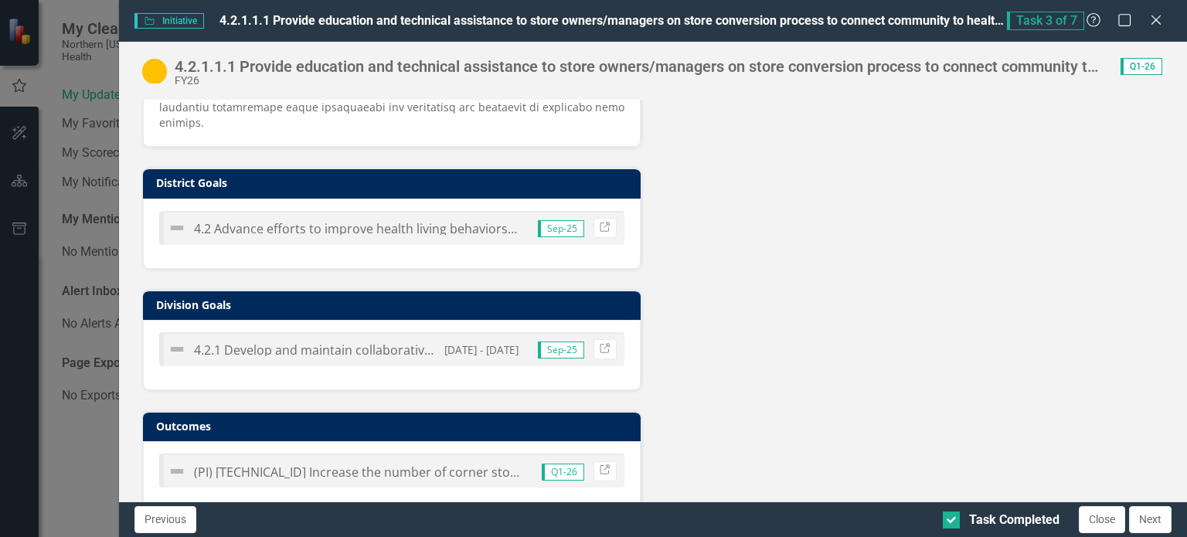
scroll to position [478, 0]
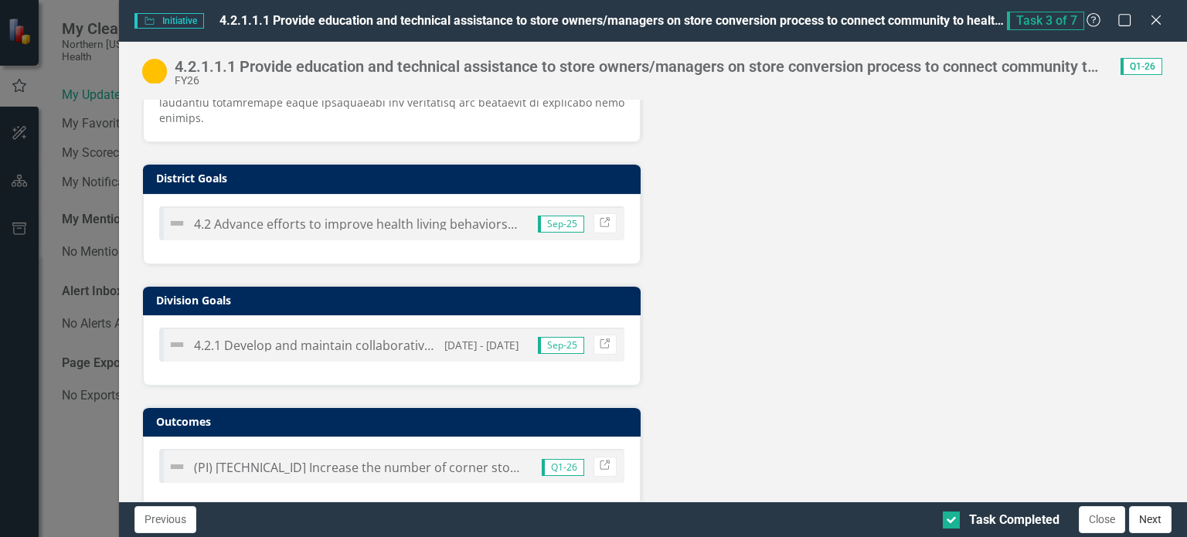
click at [1149, 525] on button "Next" at bounding box center [1150, 519] width 43 height 27
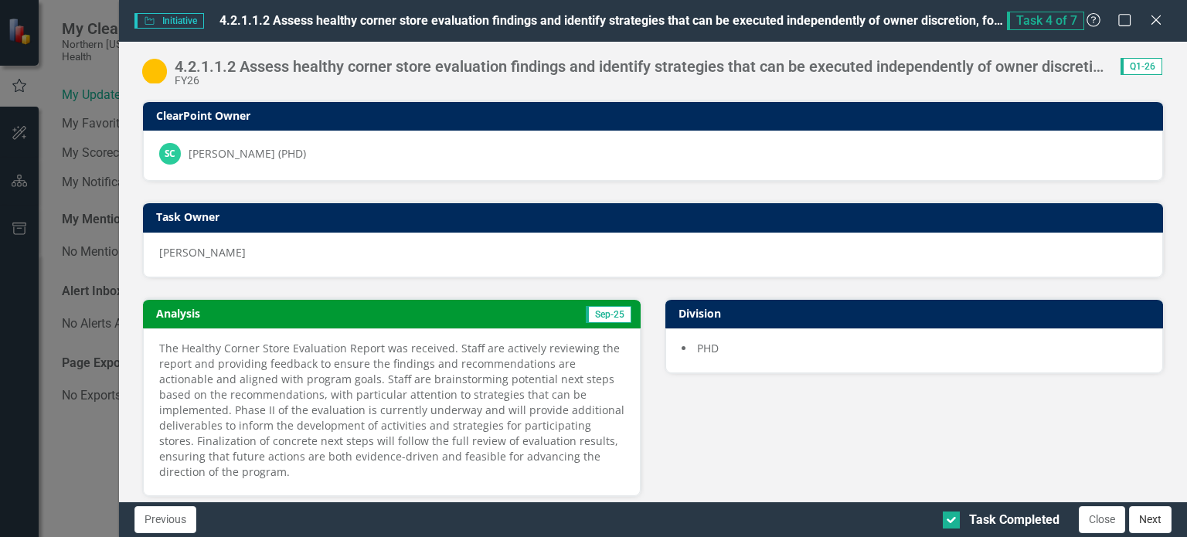
click at [1162, 519] on button "Next" at bounding box center [1150, 519] width 43 height 27
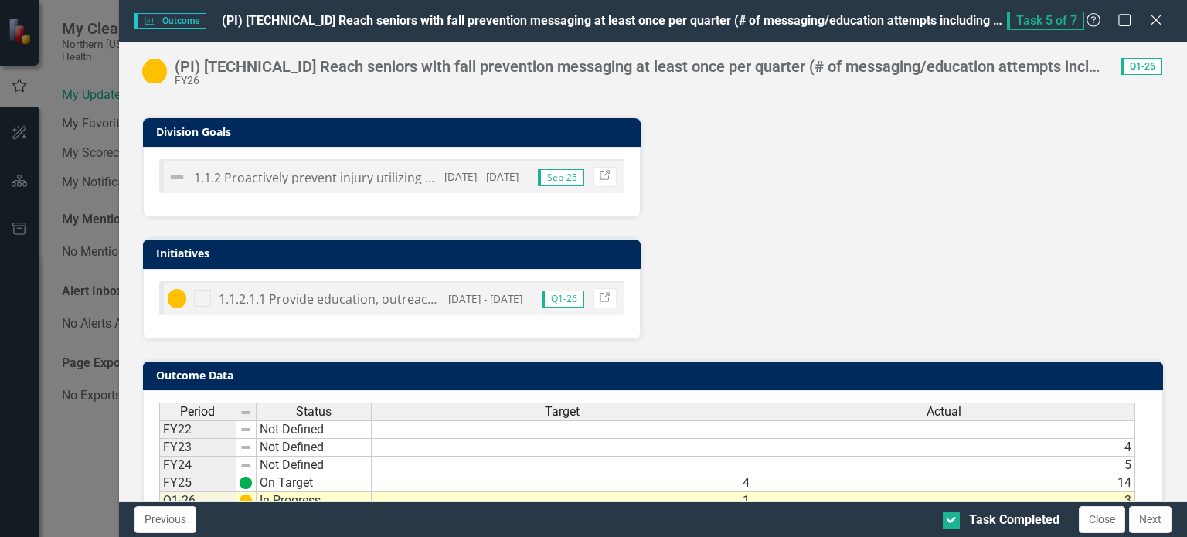
scroll to position [666, 0]
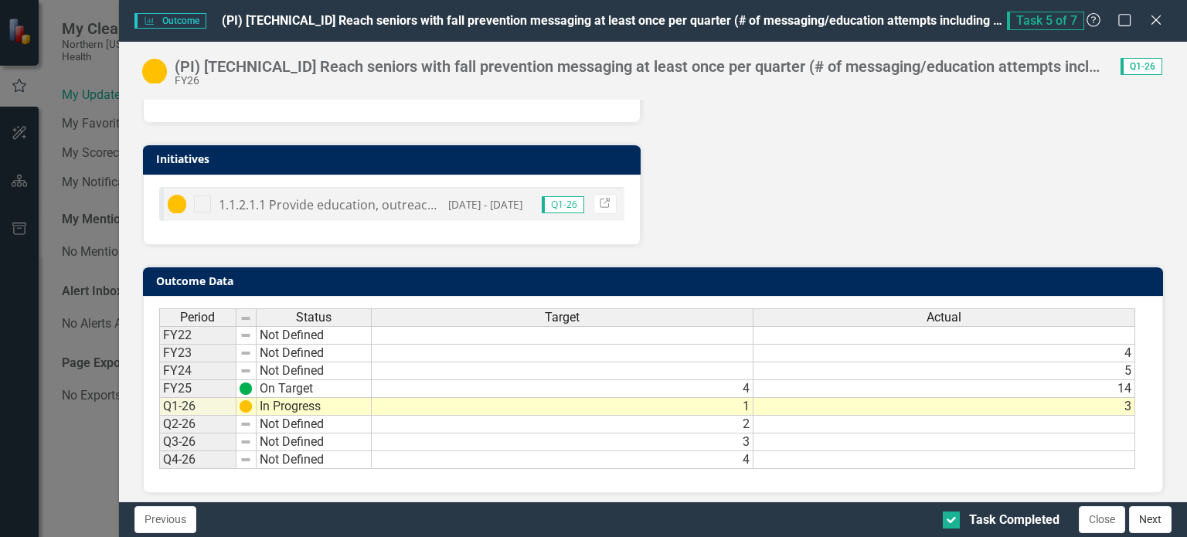
click at [1143, 515] on button "Next" at bounding box center [1150, 519] width 43 height 27
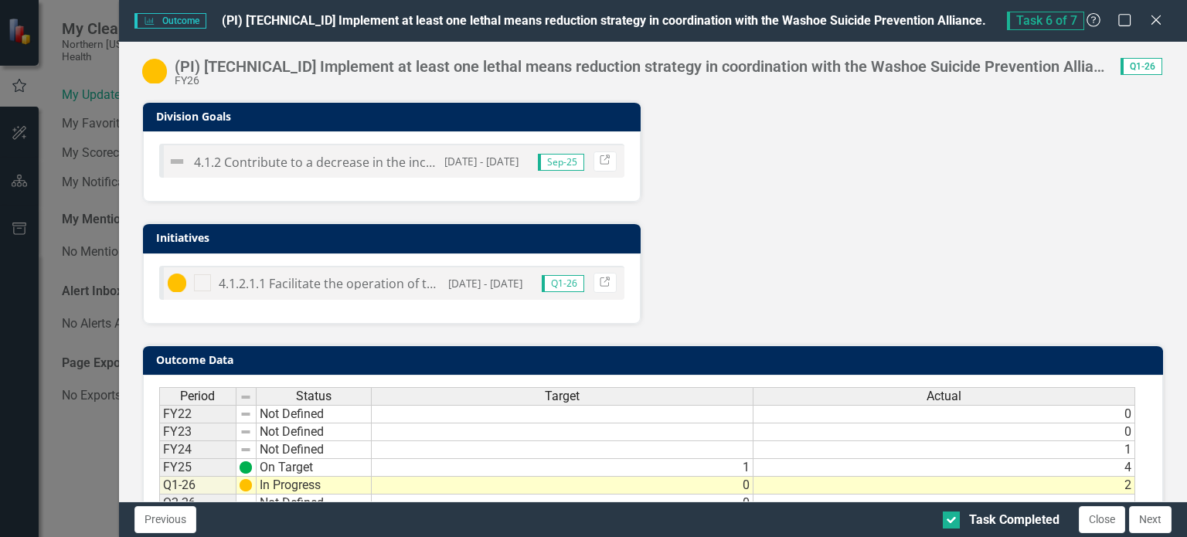
scroll to position [682, 0]
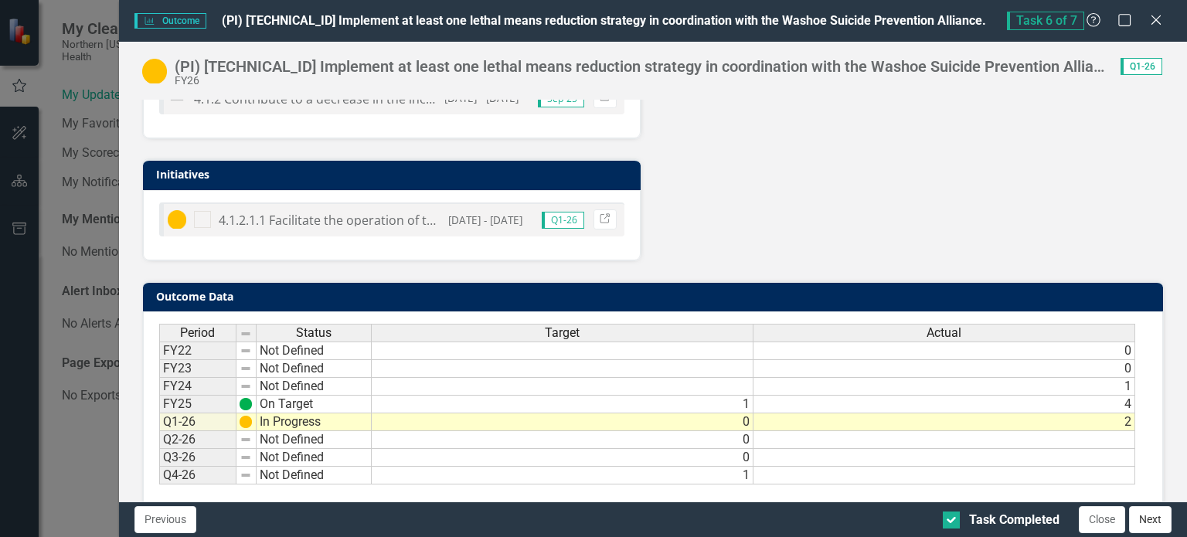
click at [1155, 520] on button "Next" at bounding box center [1150, 519] width 43 height 27
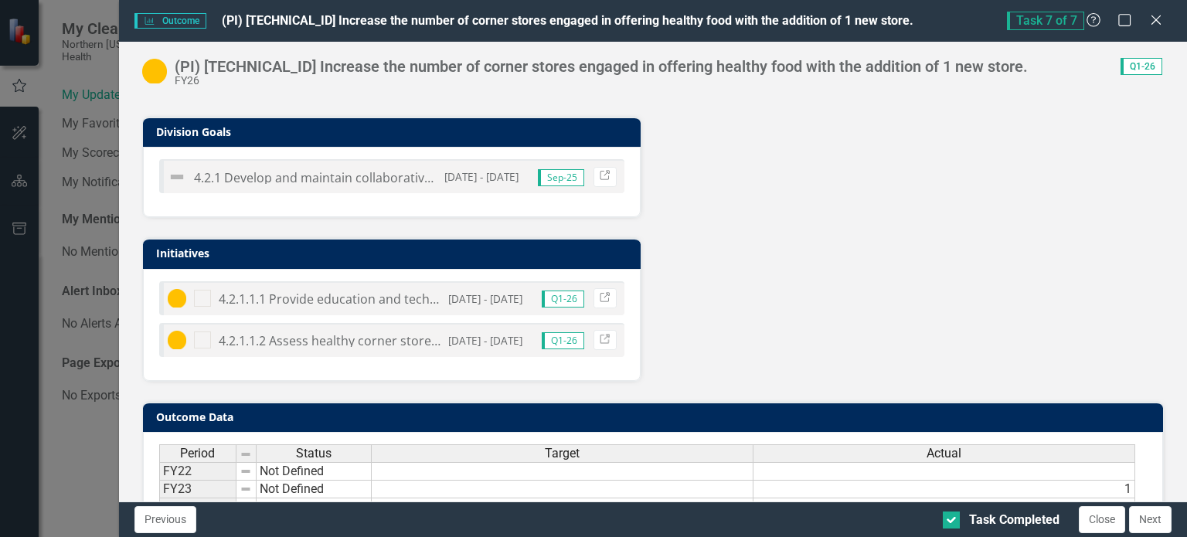
scroll to position [754, 0]
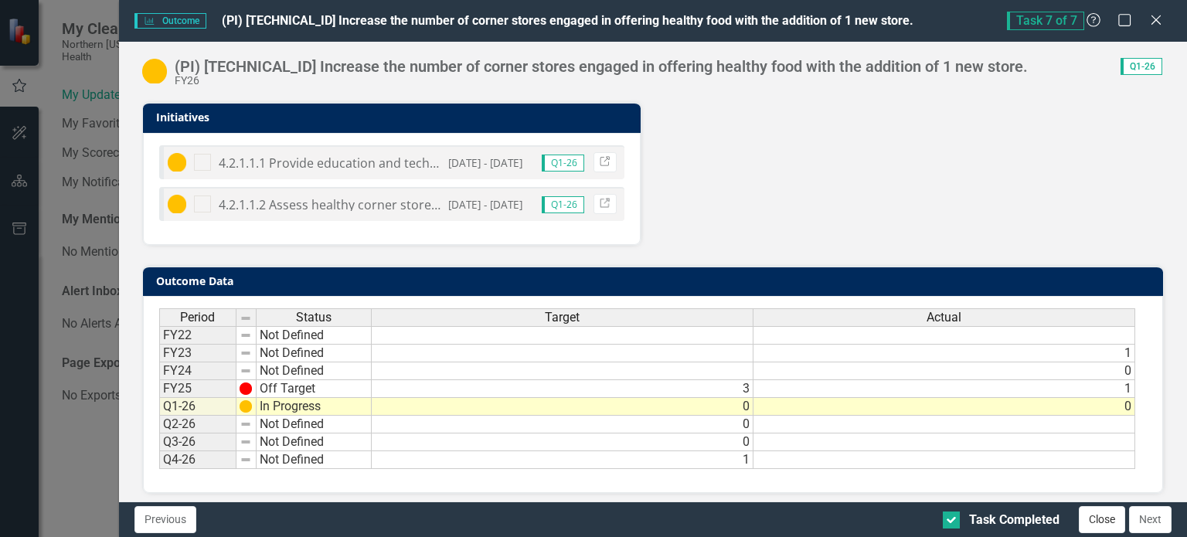
click at [1098, 519] on button "Close" at bounding box center [1102, 519] width 46 height 27
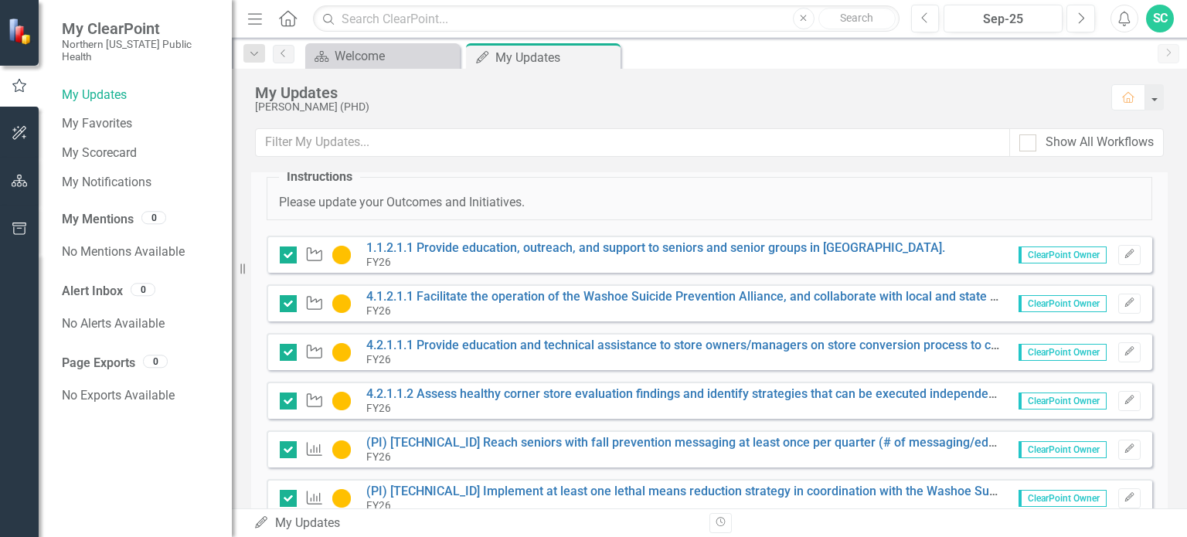
scroll to position [151, 0]
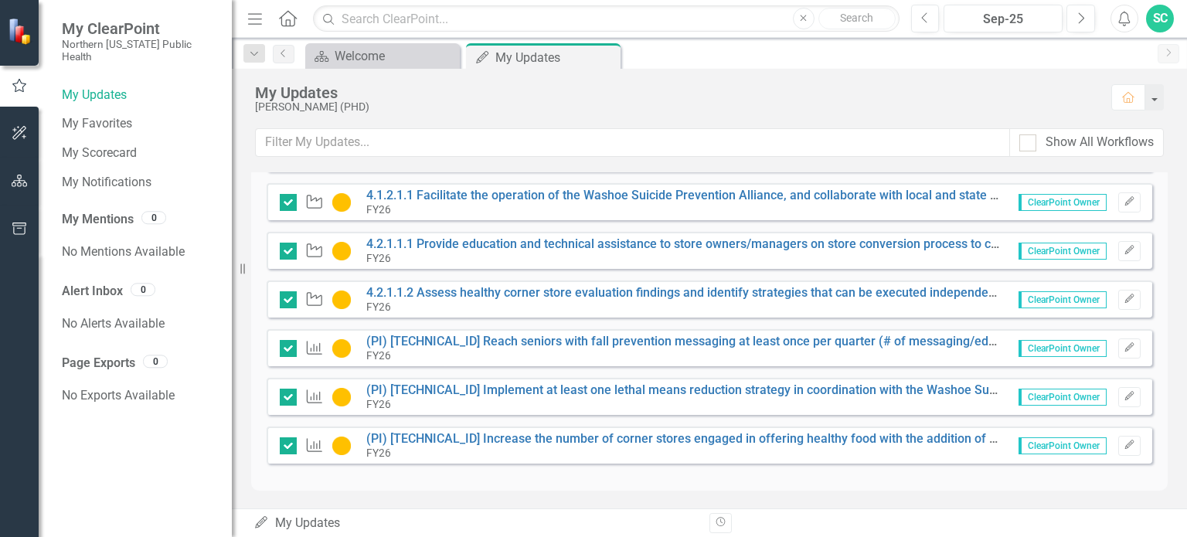
click at [1154, 12] on div "SC" at bounding box center [1160, 19] width 28 height 28
click at [1134, 193] on link "Logout Log Out" at bounding box center [1112, 195] width 122 height 29
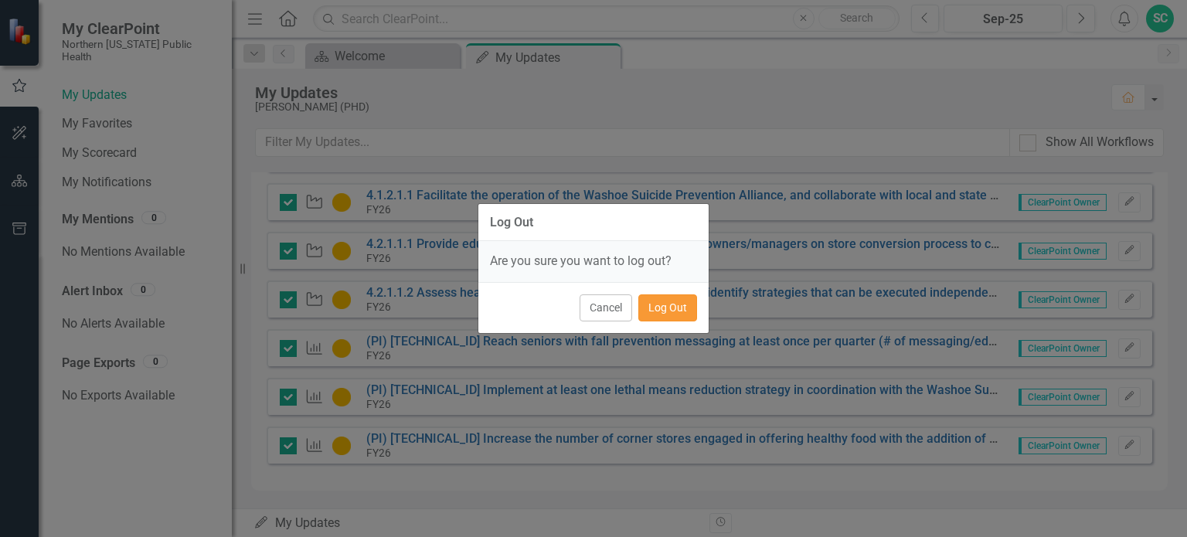
click at [650, 305] on button "Log Out" at bounding box center [667, 307] width 59 height 27
